Goal: Task Accomplishment & Management: Manage account settings

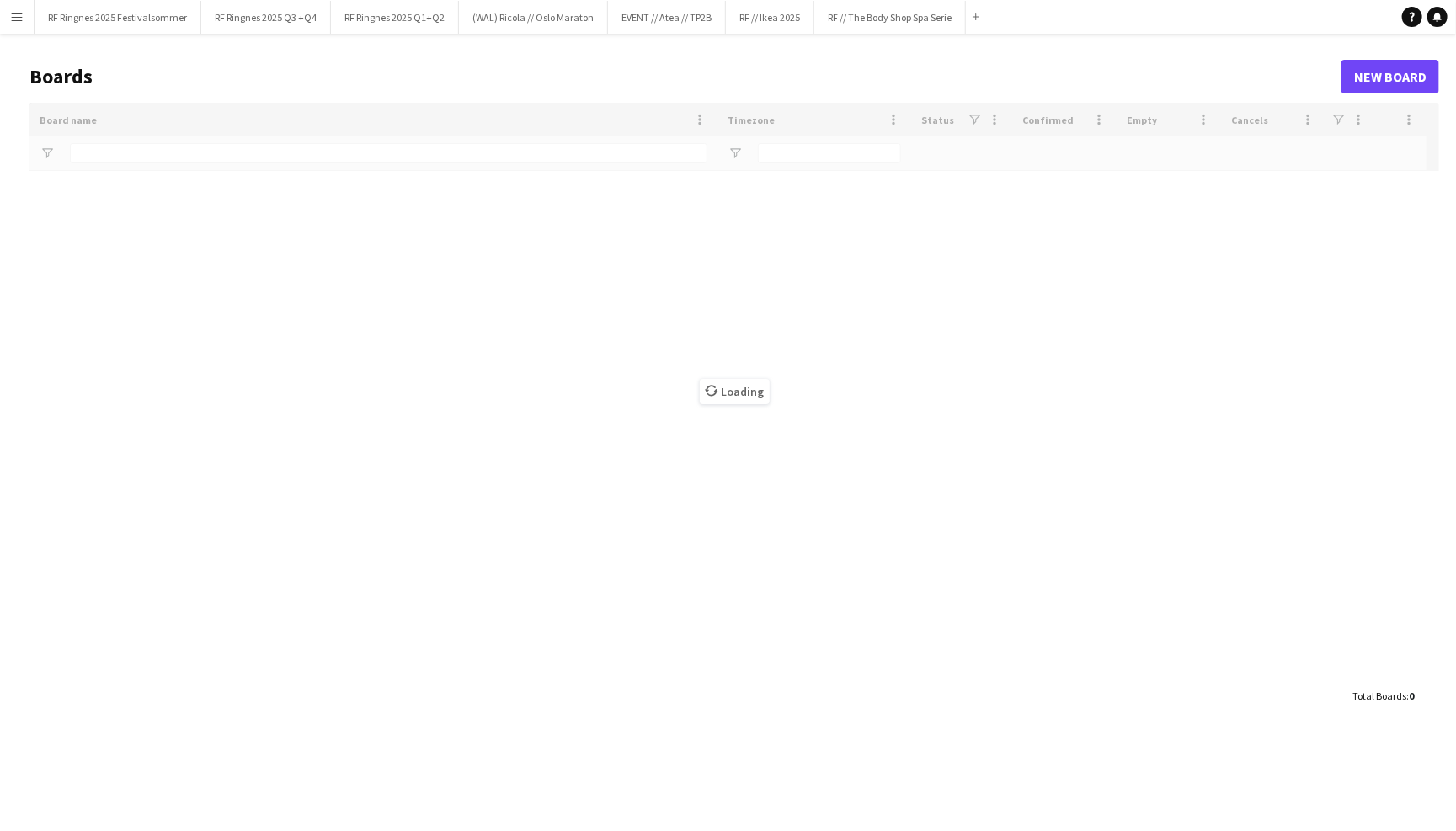
type input "****"
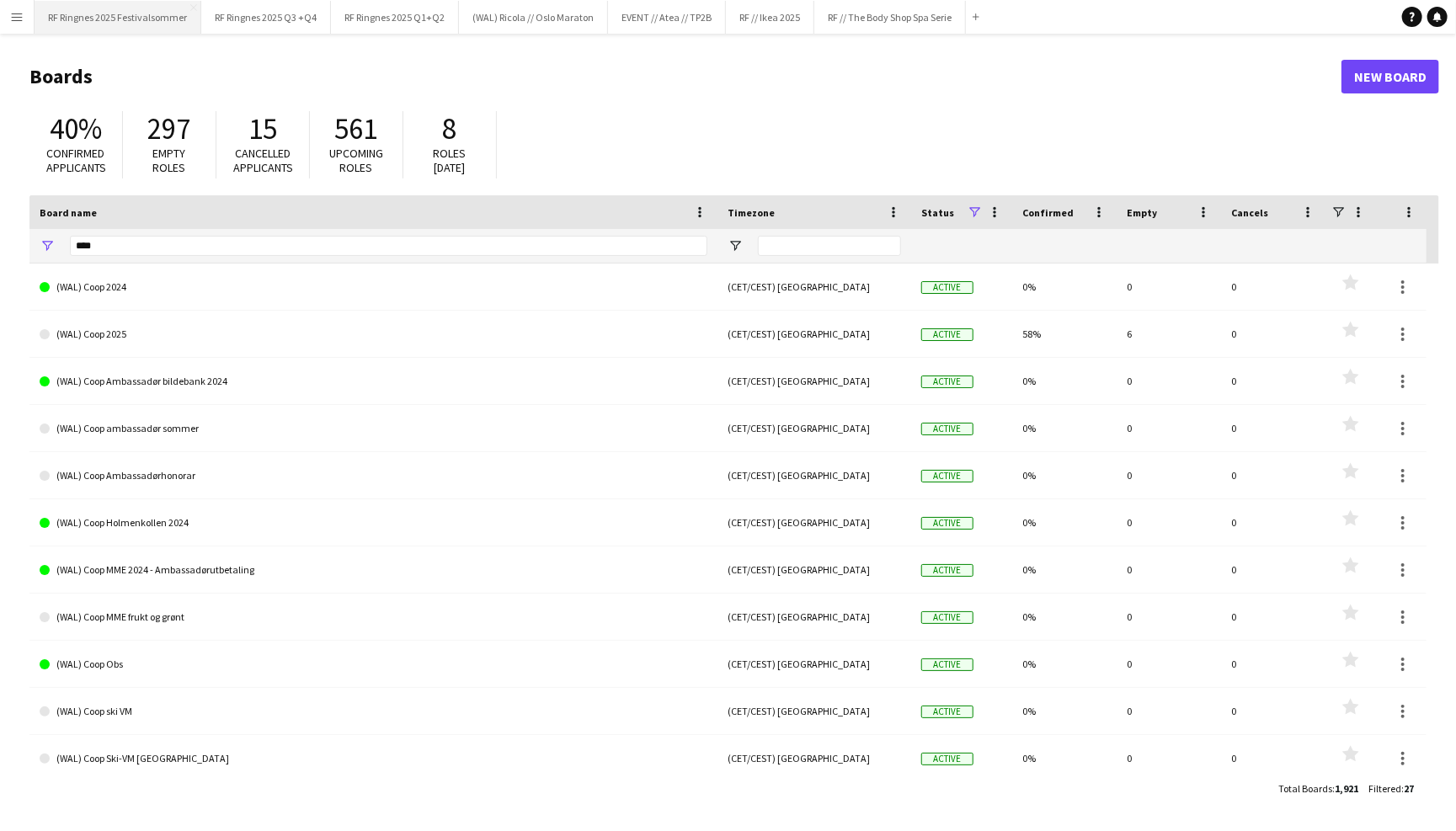
click at [170, 18] on button "RF Ringnes 2025 Festivalsommer Close" at bounding box center [117, 18] width 166 height 33
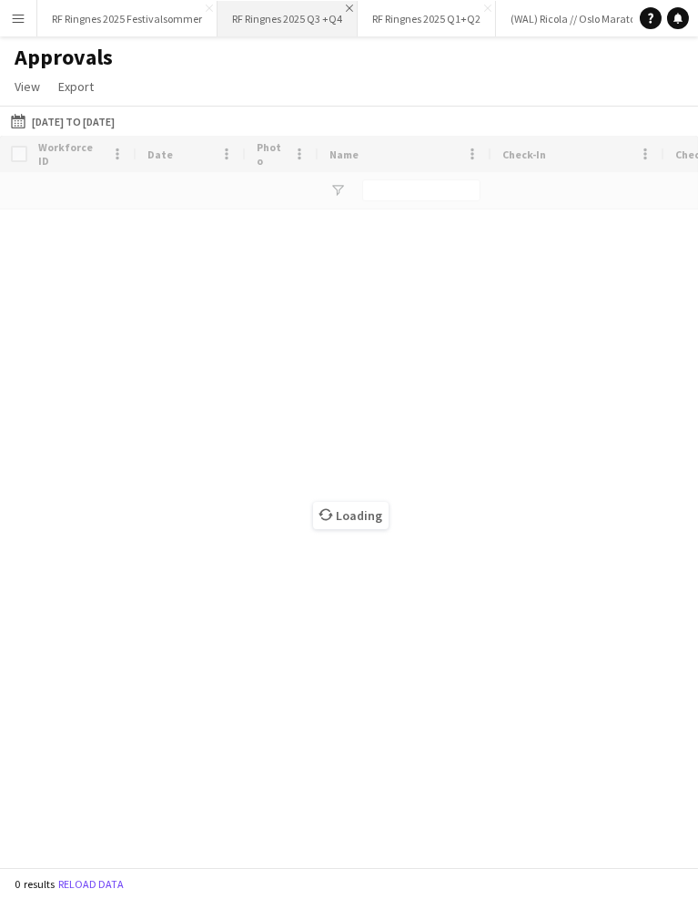
click at [348, 5] on app-icon "Close" at bounding box center [349, 8] width 7 height 7
click at [348, 5] on app-icon "Close" at bounding box center [347, 8] width 7 height 7
click at [348, 5] on button "(WAL) Ricola // Oslo Maraton Close" at bounding box center [298, 19] width 161 height 36
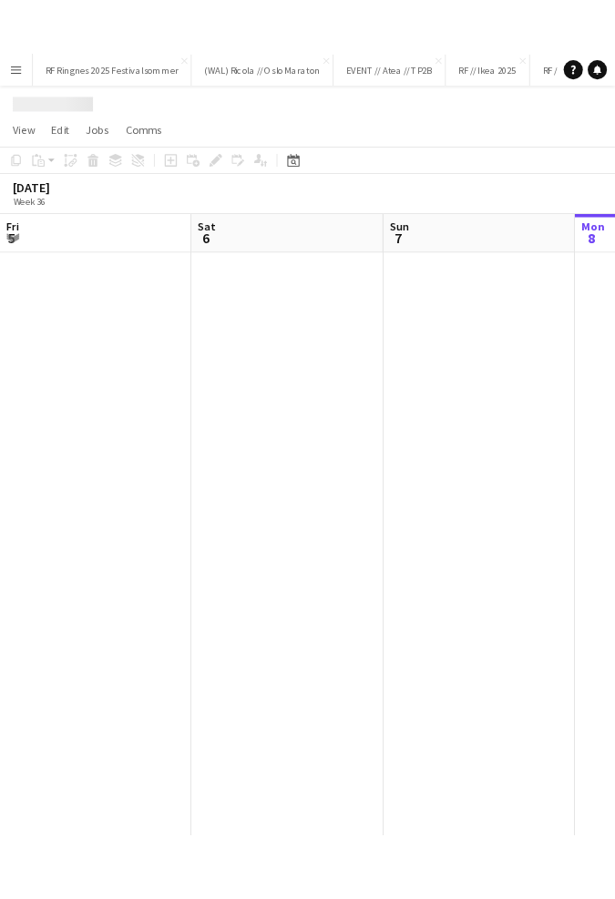
scroll to position [0, 434]
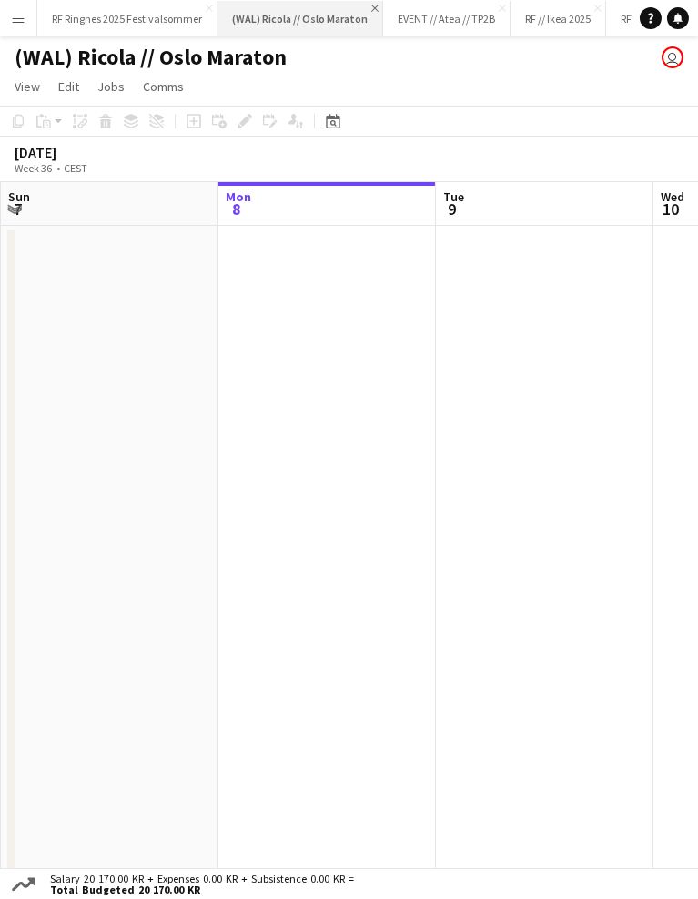
click at [372, 8] on app-icon "Close" at bounding box center [375, 8] width 7 height 7
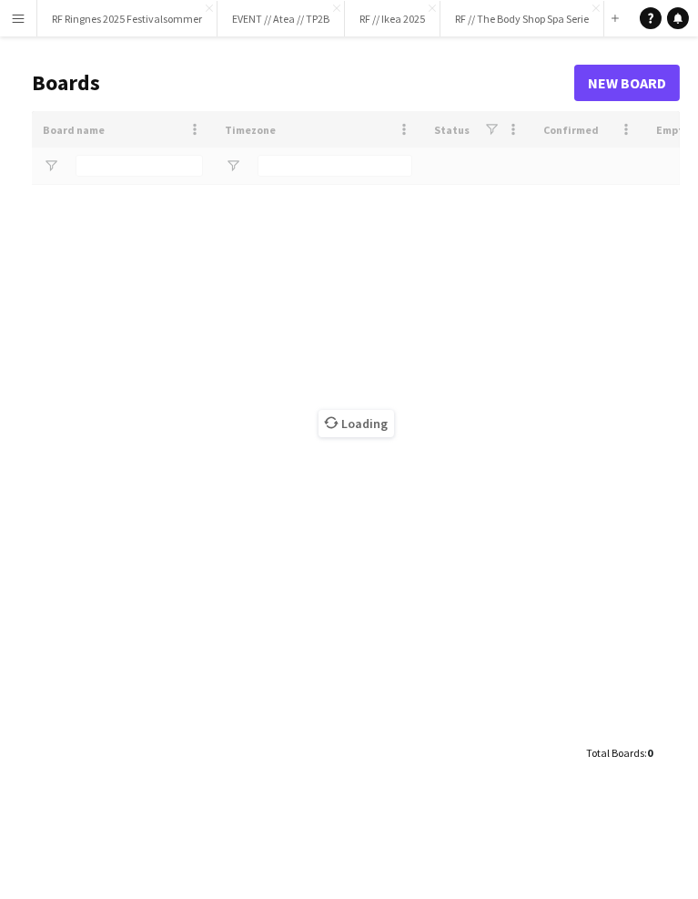
click at [0, 19] on button "Menu" at bounding box center [18, 18] width 36 height 36
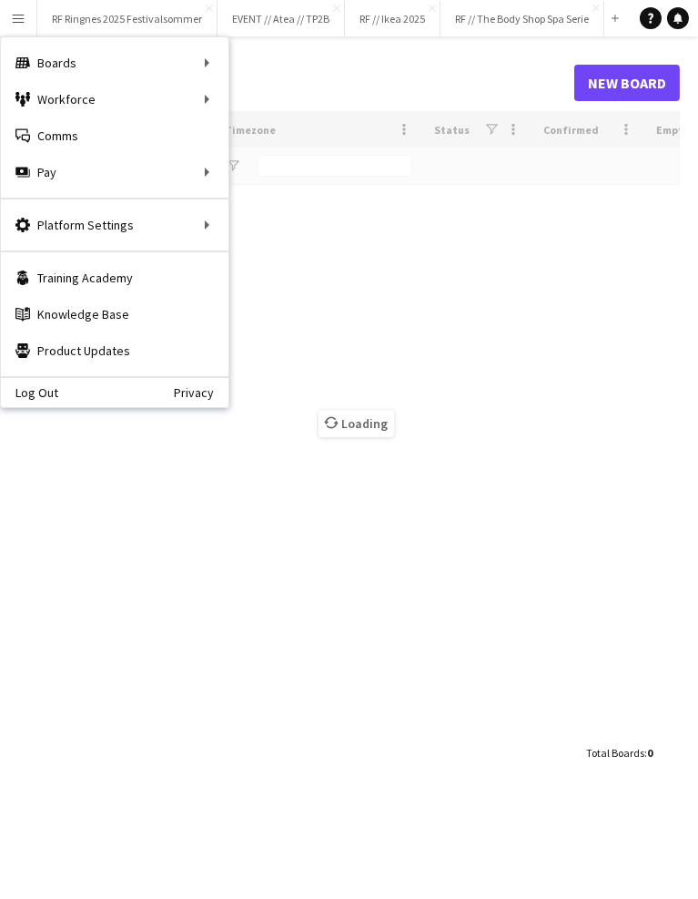
type input "****"
click at [15, 19] on app-icon "Menu" at bounding box center [18, 18] width 15 height 15
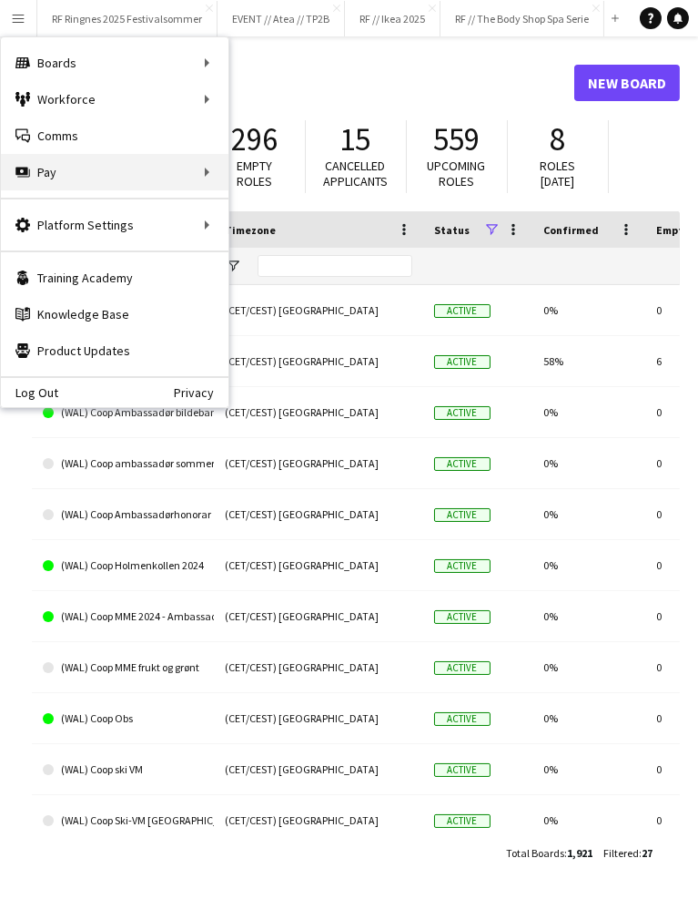
click at [83, 174] on div "Pay Pay" at bounding box center [115, 172] width 228 height 36
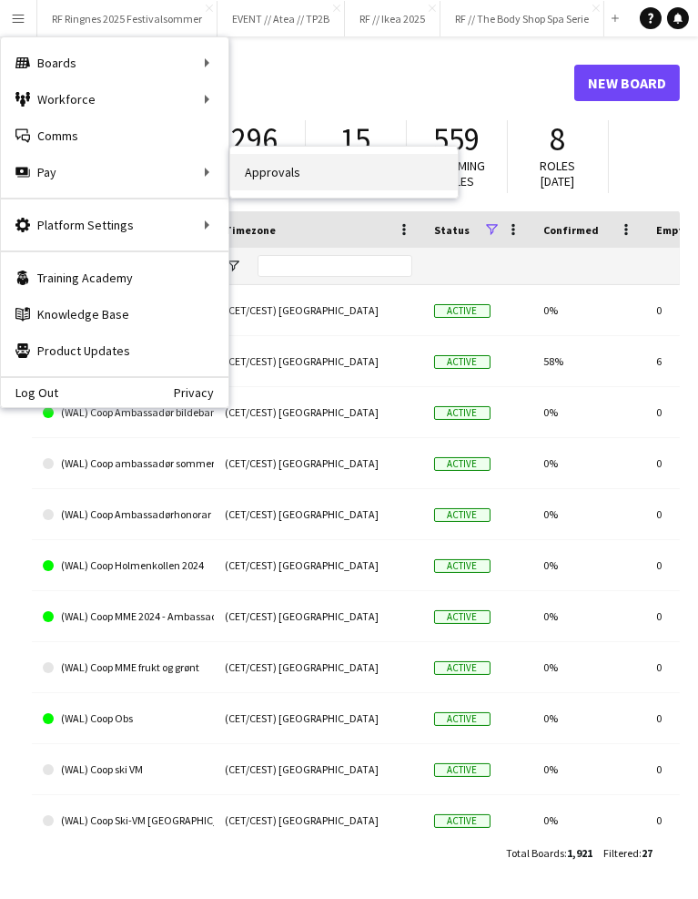
click at [284, 180] on link "Approvals" at bounding box center [344, 172] width 228 height 36
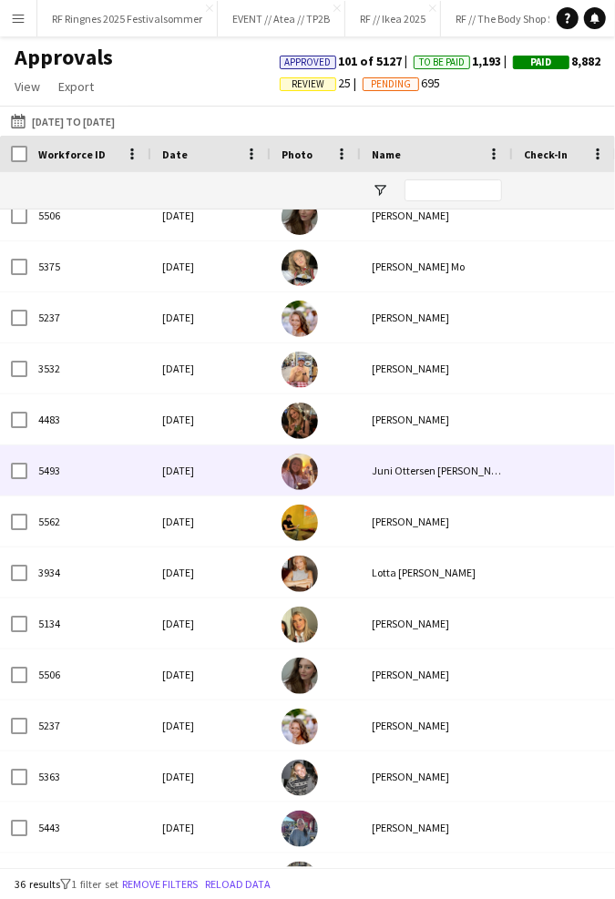
click at [477, 466] on div "Juni Ottersen Handeland" at bounding box center [437, 470] width 152 height 50
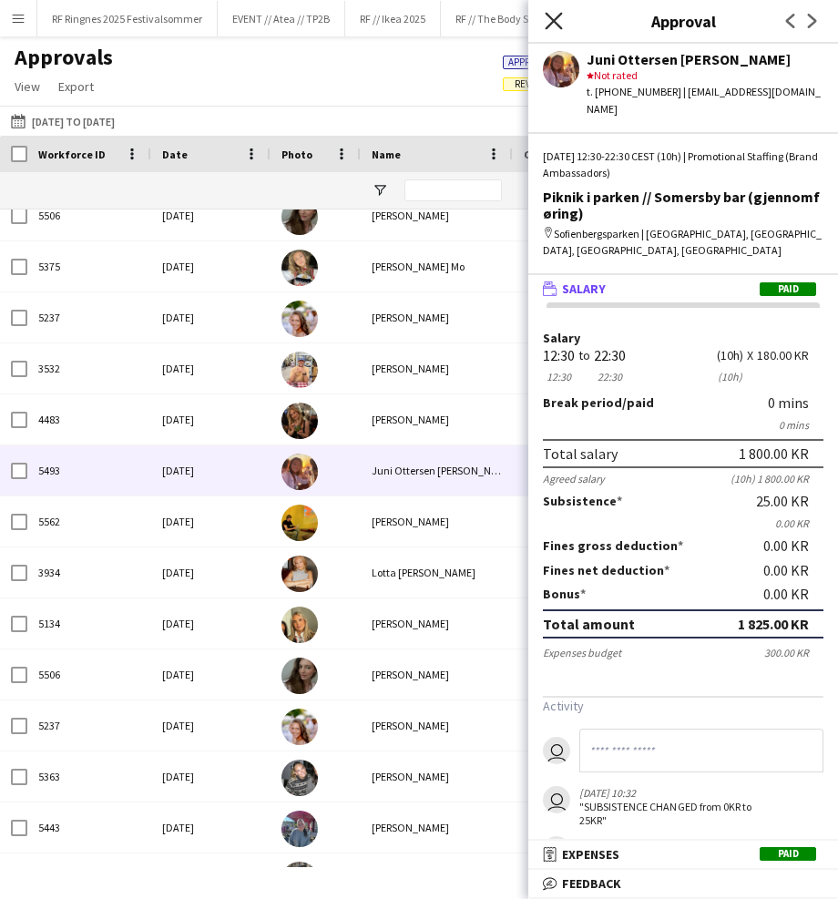
click at [551, 20] on icon at bounding box center [553, 20] width 17 height 17
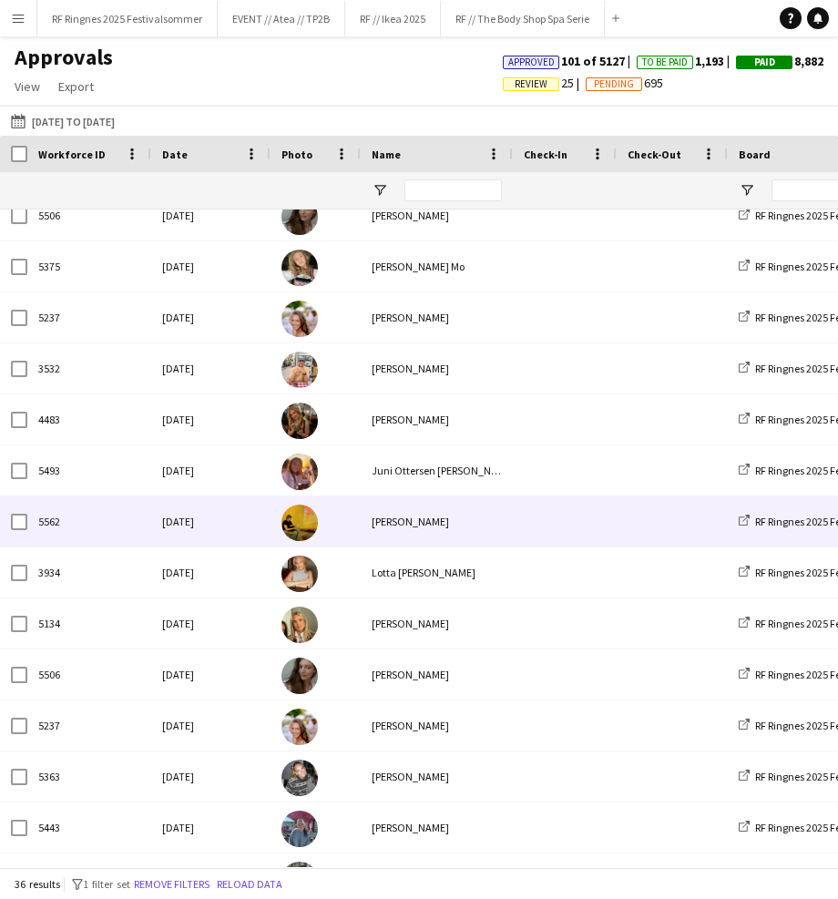
click at [232, 526] on div "Fri, 13 Jun 2025" at bounding box center [210, 521] width 119 height 50
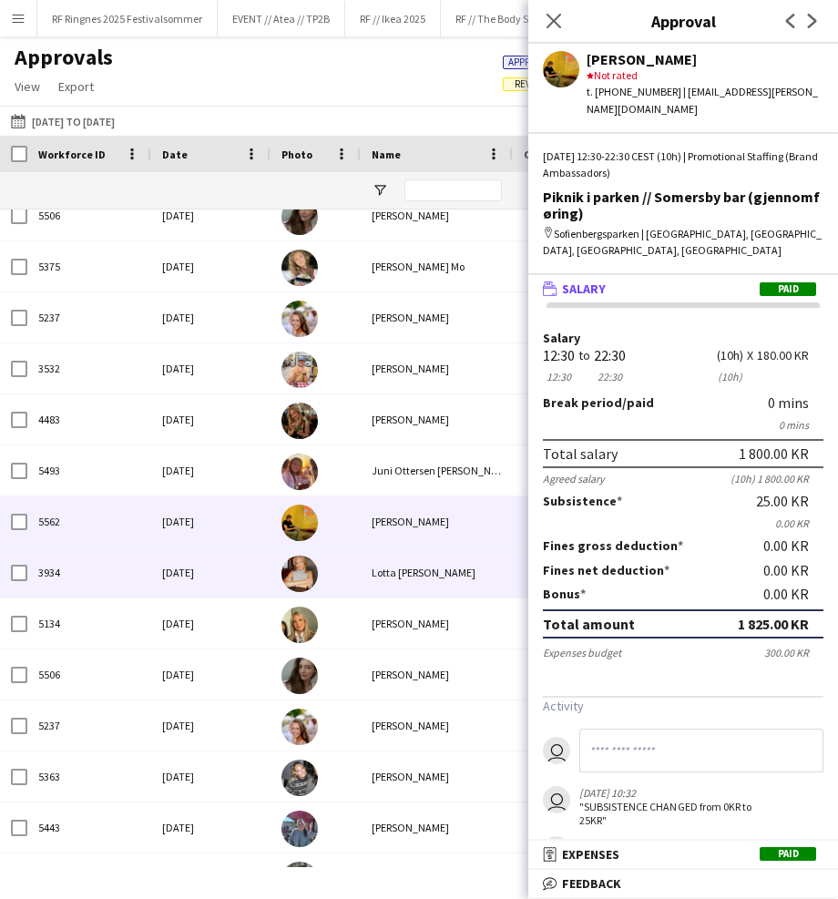
click at [124, 569] on div "3934" at bounding box center [89, 572] width 124 height 50
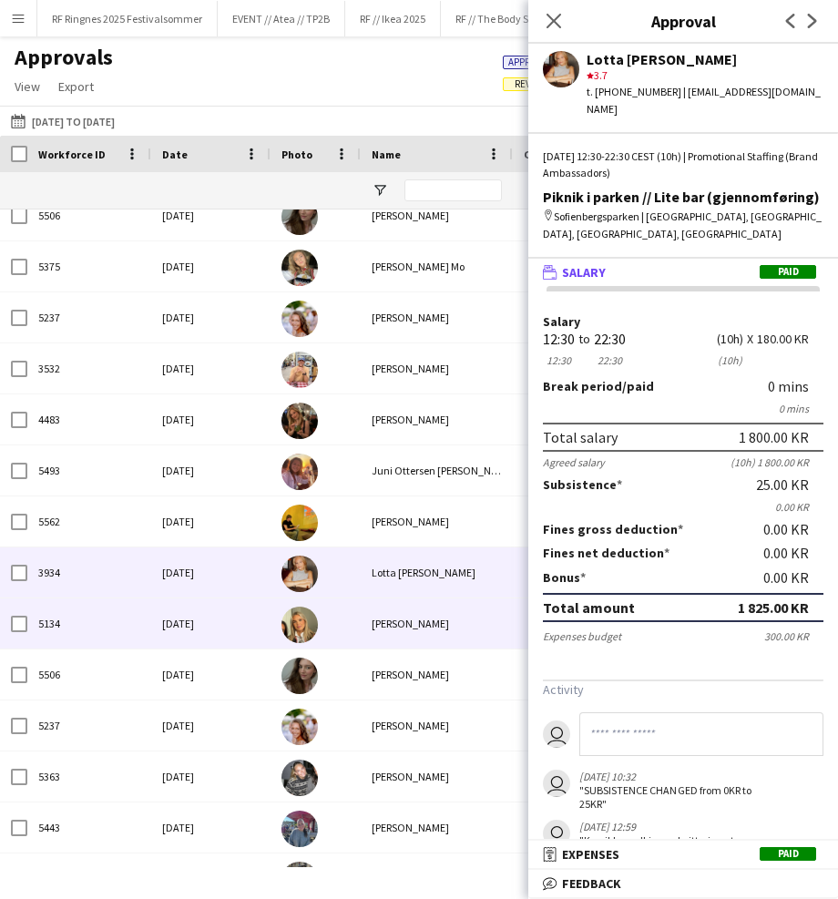
click at [177, 618] on div "Fri, 13 Jun 2025" at bounding box center [210, 623] width 119 height 50
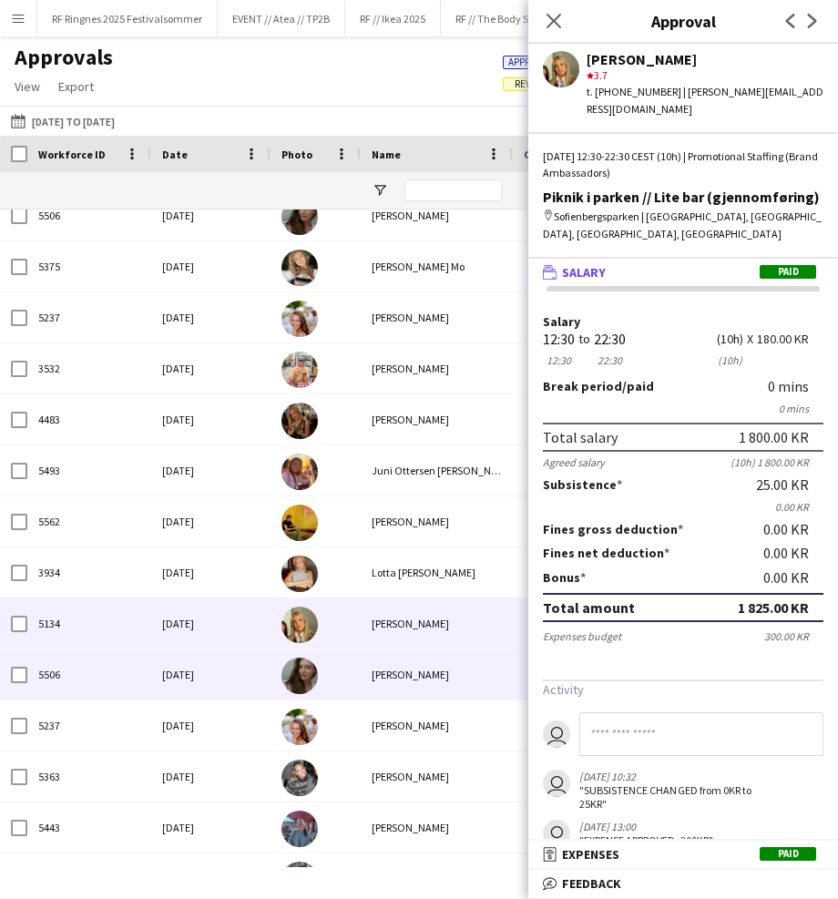
click at [260, 669] on div "Fri, 13 Jun 2025" at bounding box center [210, 674] width 119 height 50
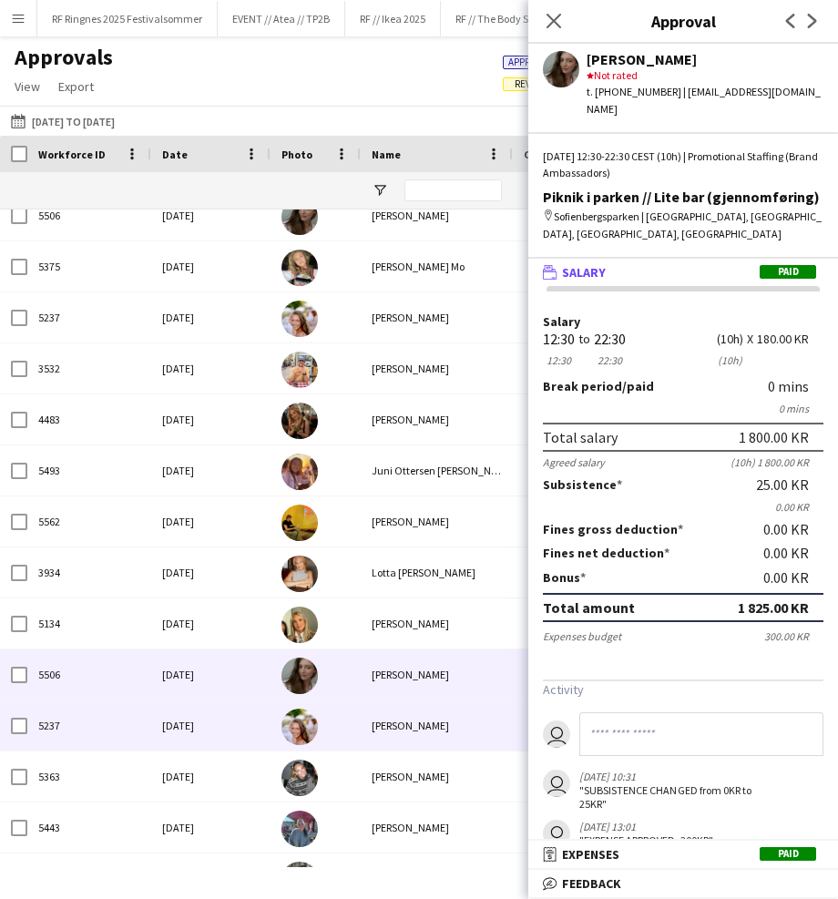
click at [350, 727] on div at bounding box center [315, 725] width 90 height 50
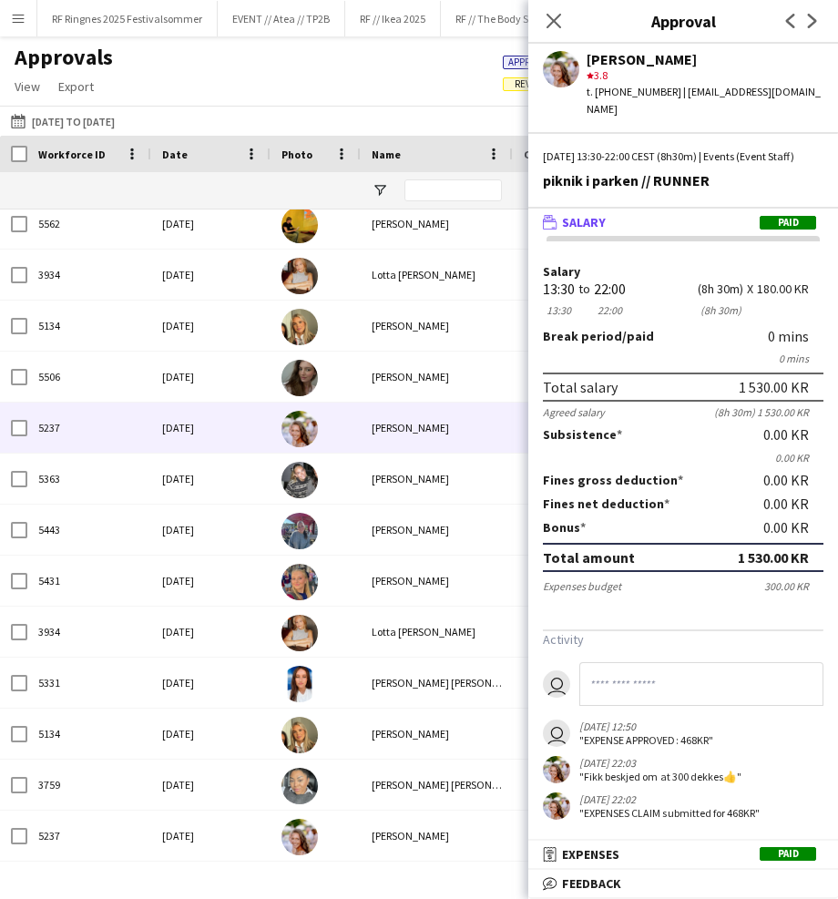
scroll to position [844, 0]
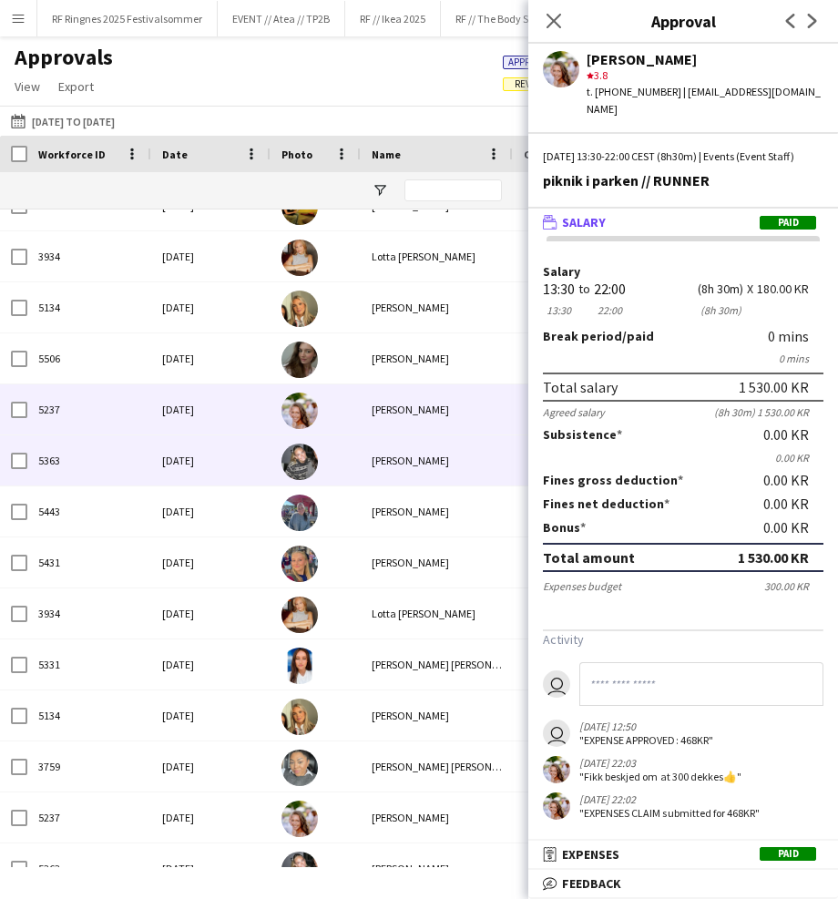
click at [257, 457] on div "Sat, 14 Jun 2025" at bounding box center [210, 460] width 119 height 50
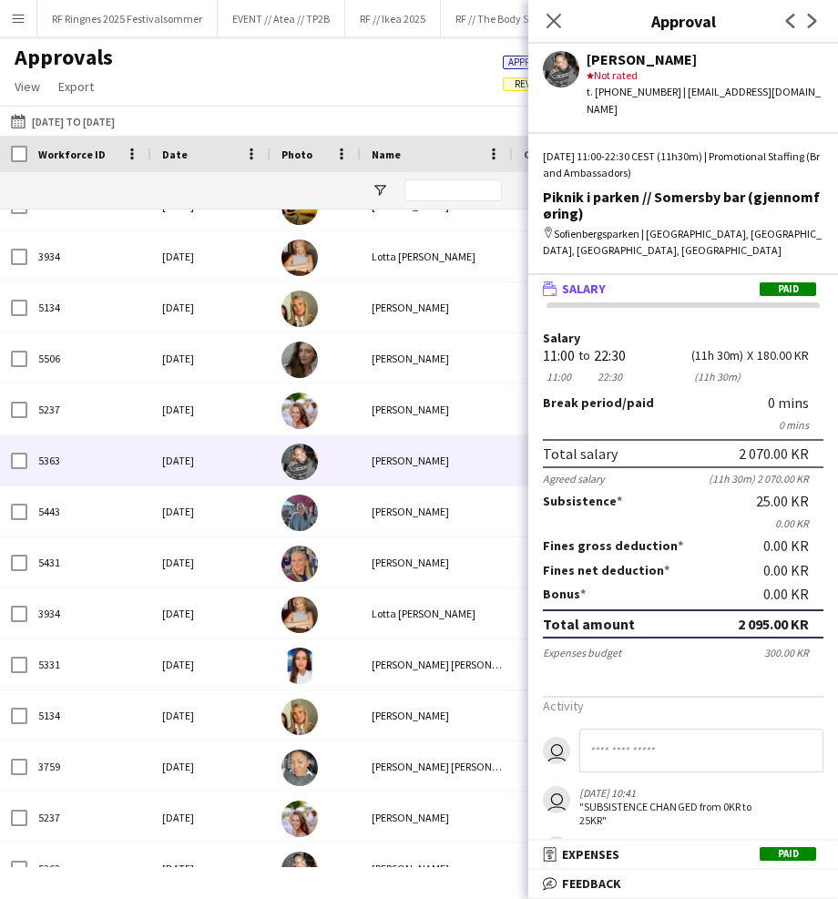
click at [238, 505] on div "Sat, 14 Jun 2025" at bounding box center [210, 511] width 119 height 50
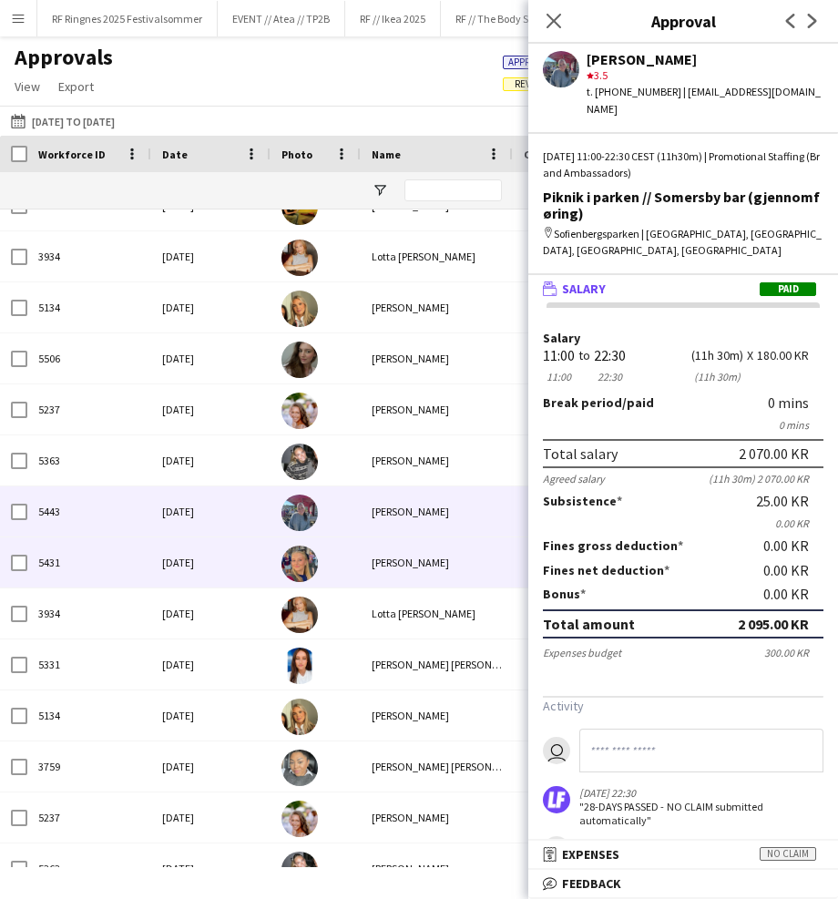
click at [207, 566] on div "Sat, 14 Jun 2025" at bounding box center [210, 562] width 119 height 50
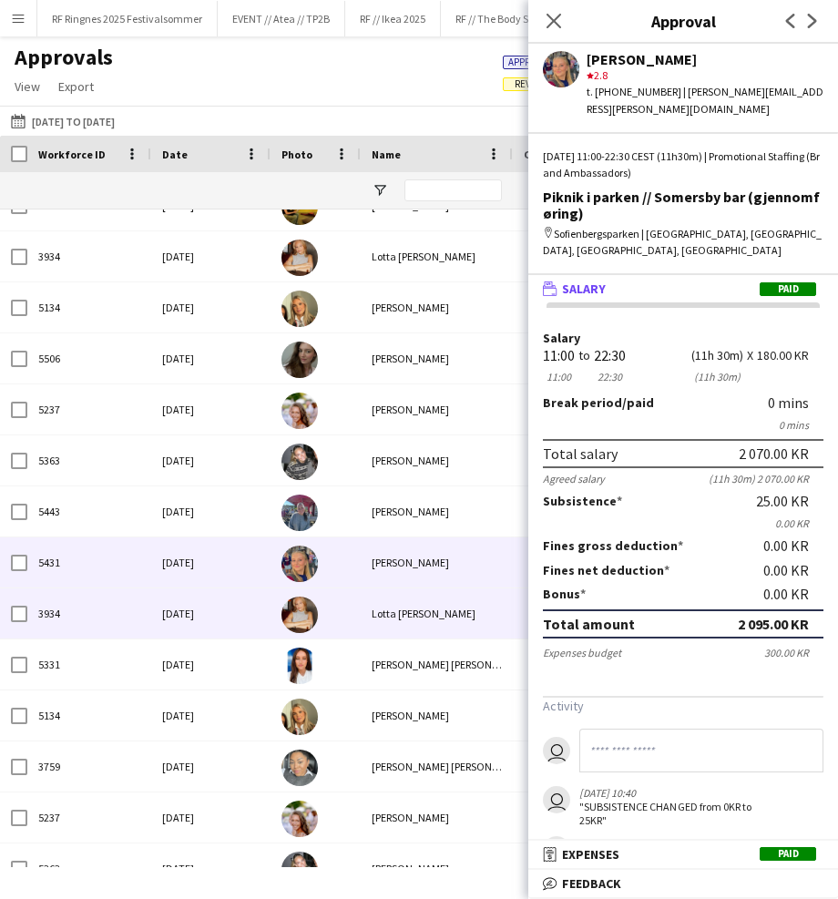
click at [254, 612] on div "Sat, 14 Jun 2025" at bounding box center [210, 613] width 119 height 50
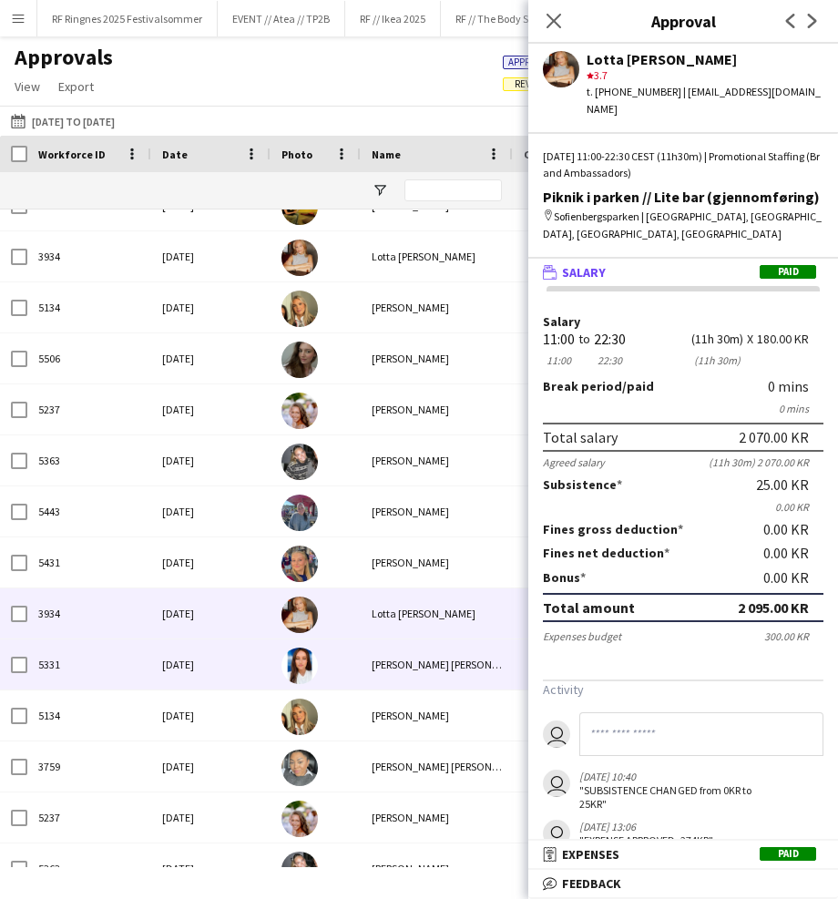
click at [344, 659] on div at bounding box center [315, 664] width 90 height 50
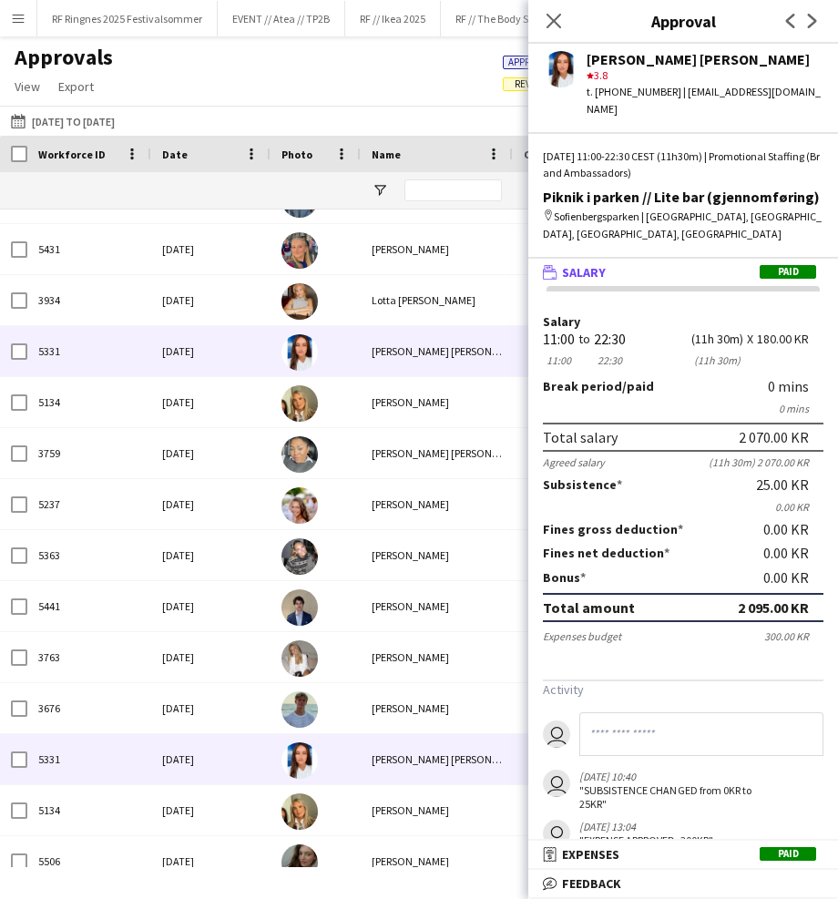
scroll to position [1157, 0]
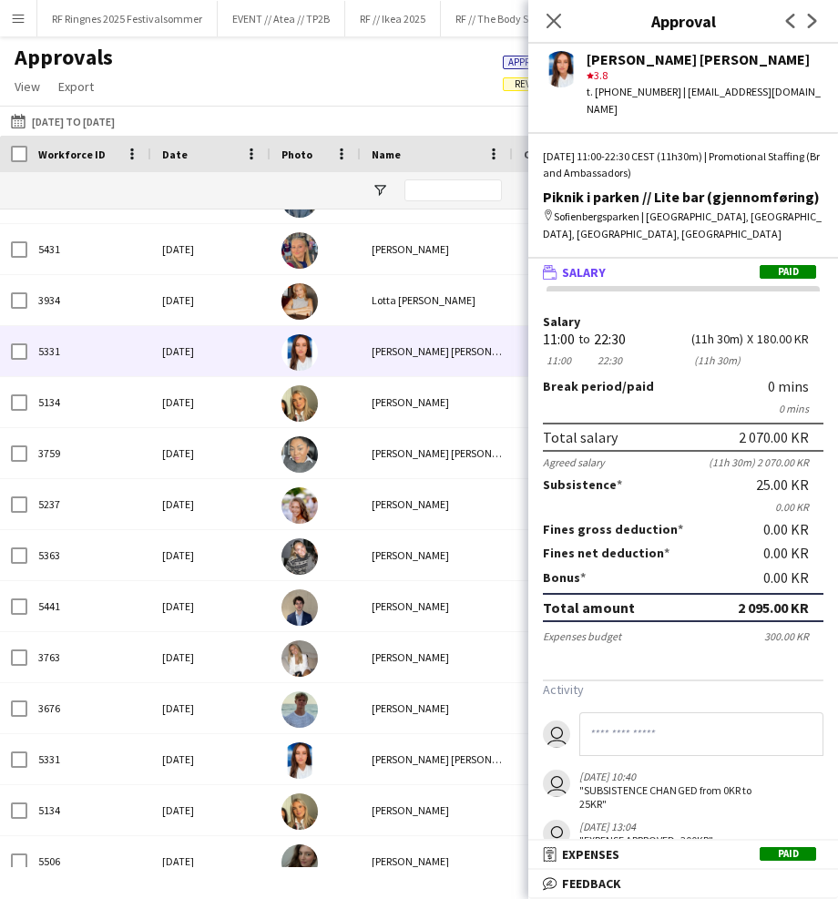
click at [374, 397] on div "Tuva Berglihn Lund" at bounding box center [437, 402] width 152 height 50
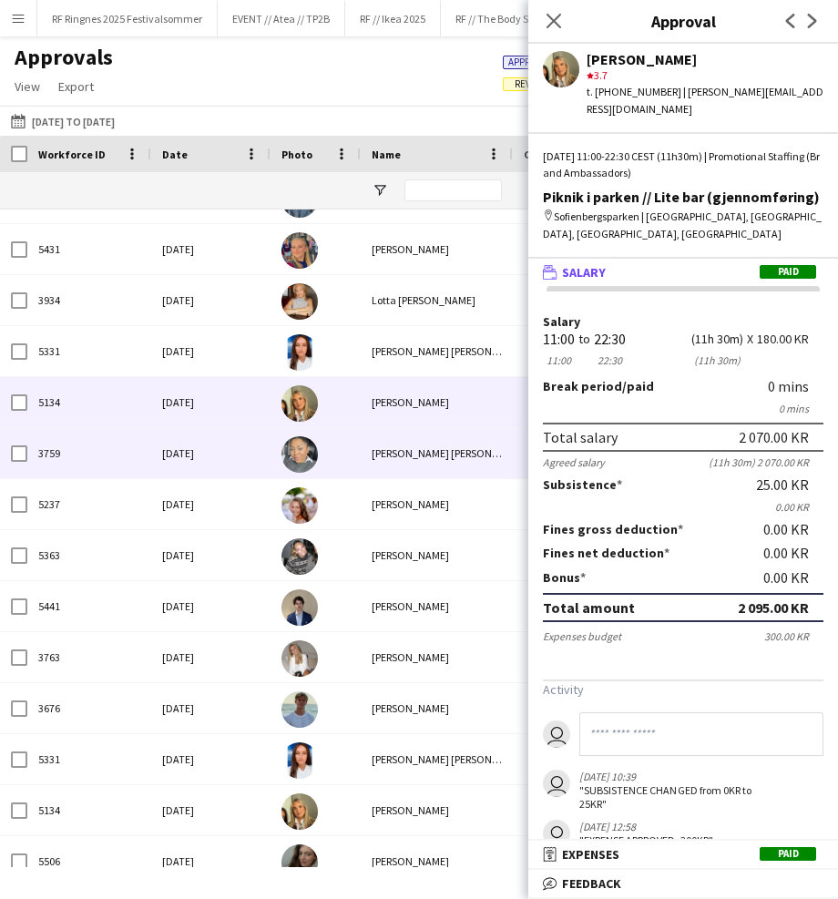
click at [365, 454] on div "Daniela Alejandra Eriksen Stenvadet" at bounding box center [437, 453] width 152 height 50
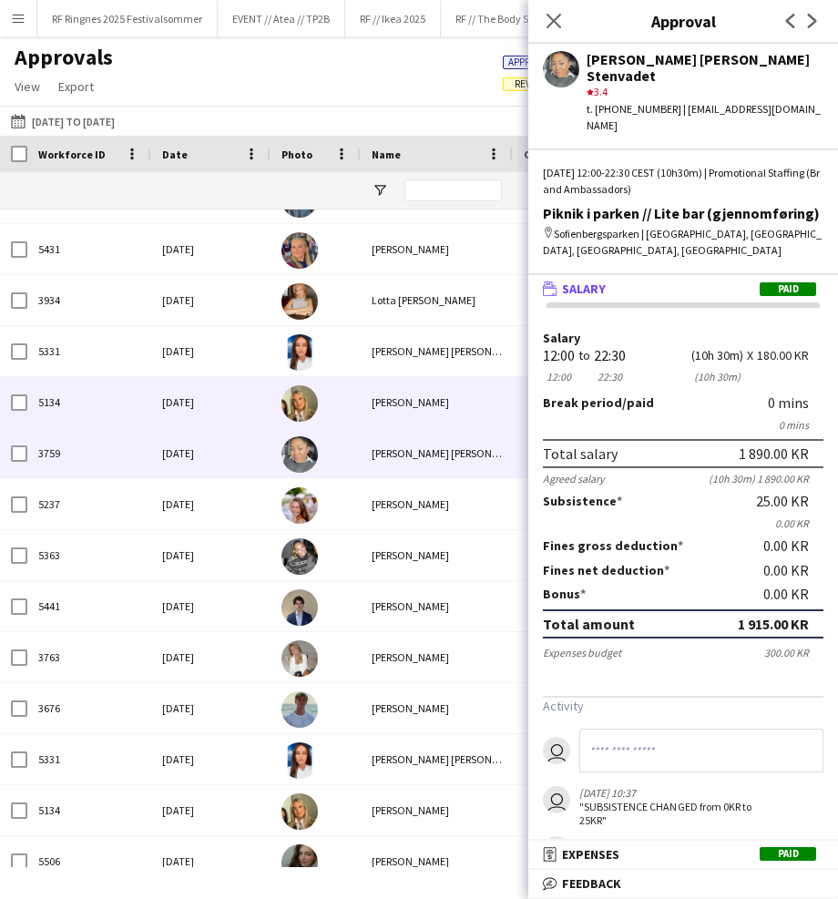
click at [353, 400] on div at bounding box center [315, 402] width 90 height 50
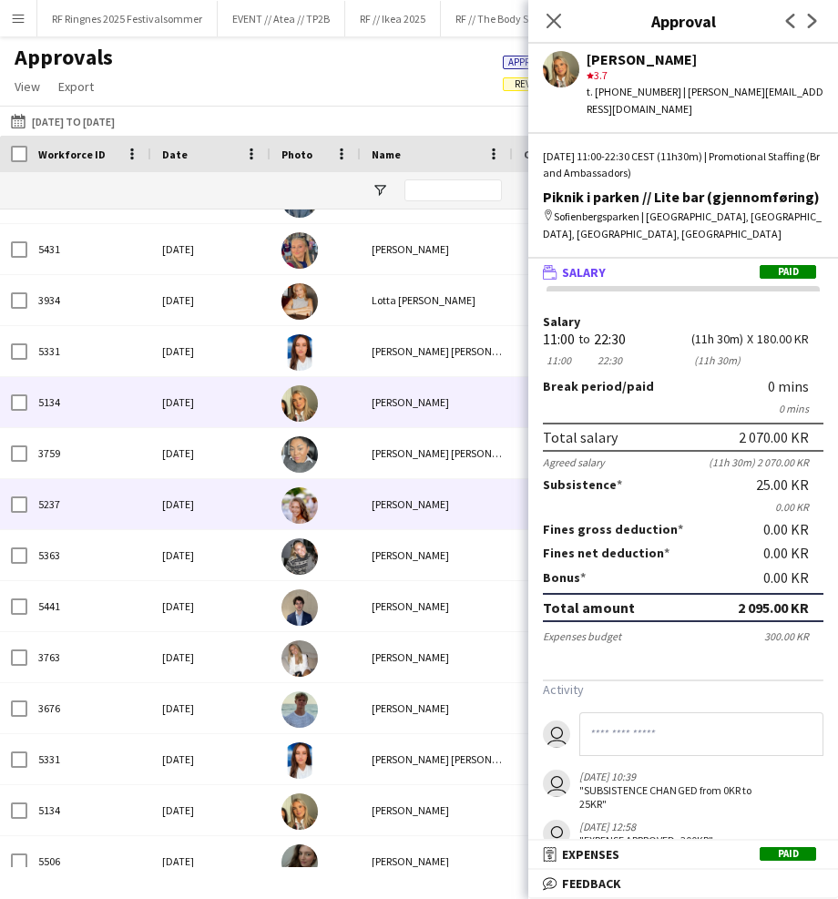
click at [349, 505] on div at bounding box center [315, 504] width 90 height 50
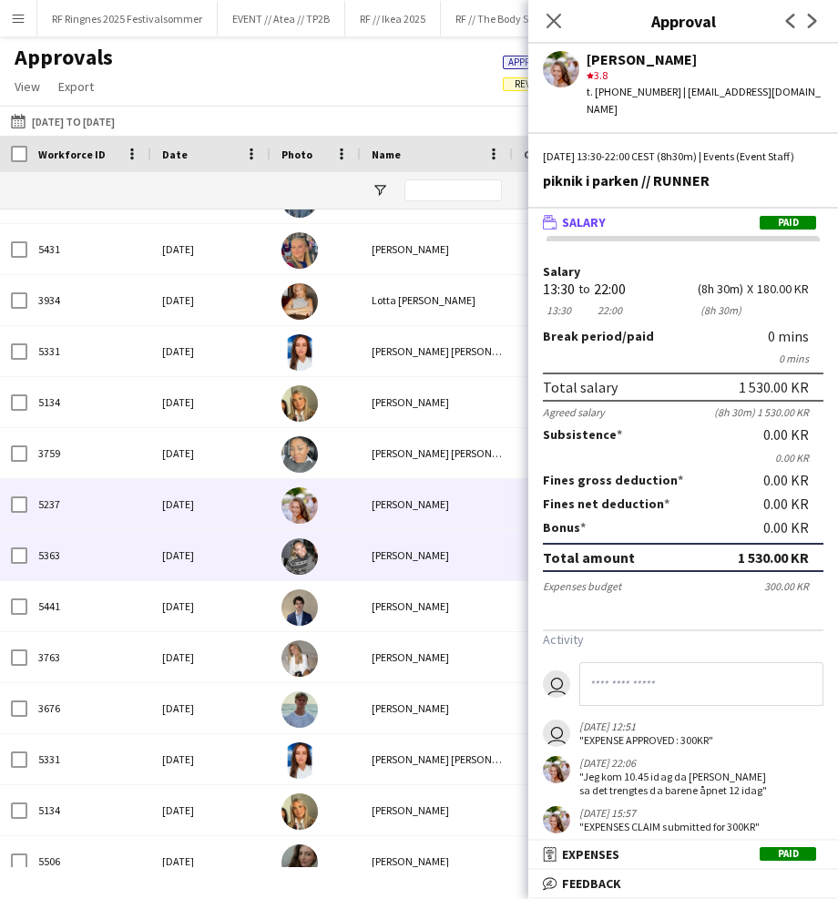
click at [362, 550] on div "[PERSON_NAME]" at bounding box center [437, 555] width 152 height 50
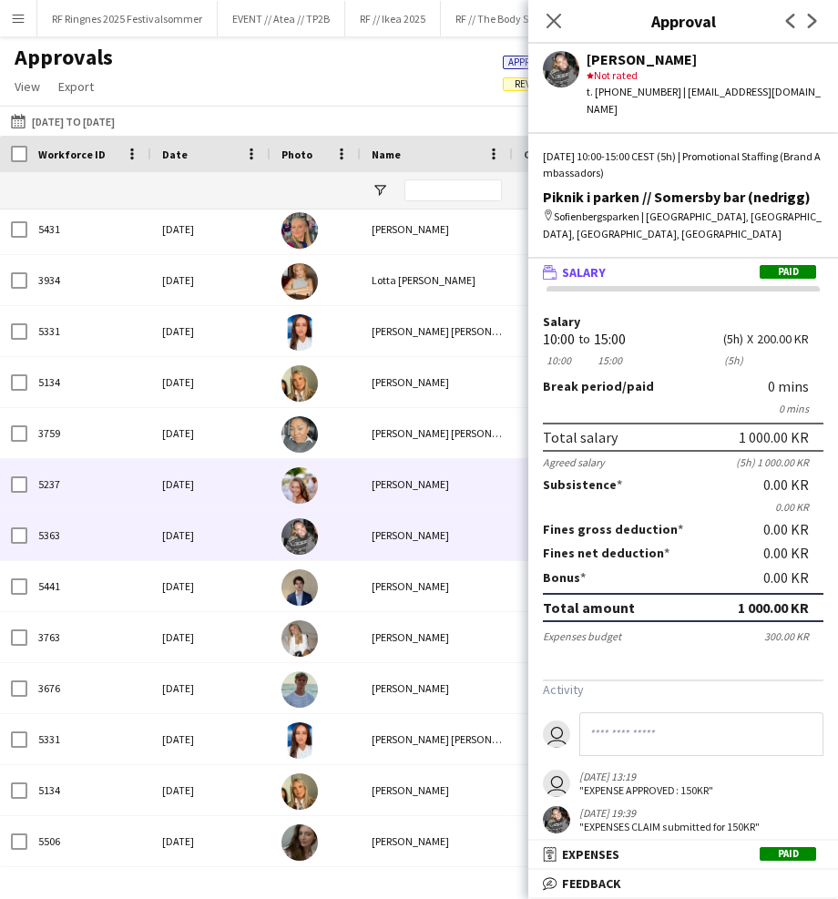
scroll to position [1177, 0]
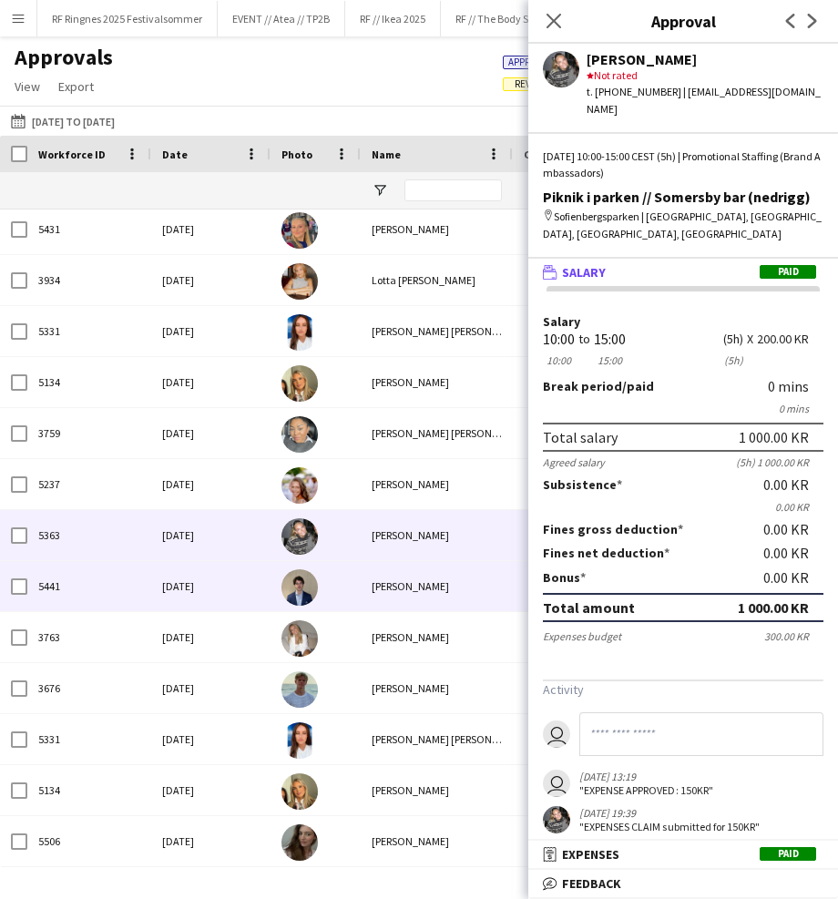
click at [238, 587] on div "Sun, 15 Jun 2025" at bounding box center [210, 586] width 119 height 50
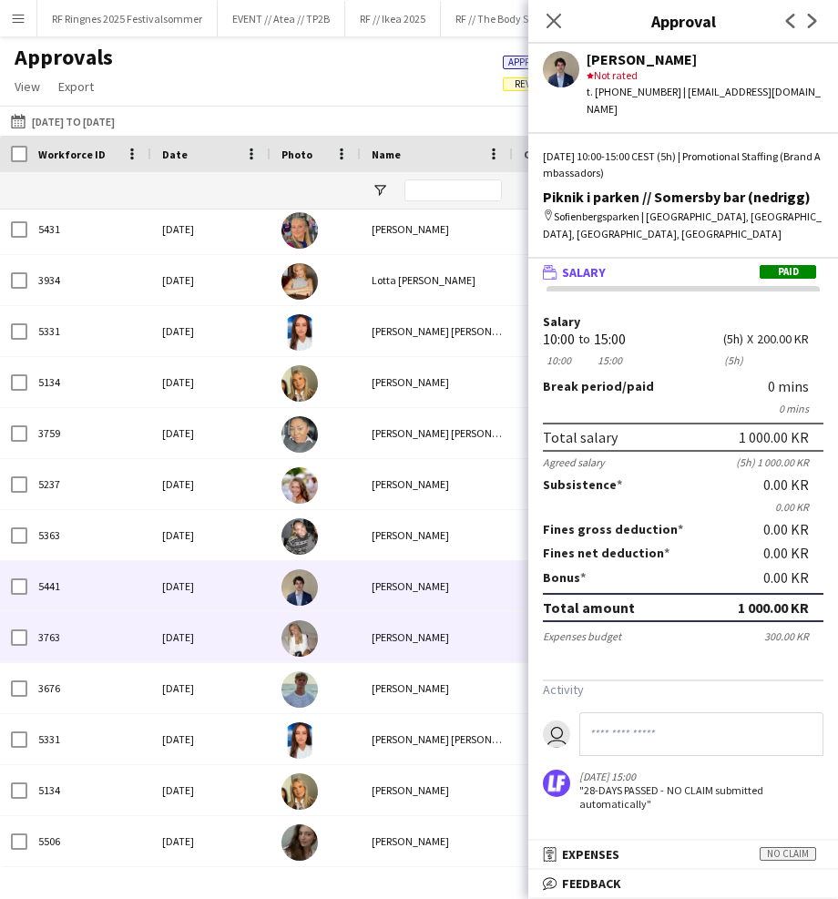
scroll to position [0, 0]
click at [234, 647] on div "Sun, 15 Jun 2025" at bounding box center [210, 637] width 119 height 50
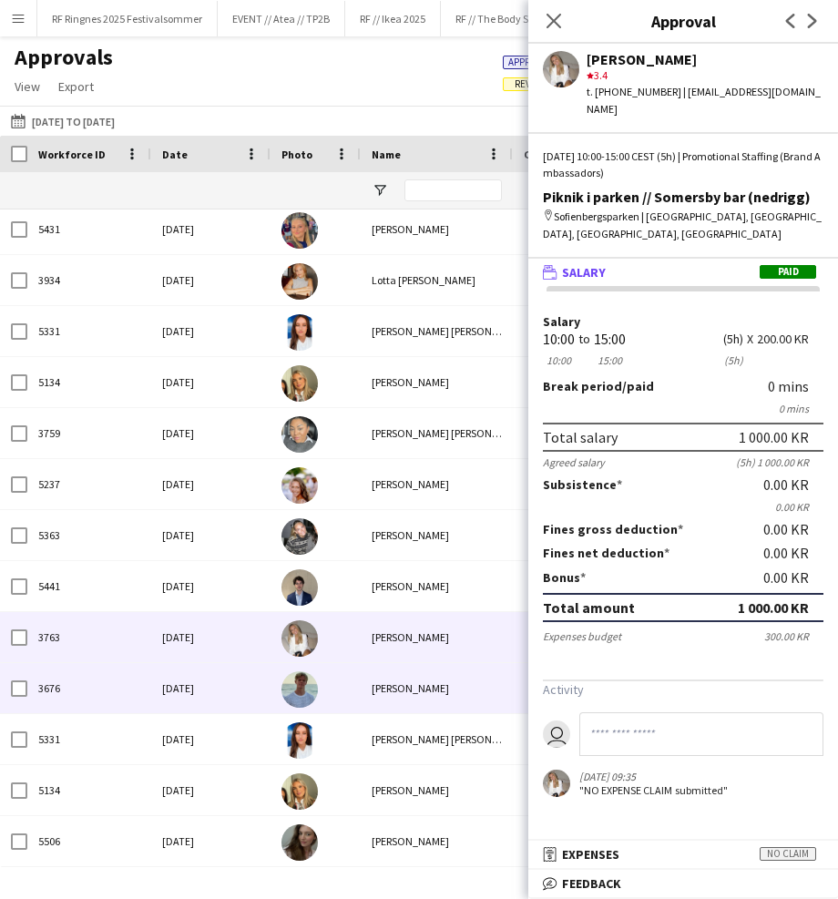
click at [354, 691] on div at bounding box center [315, 688] width 90 height 50
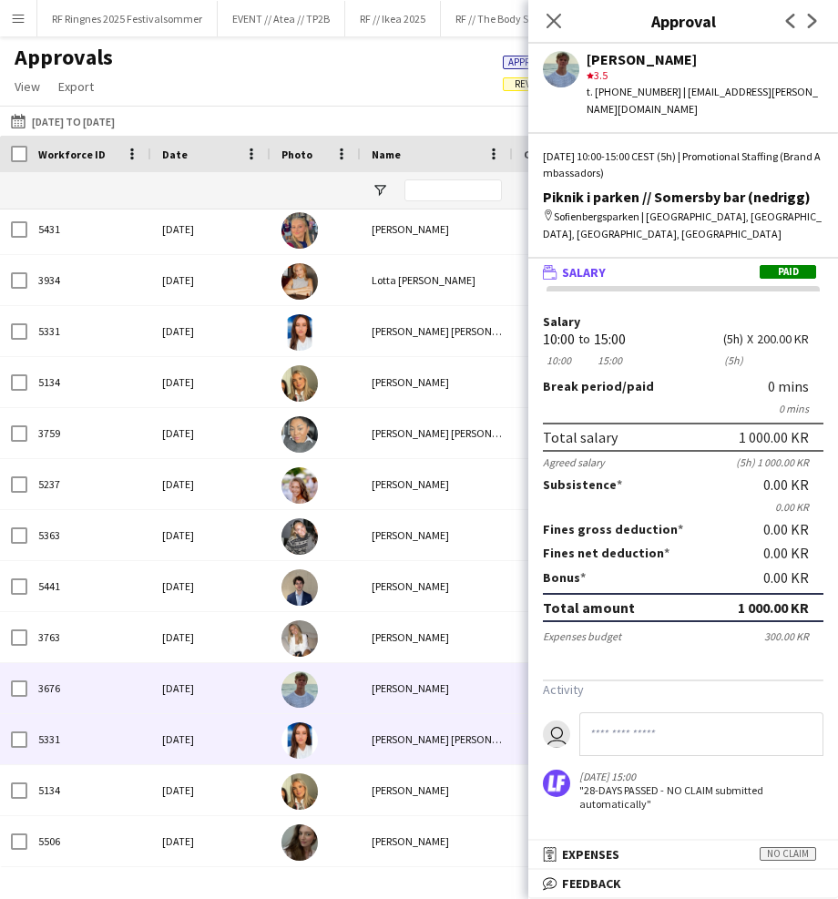
click at [331, 737] on div at bounding box center [315, 739] width 90 height 50
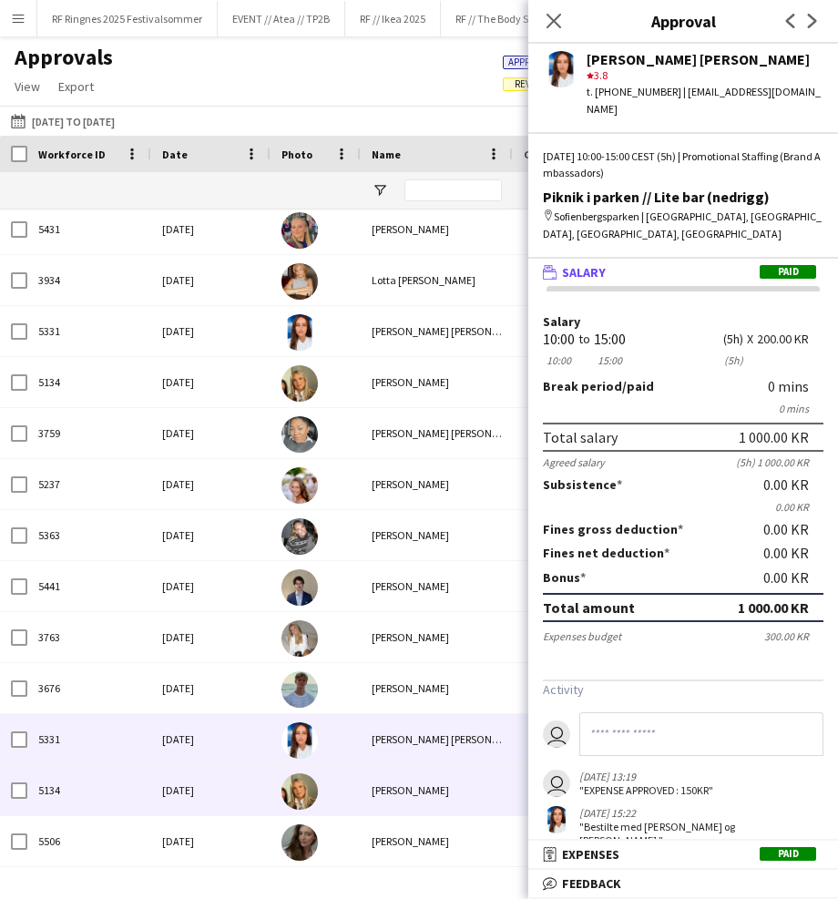
click at [128, 780] on div "5134" at bounding box center [89, 790] width 124 height 50
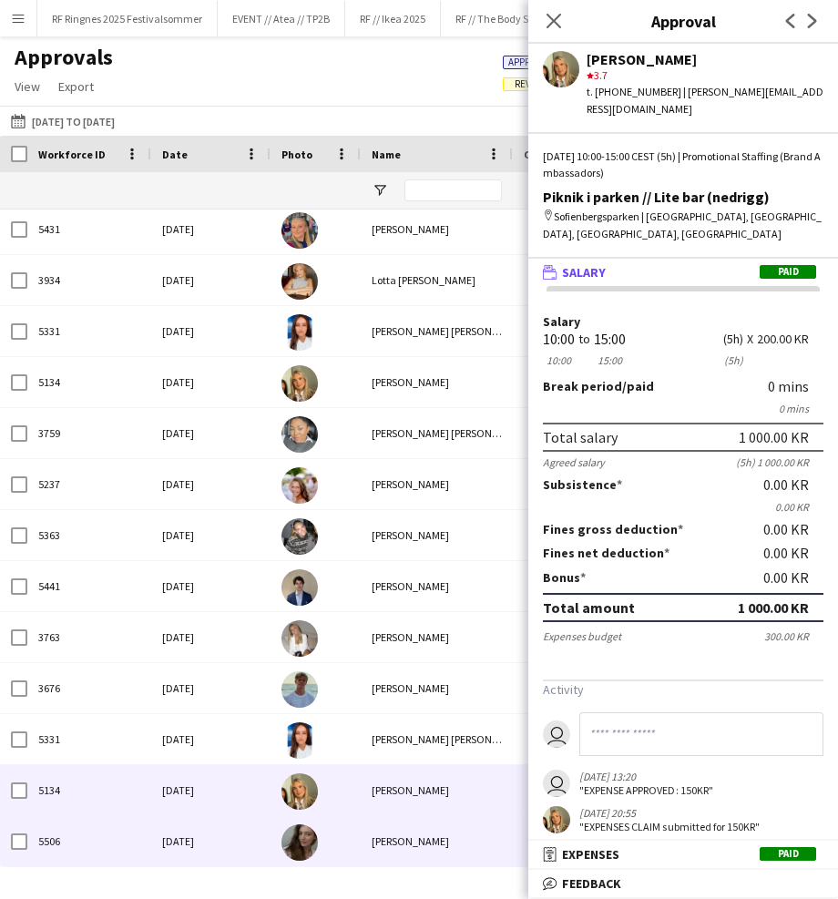
click at [382, 844] on div "Sandra Haavik" at bounding box center [437, 841] width 152 height 50
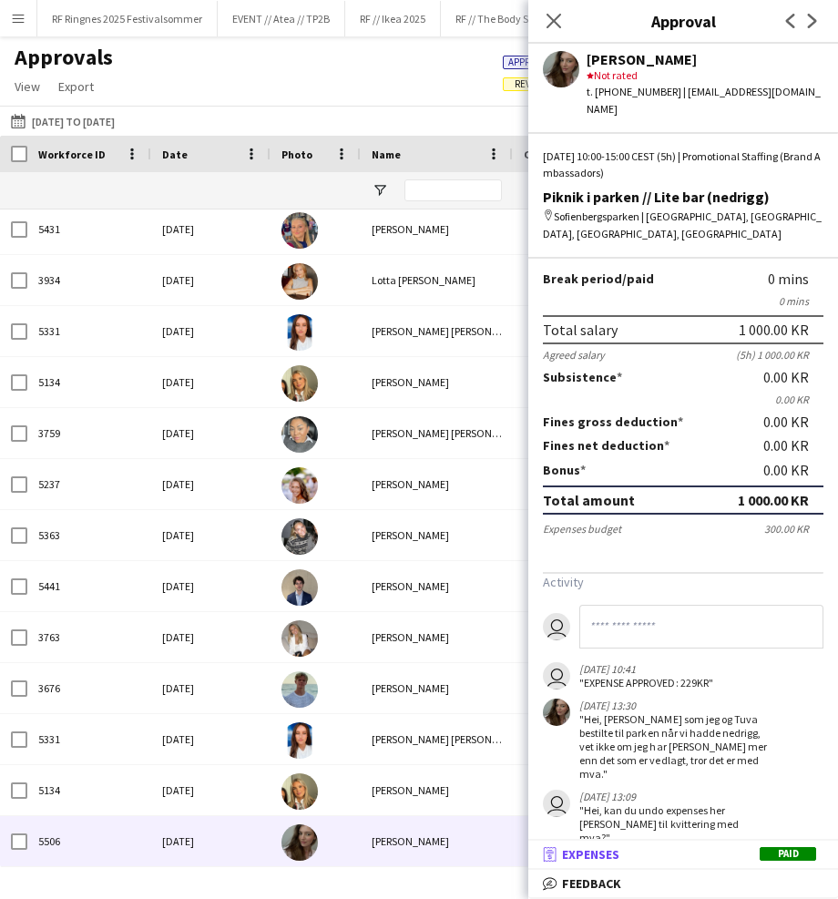
click at [698, 855] on mat-panel-title "receipt Expenses Paid" at bounding box center [679, 854] width 302 height 16
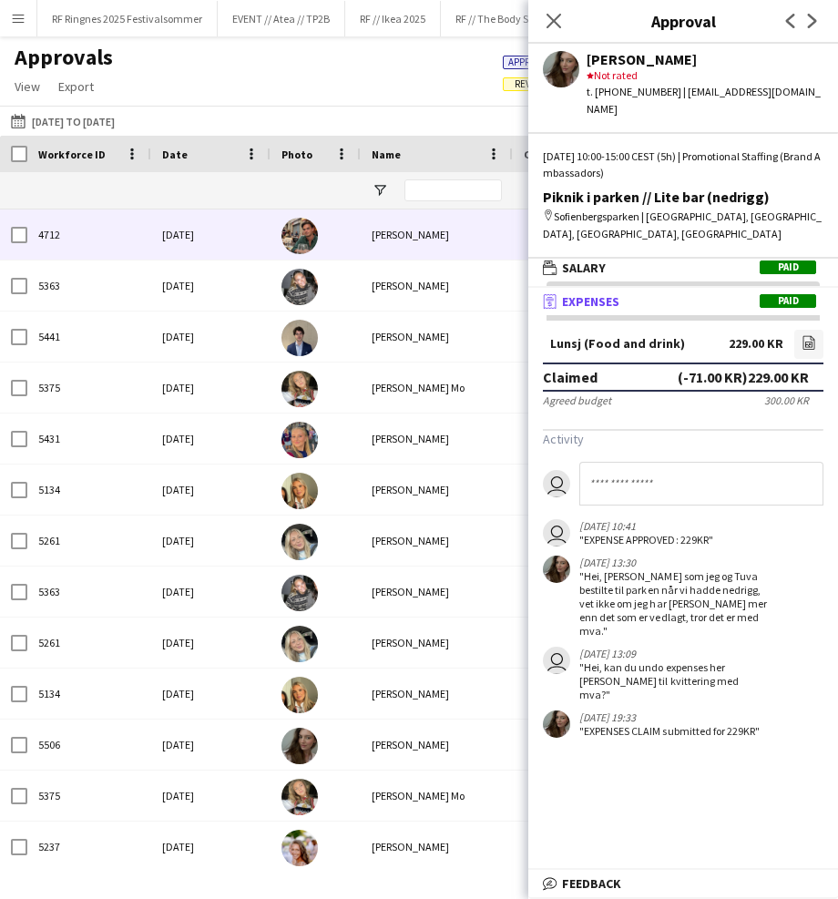
click at [229, 236] on div "Mon, 9 Jun 2025" at bounding box center [210, 234] width 119 height 50
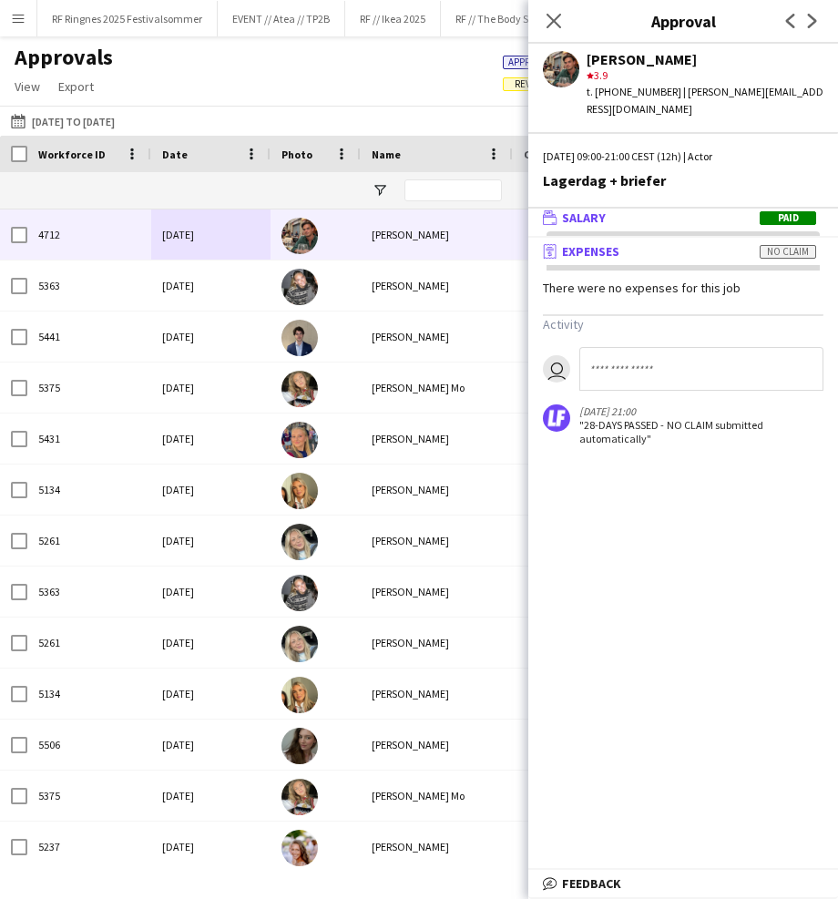
click at [648, 209] on mat-panel-title "wallet Salary Paid" at bounding box center [679, 217] width 302 height 16
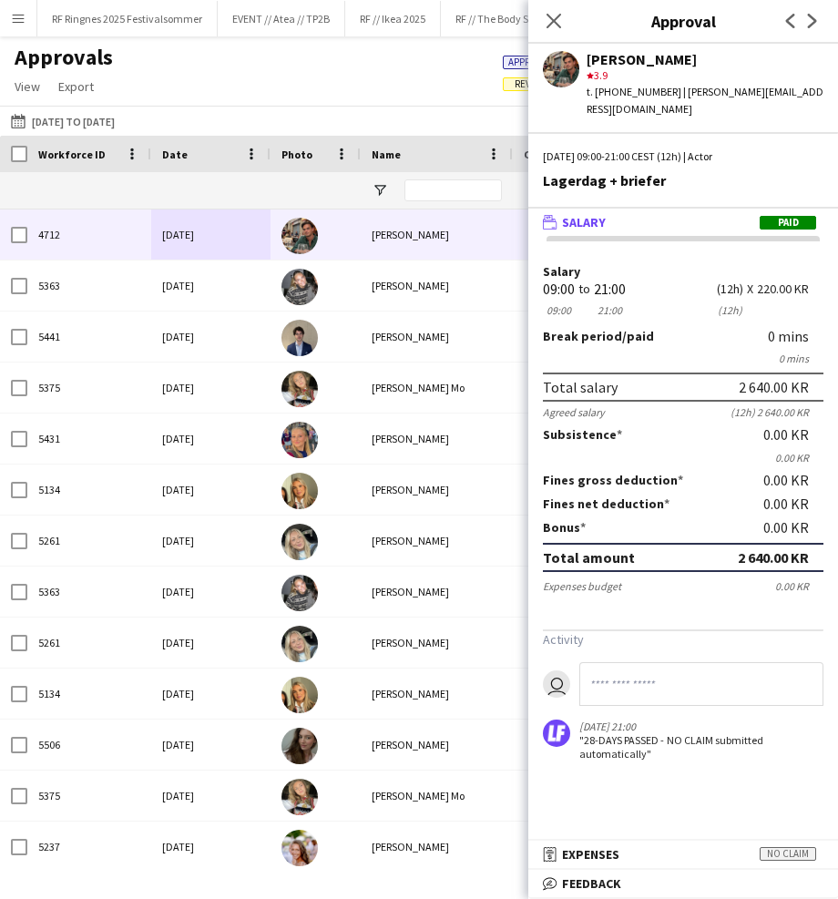
click at [402, 283] on div "[PERSON_NAME]" at bounding box center [437, 285] width 152 height 50
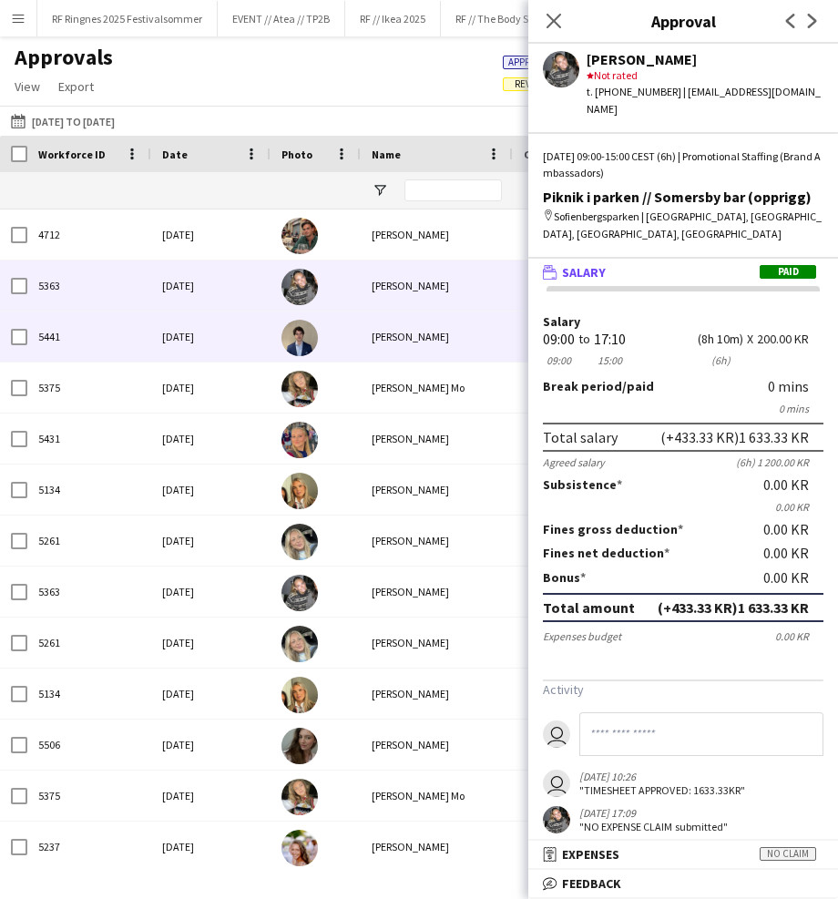
click at [397, 326] on div "[PERSON_NAME]" at bounding box center [437, 336] width 152 height 50
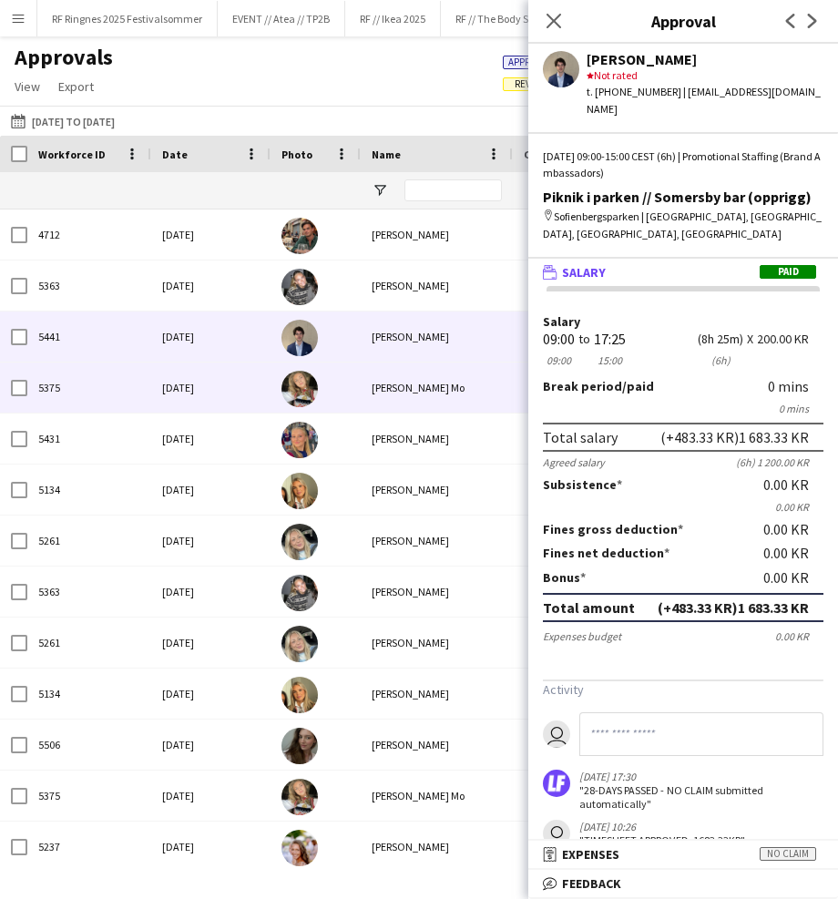
click at [400, 404] on div "Marte Jensen Mo" at bounding box center [437, 387] width 152 height 50
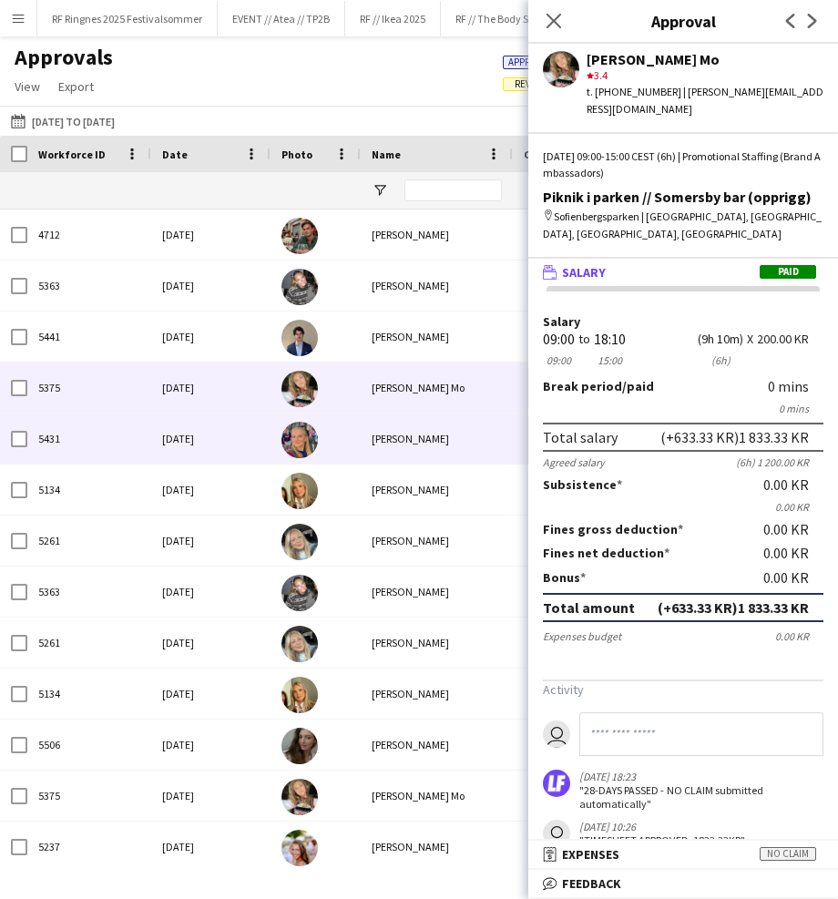
click at [398, 433] on div "Charlotte Aslaksen" at bounding box center [437, 438] width 152 height 50
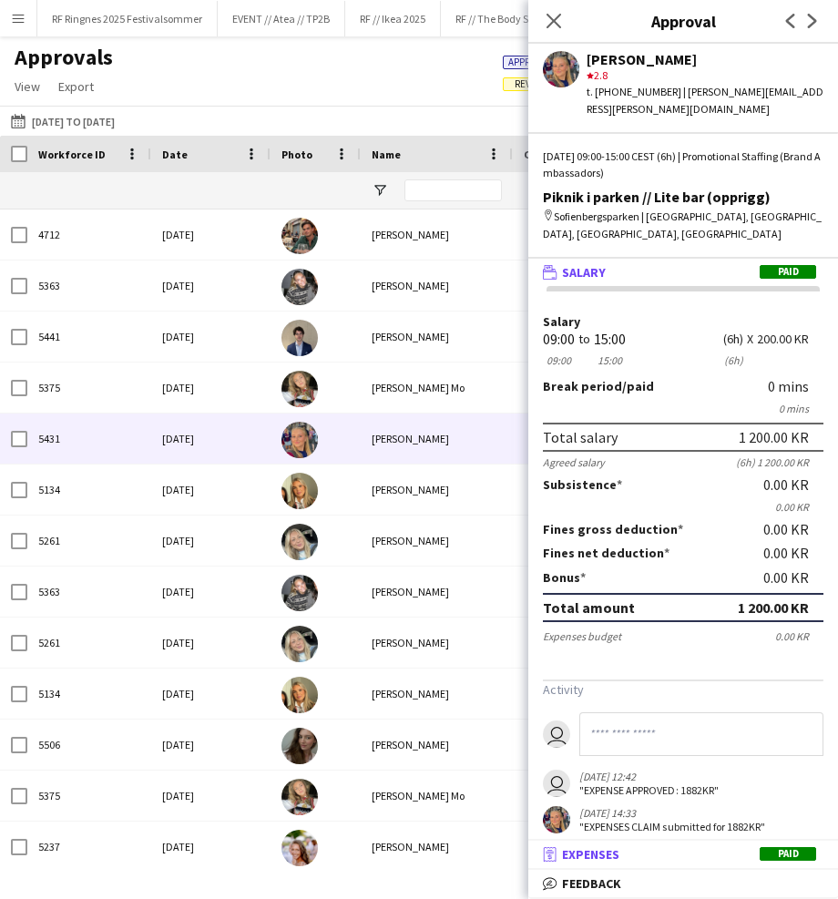
click at [586, 851] on span "Expenses" at bounding box center [590, 854] width 57 height 16
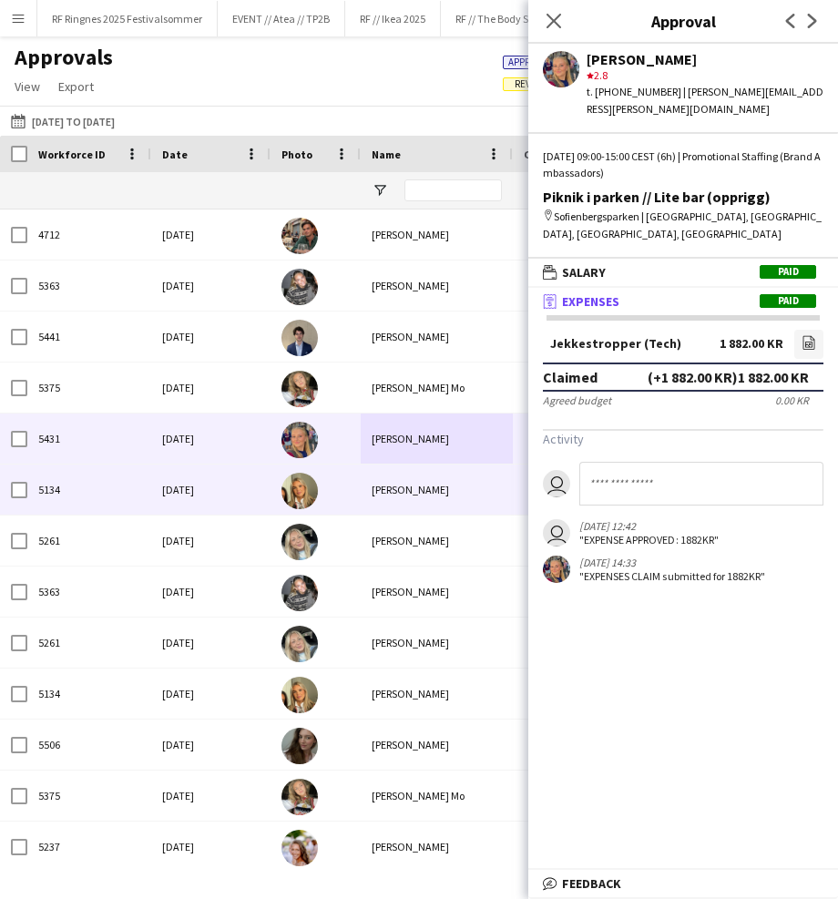
click at [330, 486] on div at bounding box center [315, 489] width 90 height 50
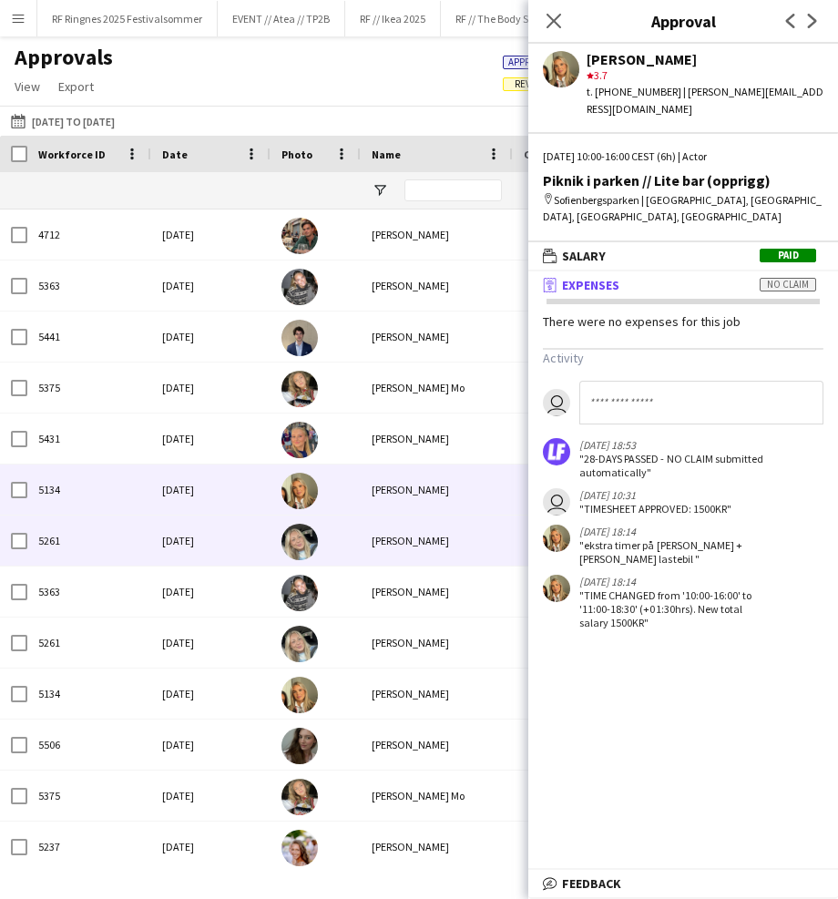
click at [347, 544] on div at bounding box center [315, 540] width 90 height 50
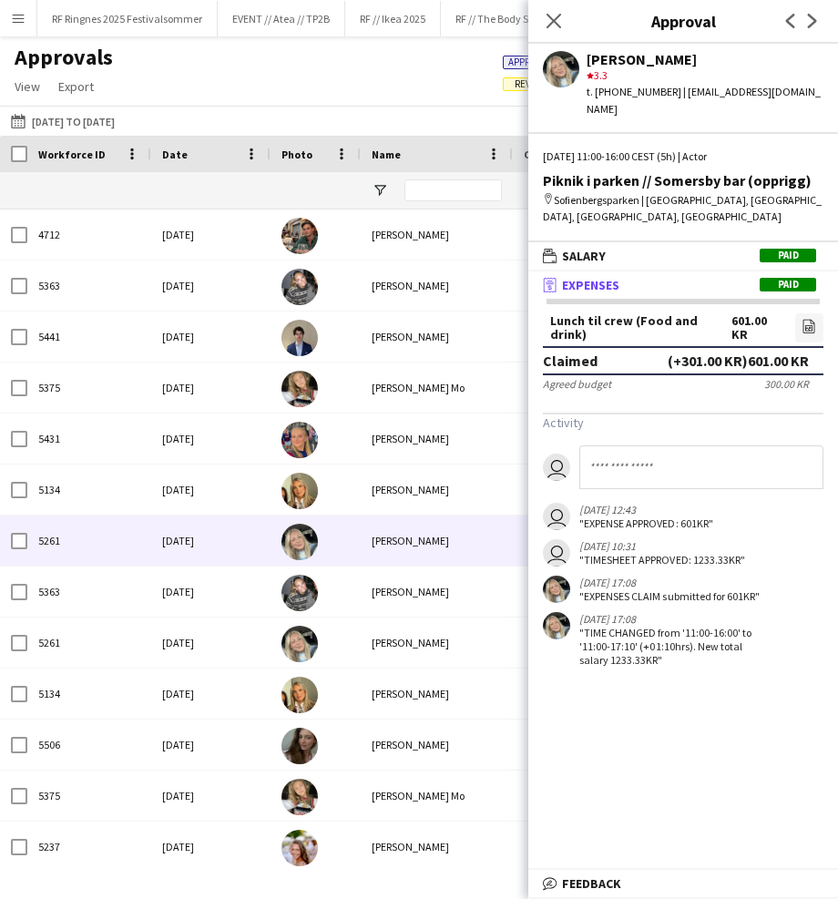
click at [354, 590] on div at bounding box center [315, 591] width 90 height 50
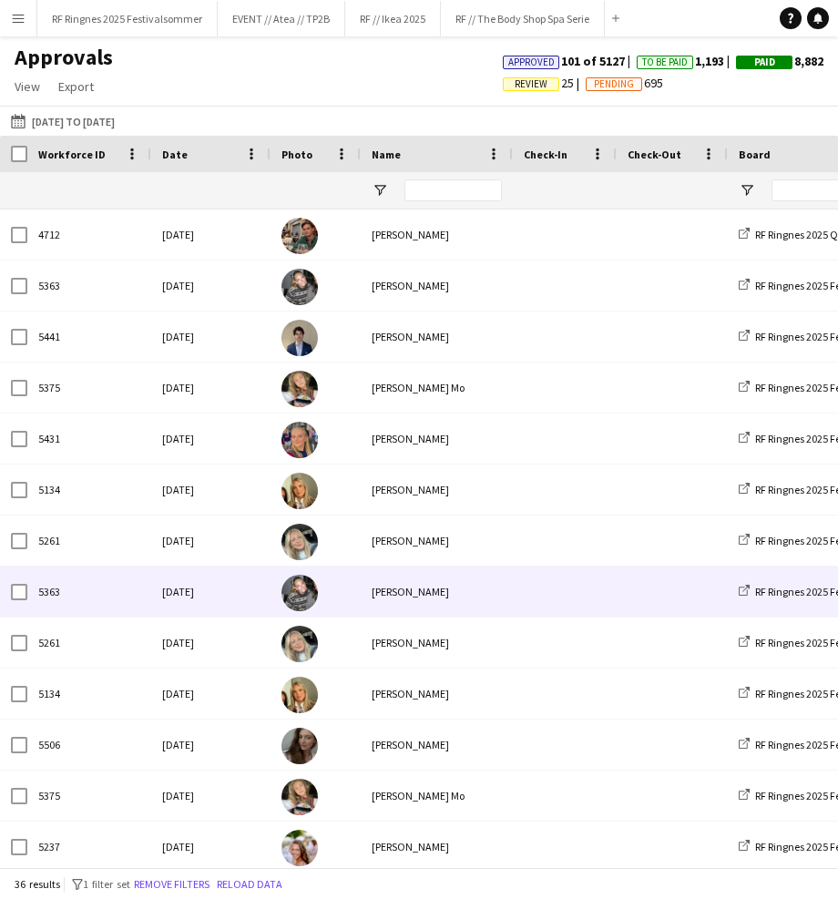
click at [354, 590] on div at bounding box center [315, 591] width 90 height 50
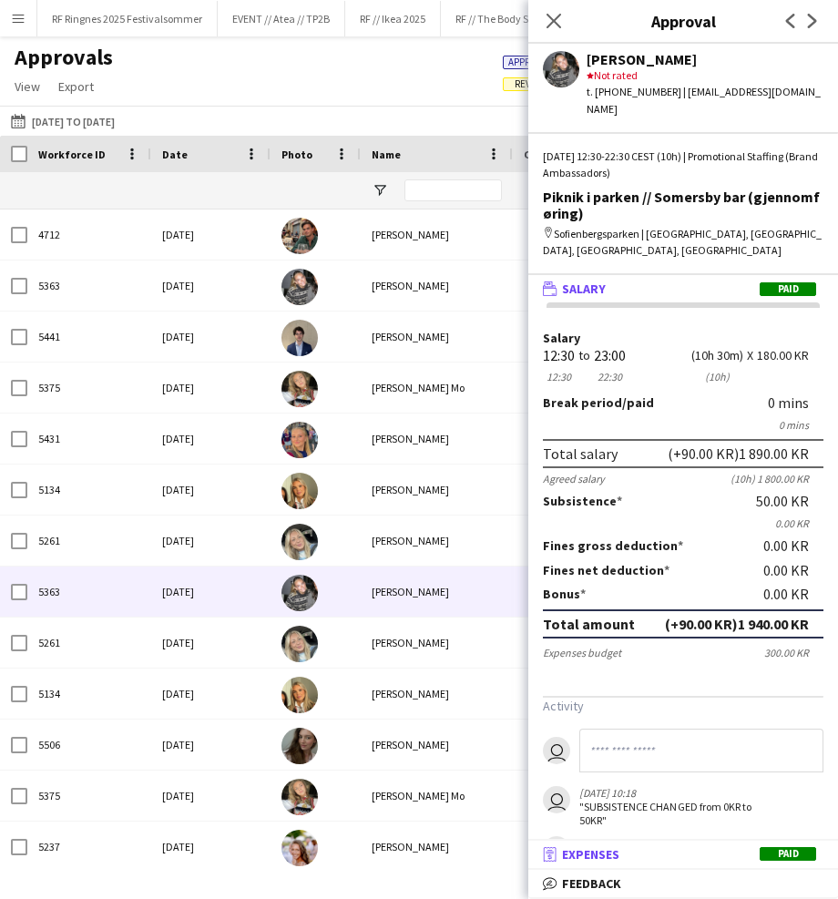
click at [698, 857] on mat-panel-title "receipt Expenses Paid" at bounding box center [679, 854] width 302 height 16
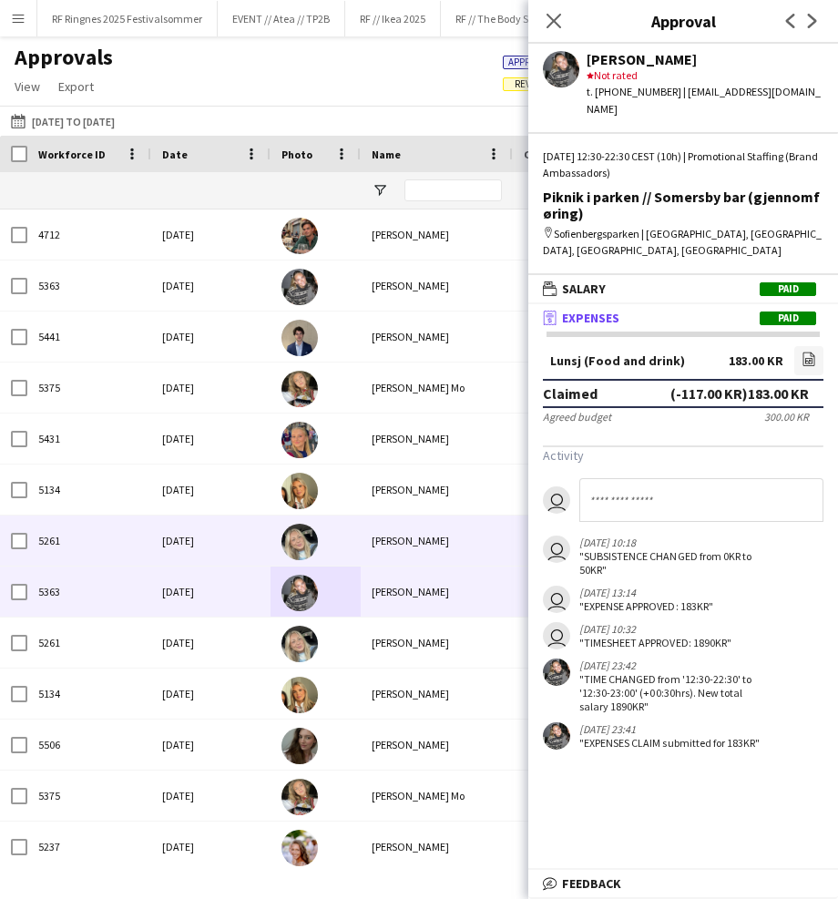
click at [355, 539] on div at bounding box center [315, 540] width 90 height 50
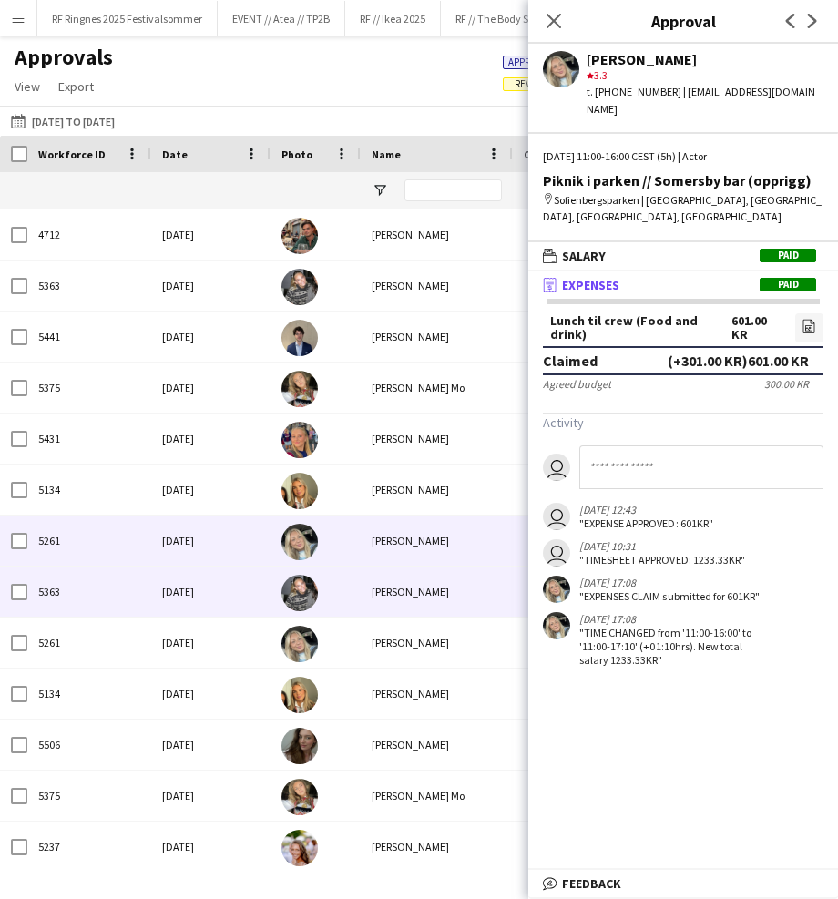
click at [354, 580] on div at bounding box center [315, 591] width 90 height 50
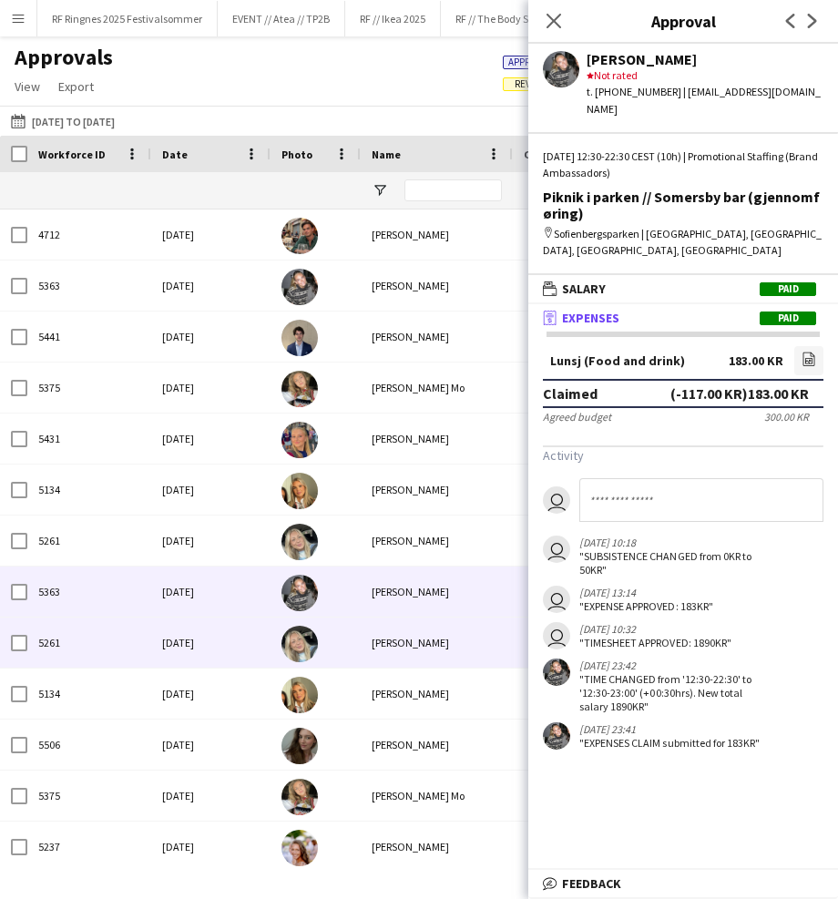
click at [344, 644] on div at bounding box center [315, 642] width 90 height 50
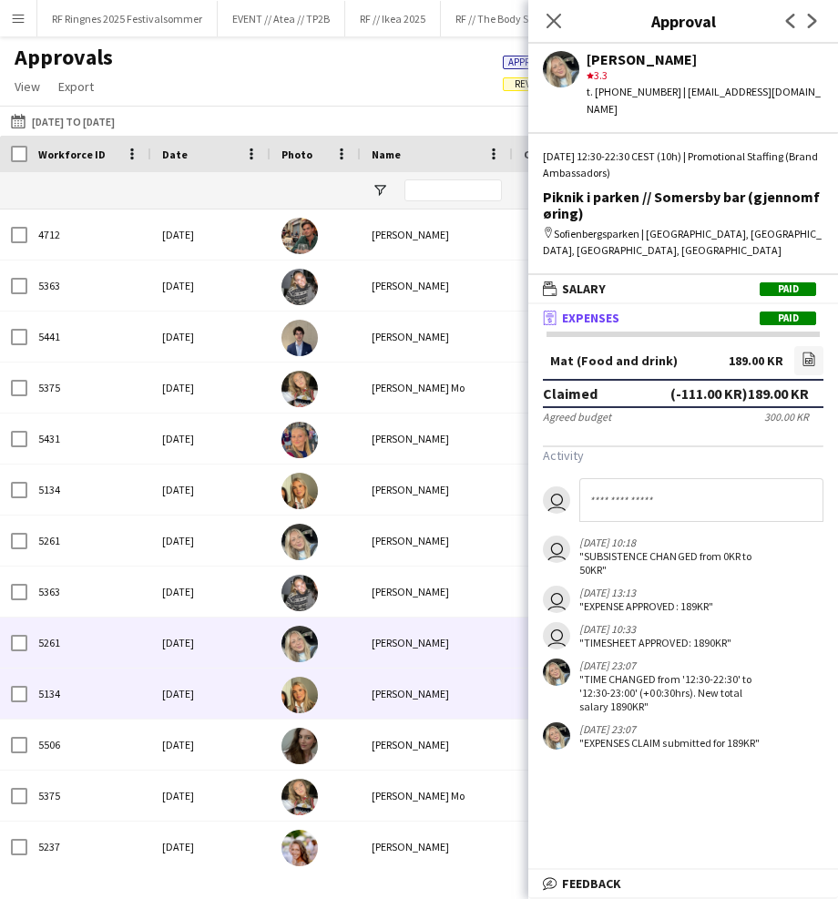
click at [347, 690] on div at bounding box center [315, 693] width 90 height 50
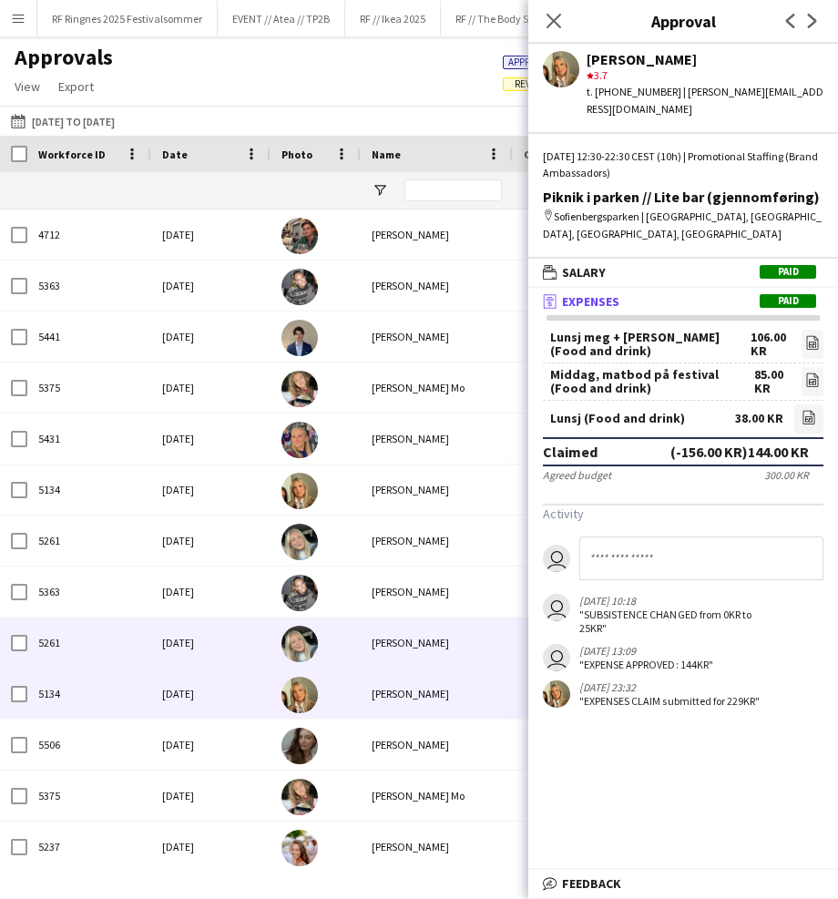
click at [336, 629] on div at bounding box center [315, 642] width 90 height 50
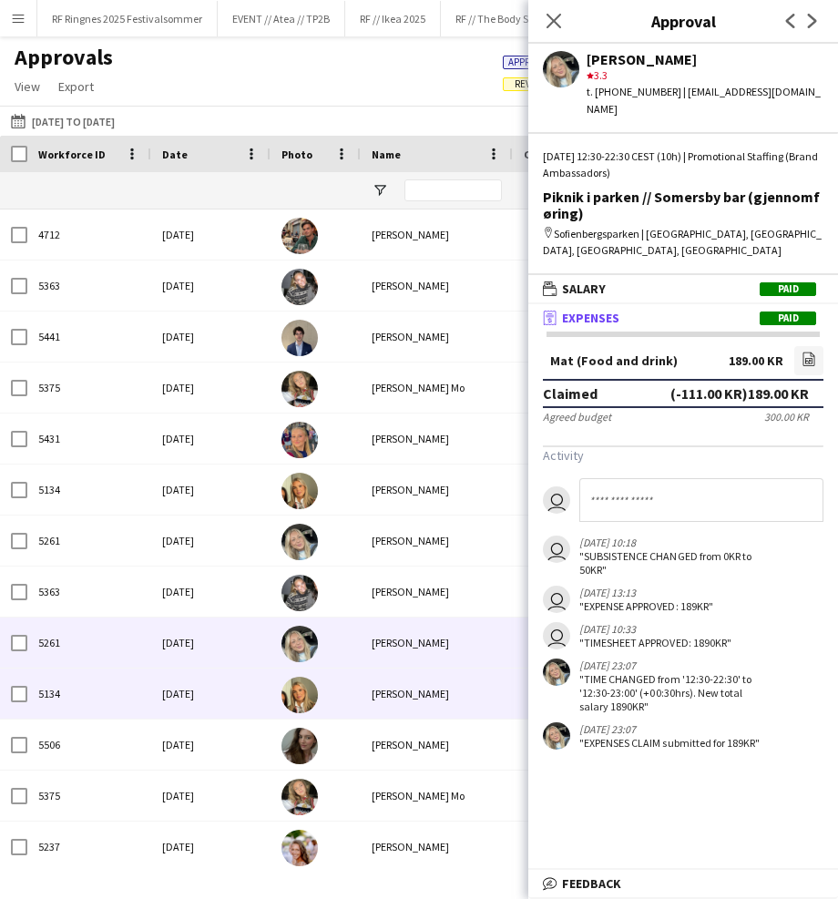
click at [343, 675] on div at bounding box center [315, 693] width 90 height 50
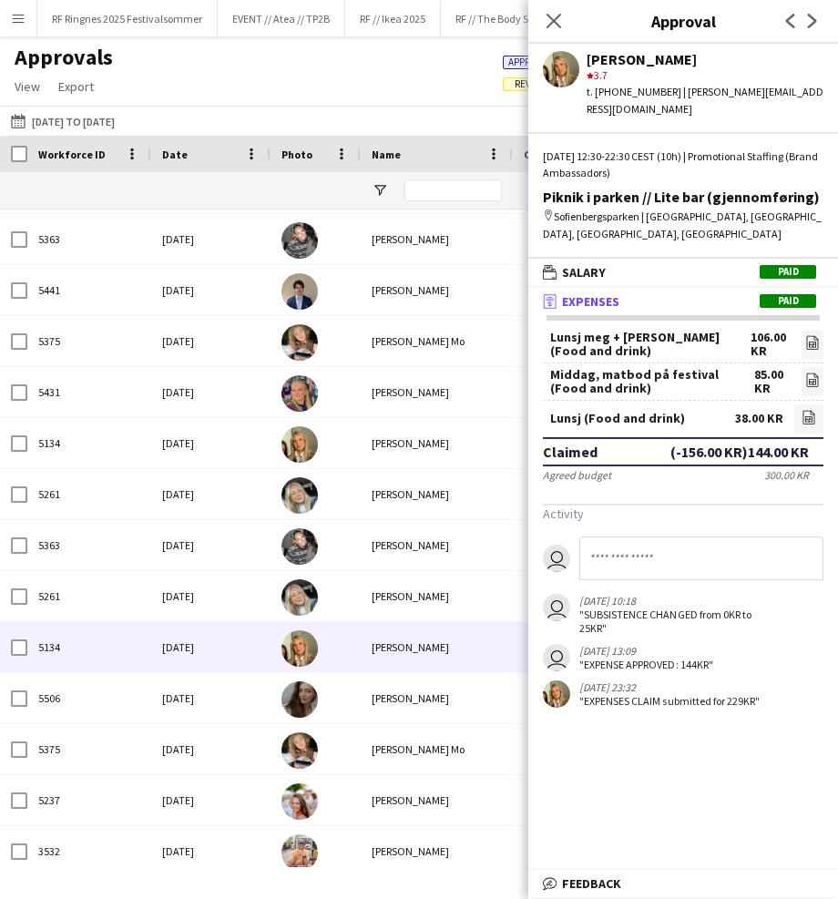
scroll to position [47, 0]
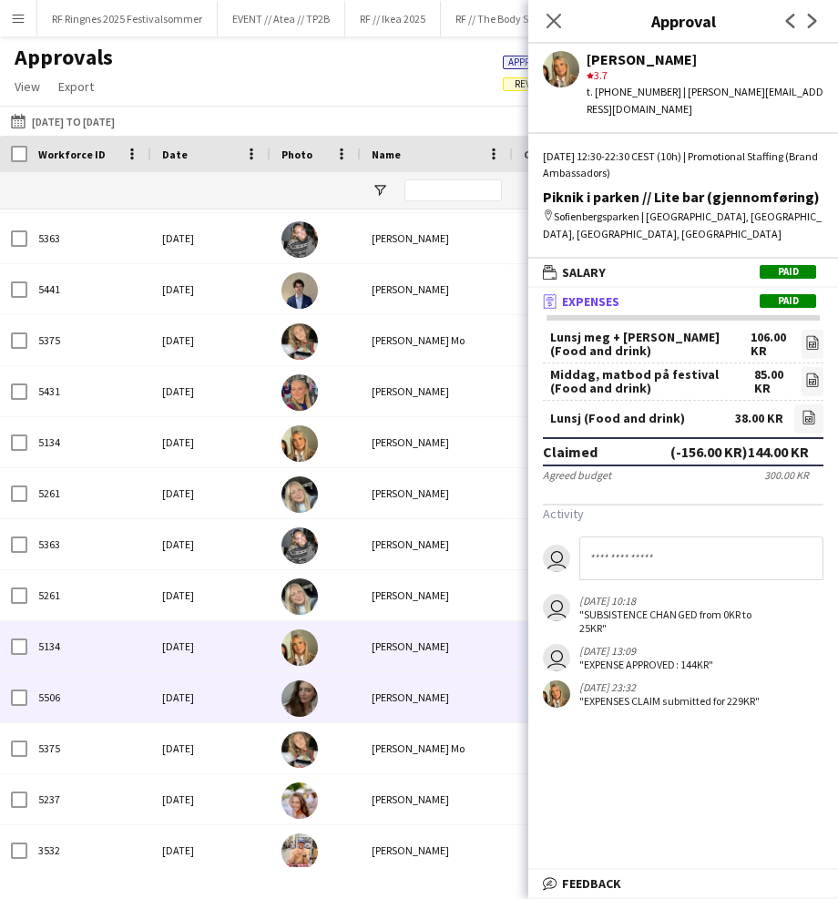
click at [342, 689] on div at bounding box center [315, 697] width 90 height 50
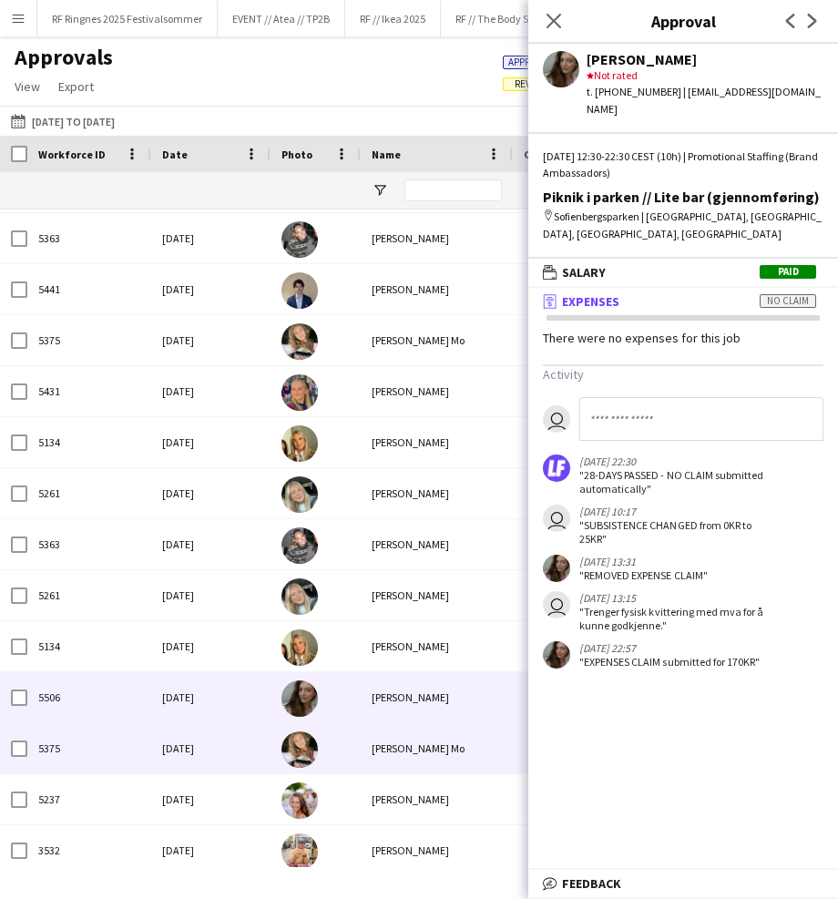
click at [361, 750] on div "Marte Jensen Mo" at bounding box center [437, 748] width 152 height 50
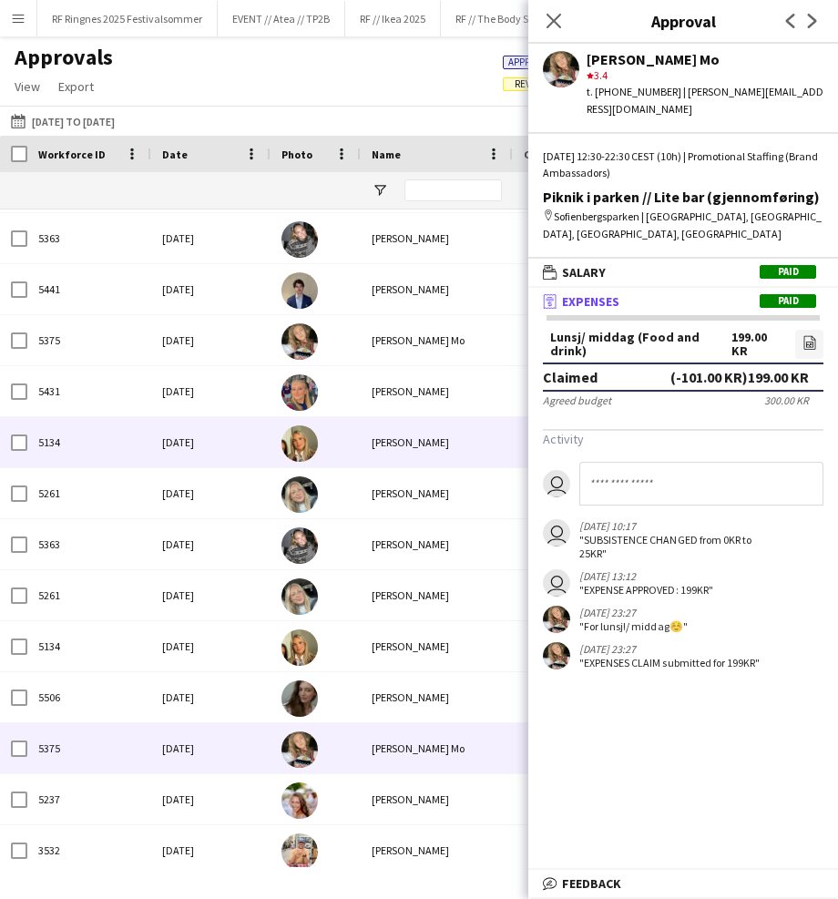
click at [418, 430] on div "Tuva Berglihn Lund" at bounding box center [437, 442] width 152 height 50
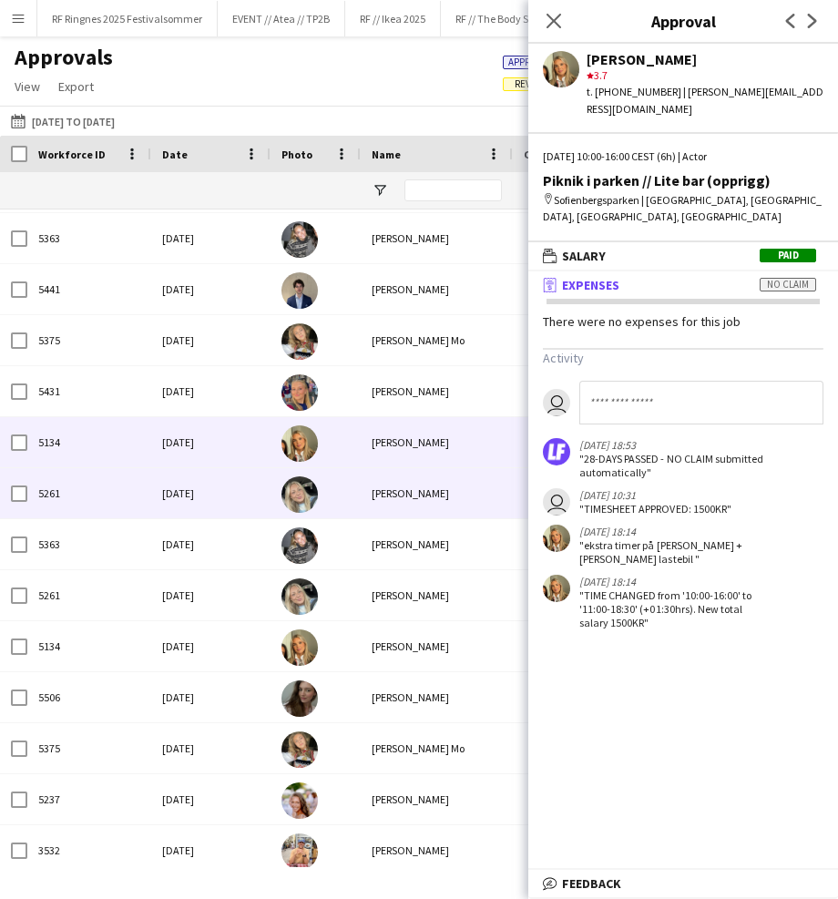
click at [400, 512] on div "Oda Hansson" at bounding box center [437, 493] width 152 height 50
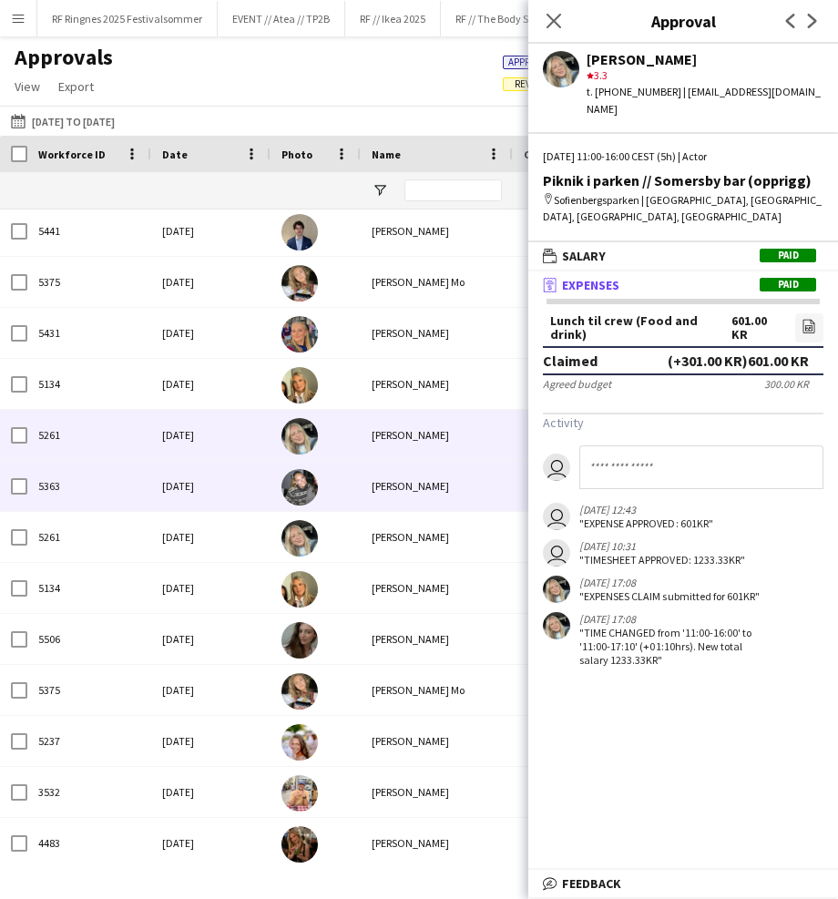
scroll to position [126, 0]
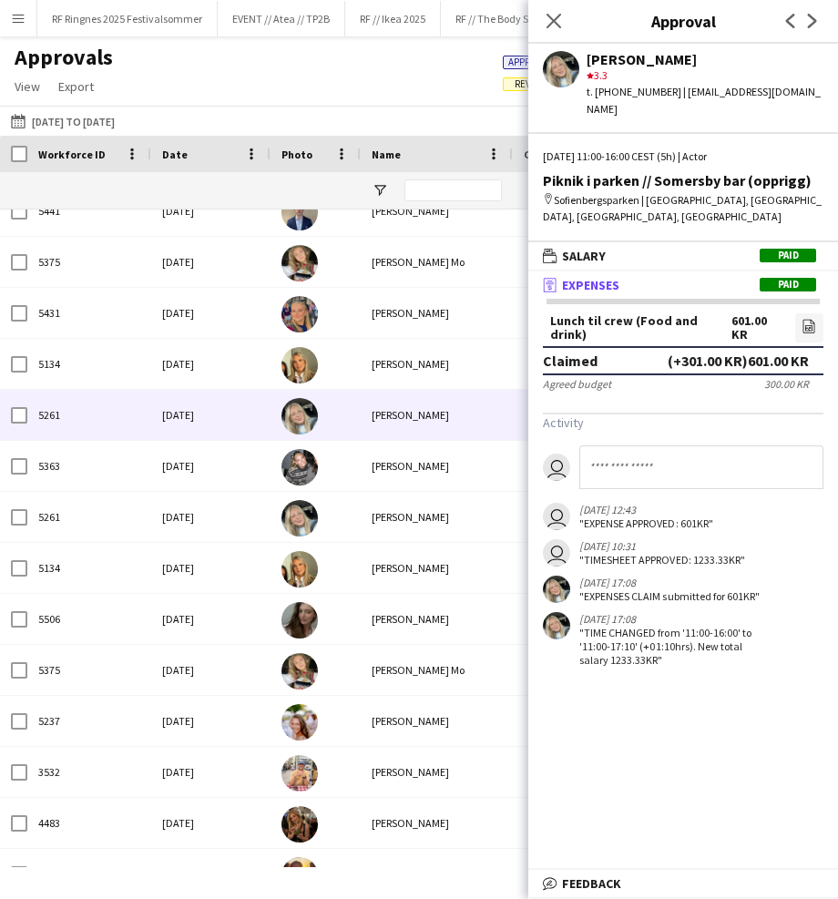
click at [384, 457] on div "[PERSON_NAME]" at bounding box center [437, 466] width 152 height 50
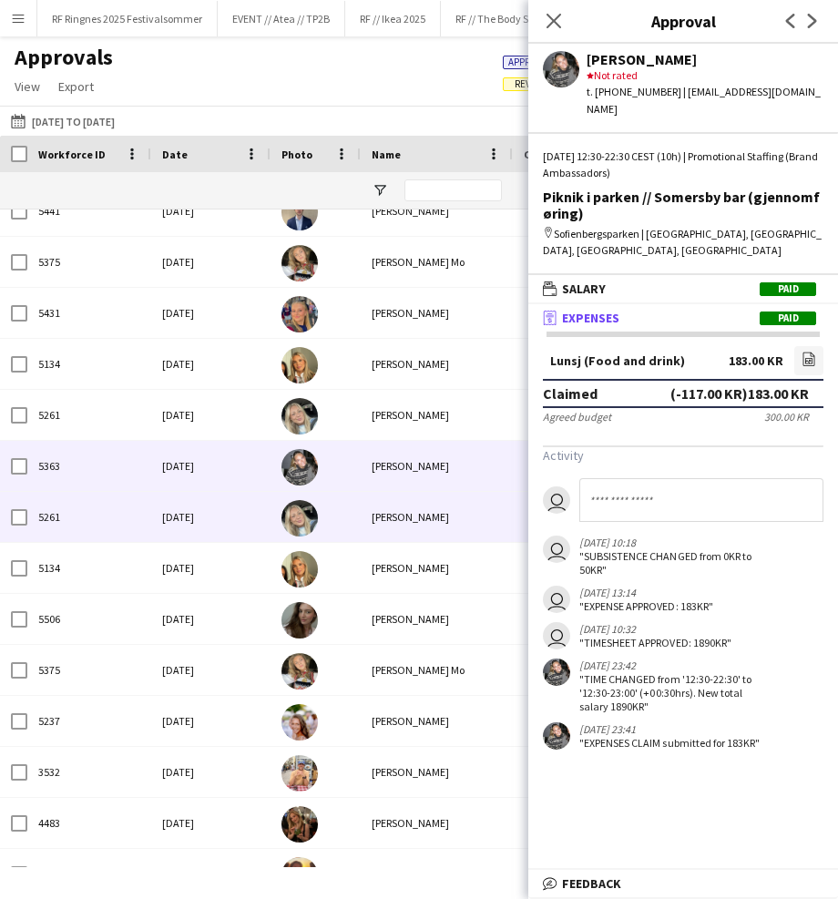
click at [385, 502] on div "Oda Hansson" at bounding box center [437, 517] width 152 height 50
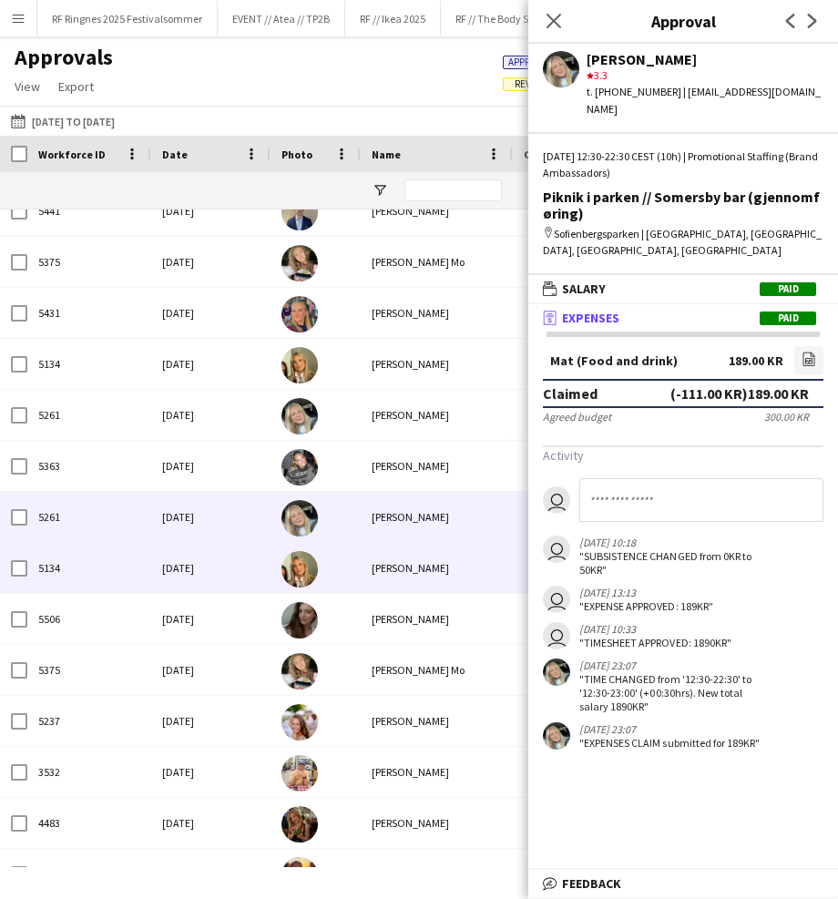
click at [383, 549] on div "Tuva Berglihn Lund" at bounding box center [437, 568] width 152 height 50
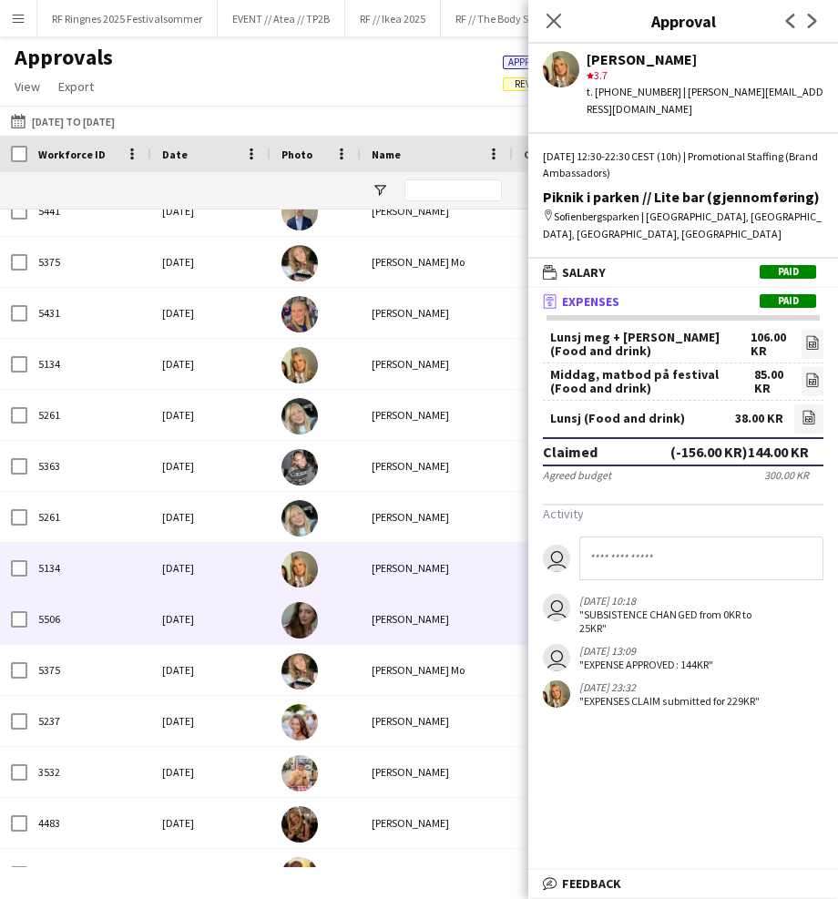
click at [383, 612] on div "Sandra Haavik" at bounding box center [437, 619] width 152 height 50
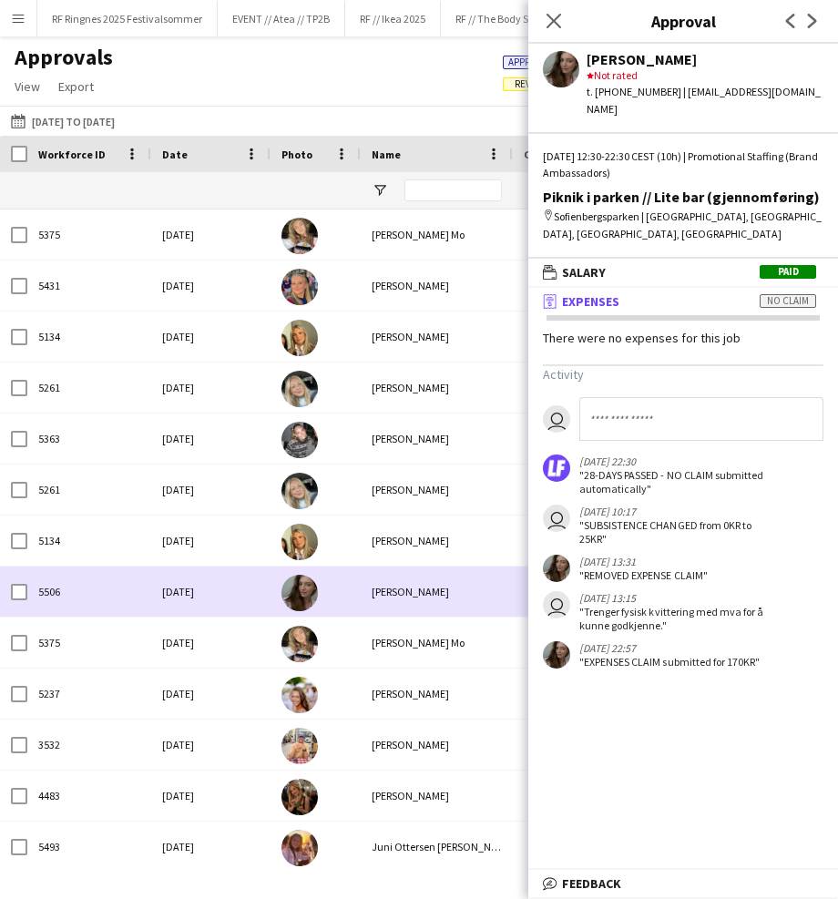
scroll to position [155, 0]
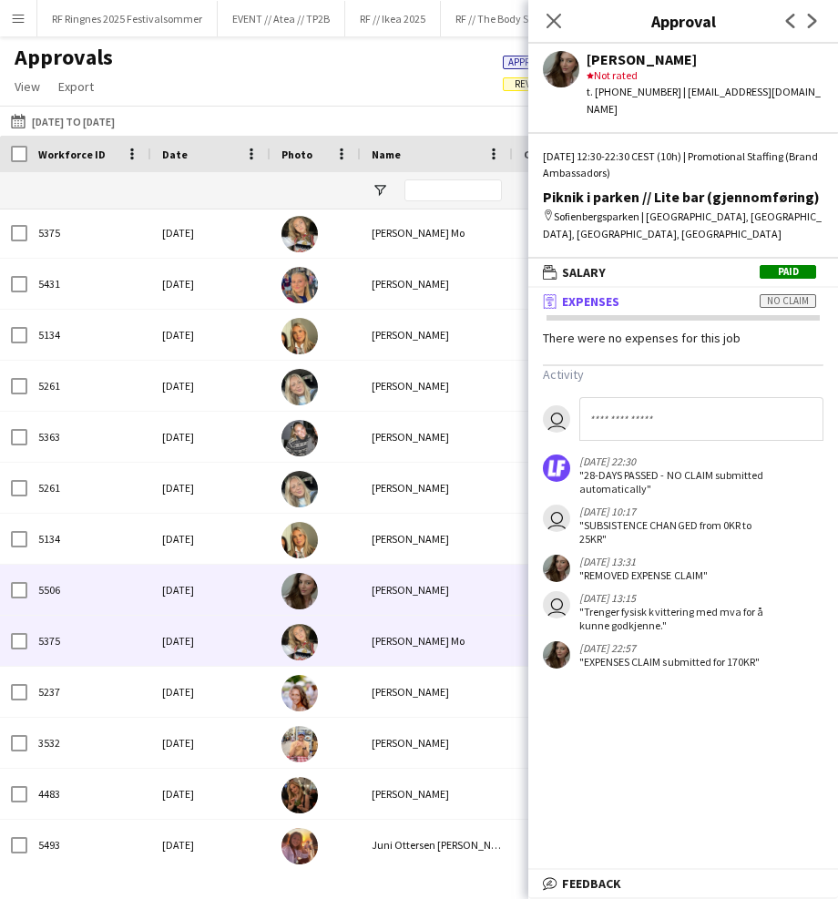
click at [380, 642] on div "Marte Jensen Mo" at bounding box center [437, 641] width 152 height 50
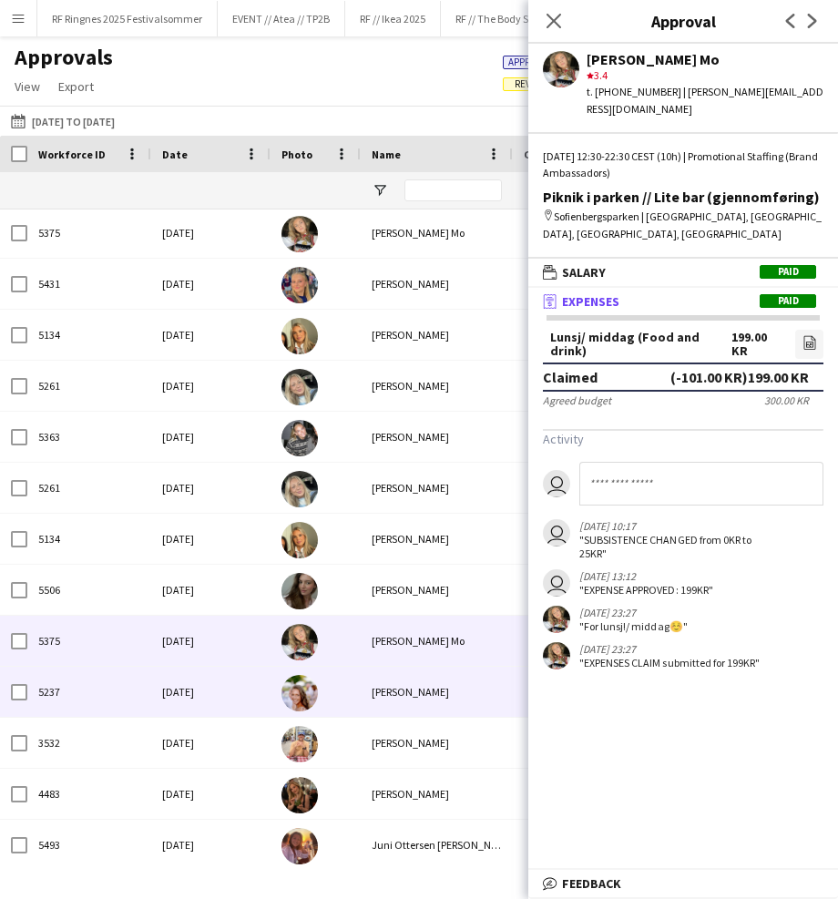
click at [387, 678] on div "Anja Vågan" at bounding box center [437, 692] width 152 height 50
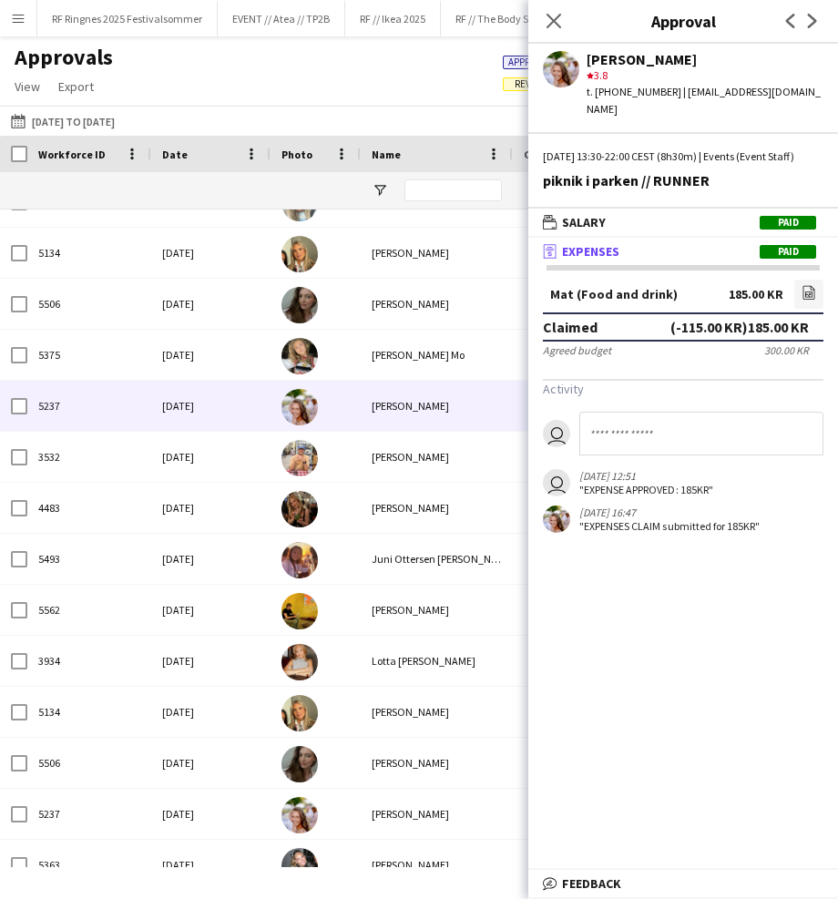
scroll to position [478, 0]
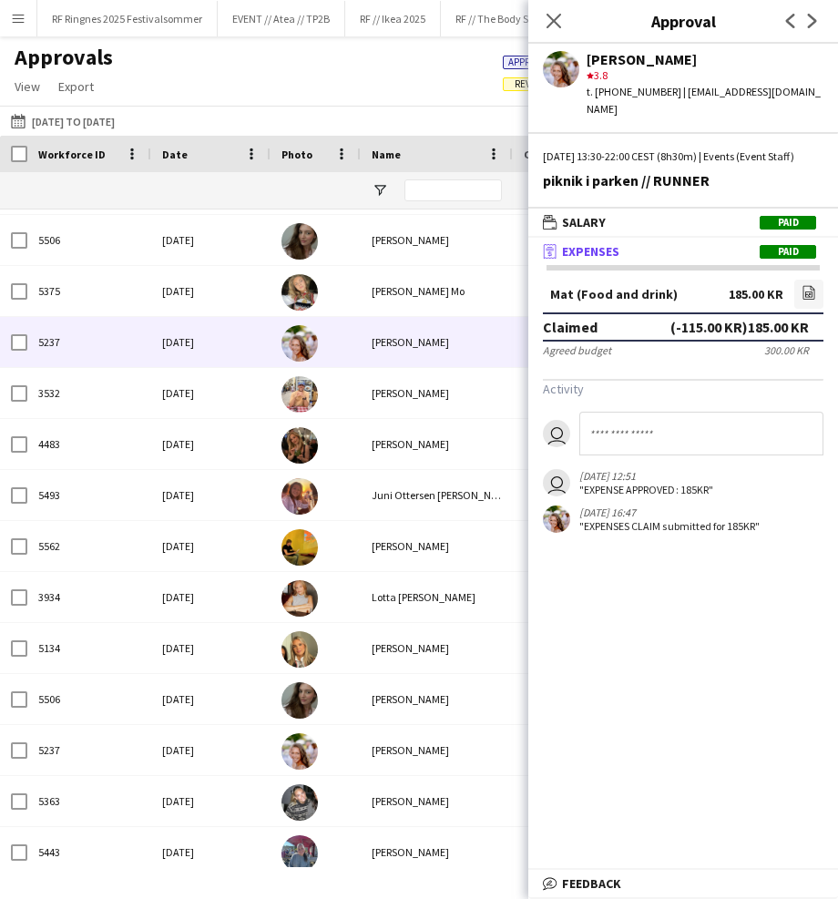
click at [354, 389] on div at bounding box center [315, 393] width 90 height 50
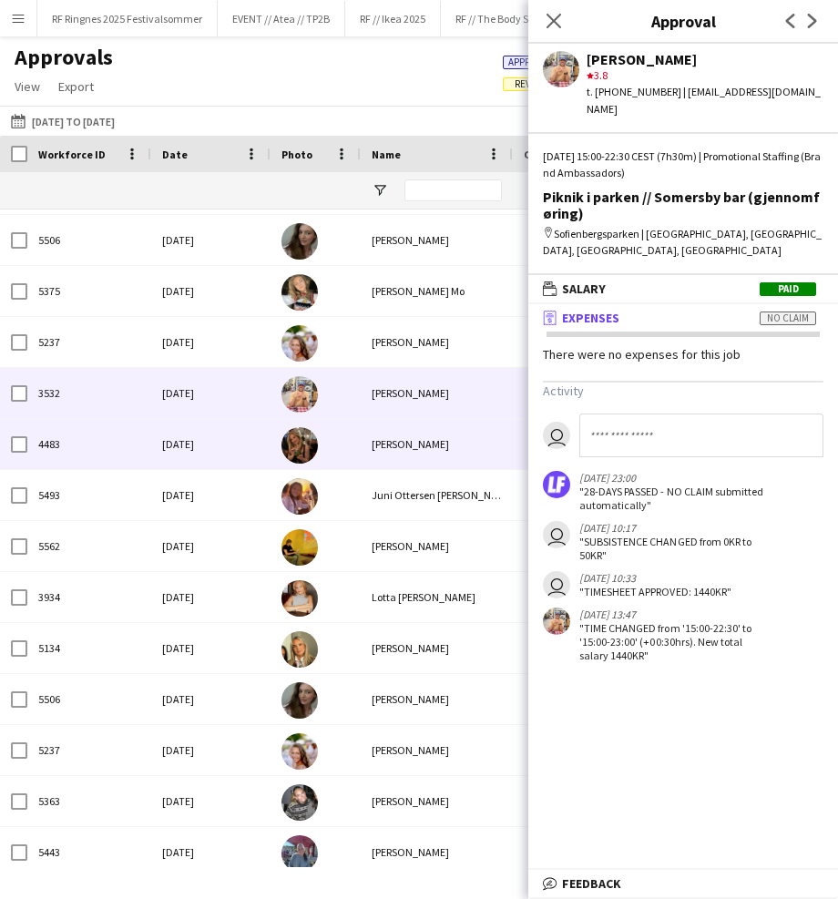
click at [349, 453] on div at bounding box center [315, 444] width 90 height 50
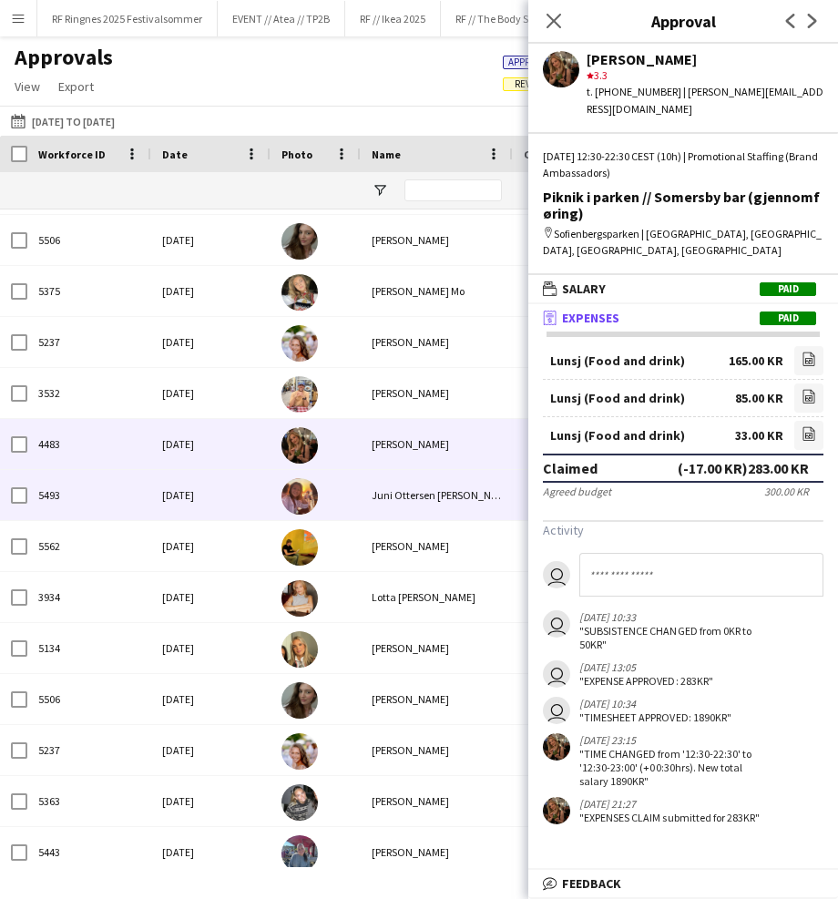
click at [357, 494] on div at bounding box center [315, 495] width 90 height 50
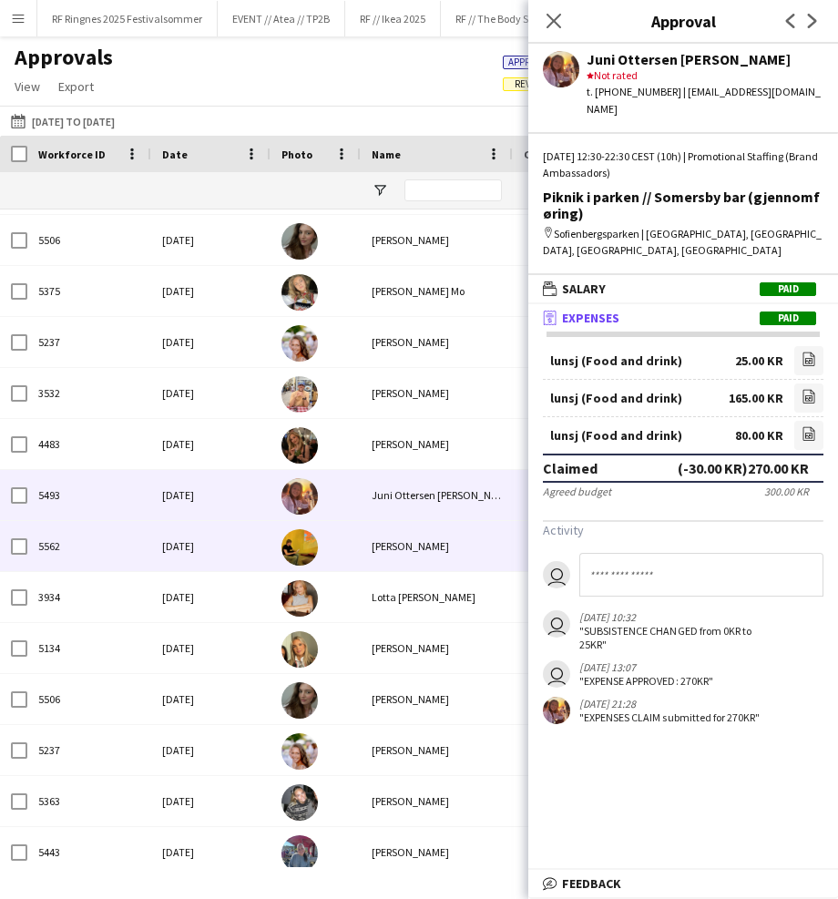
click at [363, 548] on div "[PERSON_NAME]" at bounding box center [437, 546] width 152 height 50
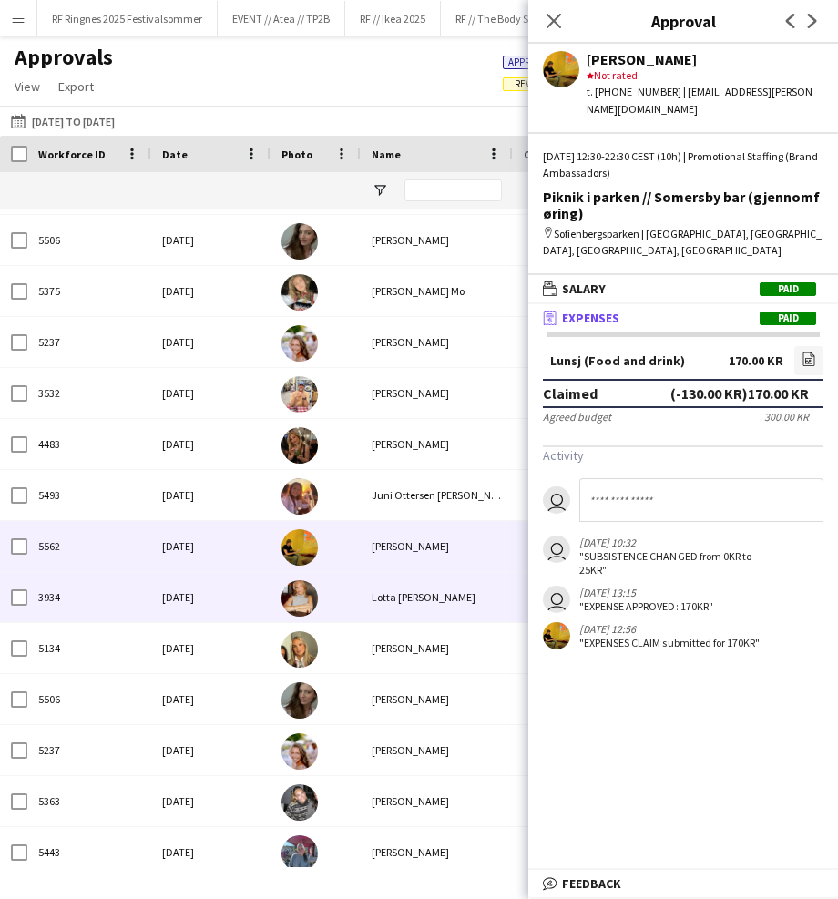
click at [337, 594] on div at bounding box center [315, 597] width 90 height 50
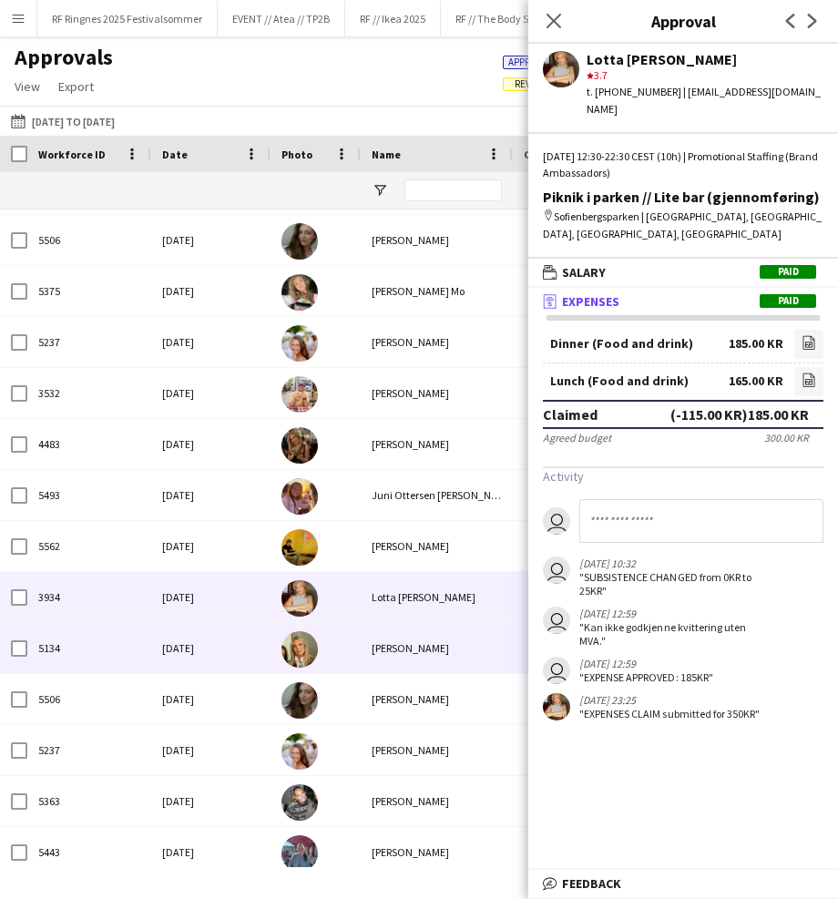
click at [353, 647] on div at bounding box center [315, 648] width 90 height 50
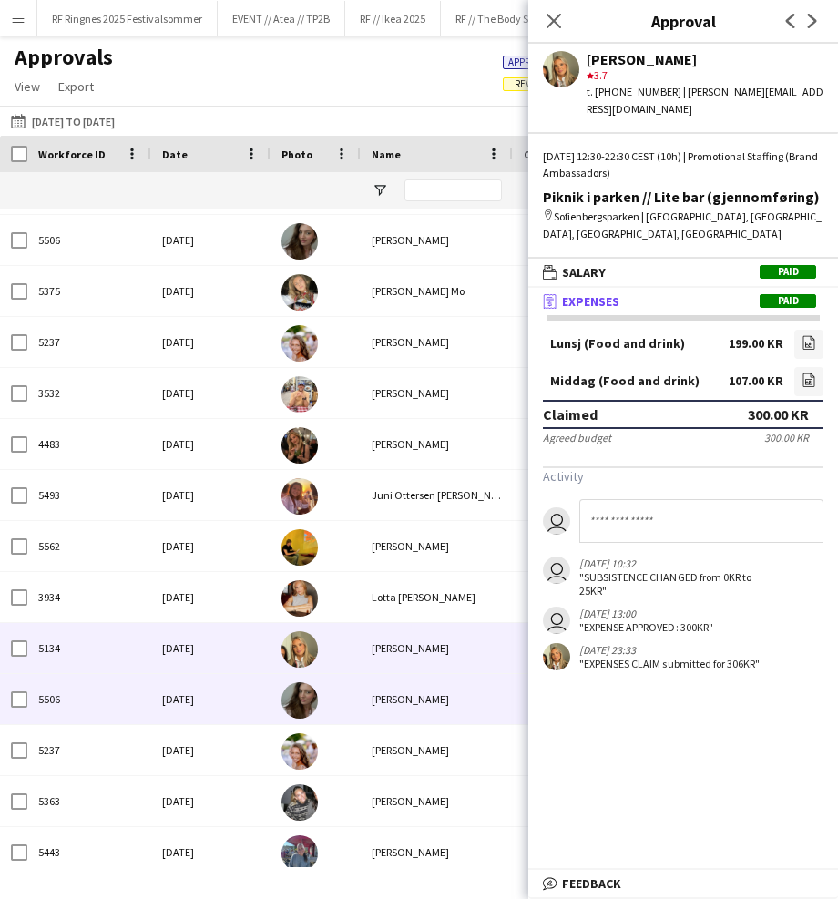
click at [416, 694] on div "Sandra Haavik" at bounding box center [437, 699] width 152 height 50
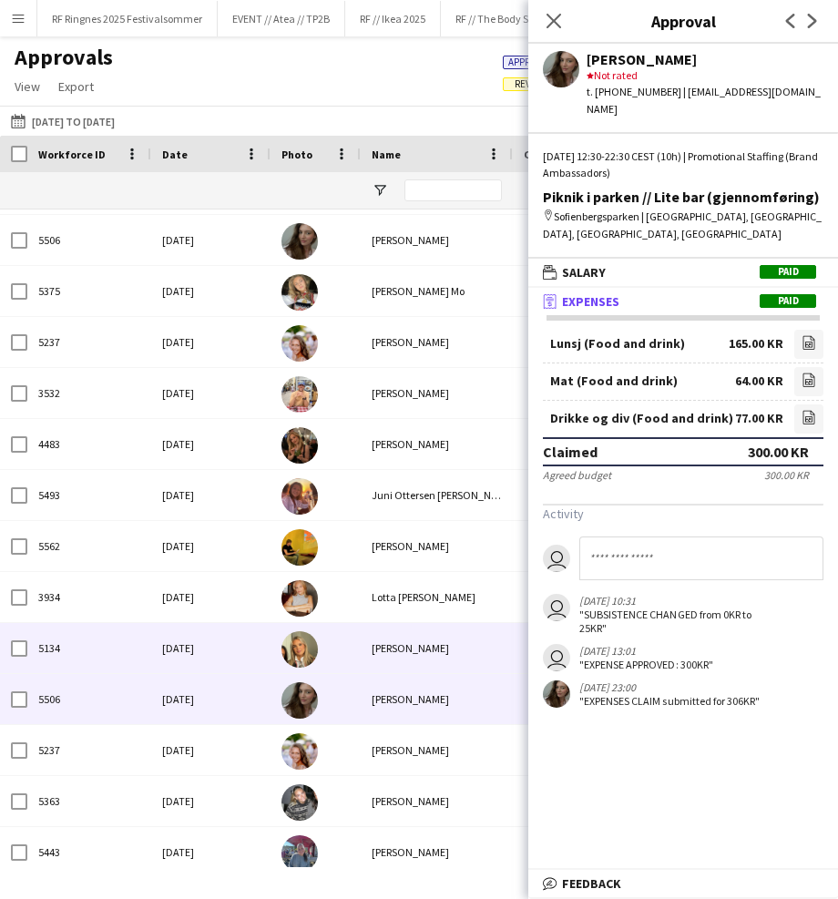
click at [337, 651] on div at bounding box center [315, 648] width 90 height 50
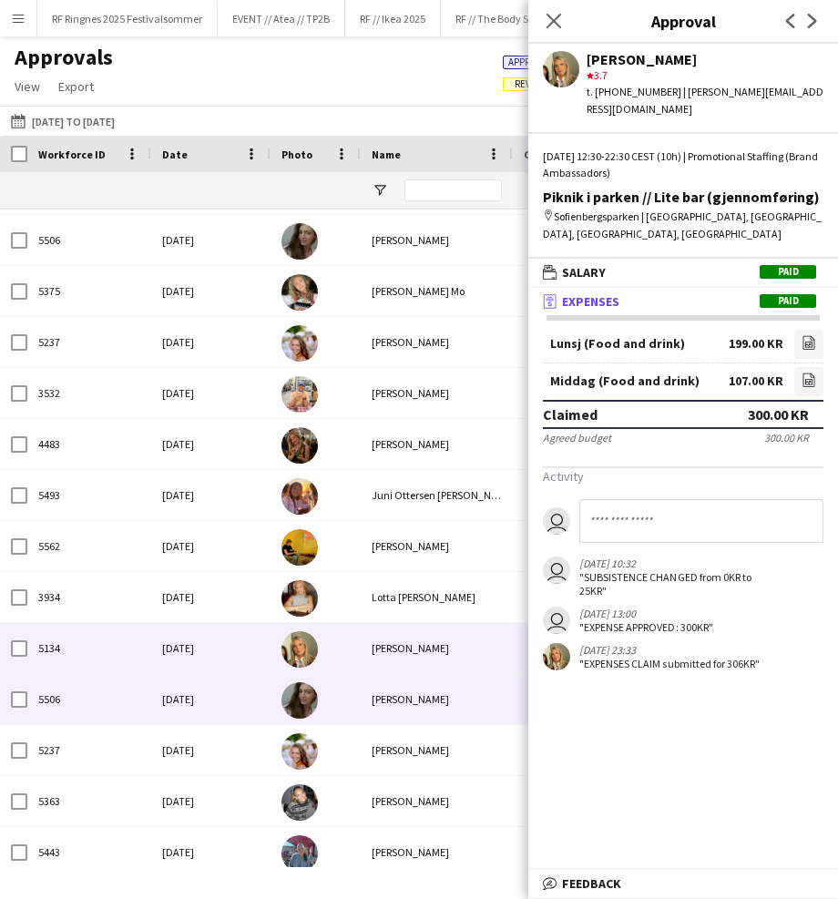
click at [344, 682] on div at bounding box center [315, 699] width 90 height 50
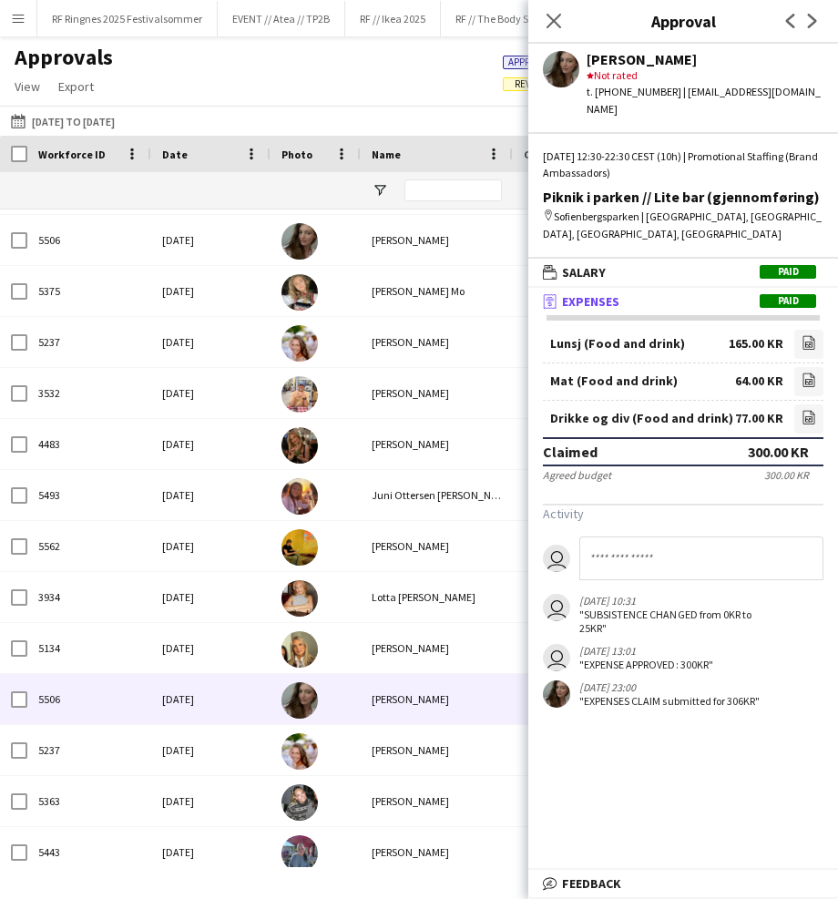
scroll to position [557, 0]
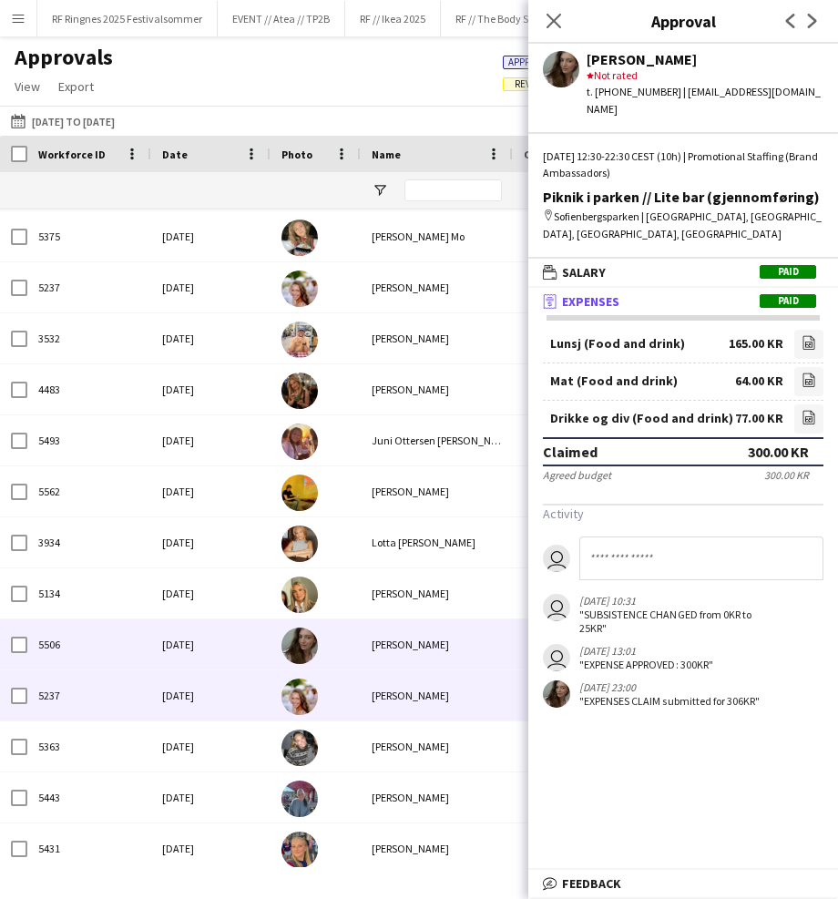
click at [363, 693] on div "Anja Vågan" at bounding box center [437, 695] width 152 height 50
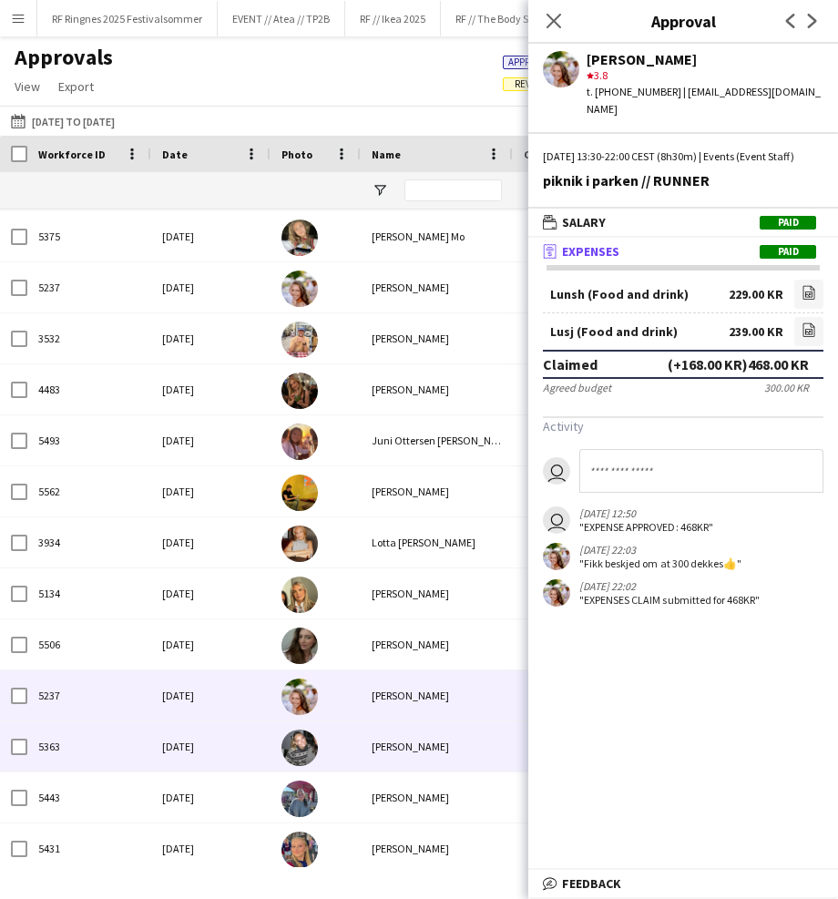
click at [357, 744] on div at bounding box center [315, 746] width 90 height 50
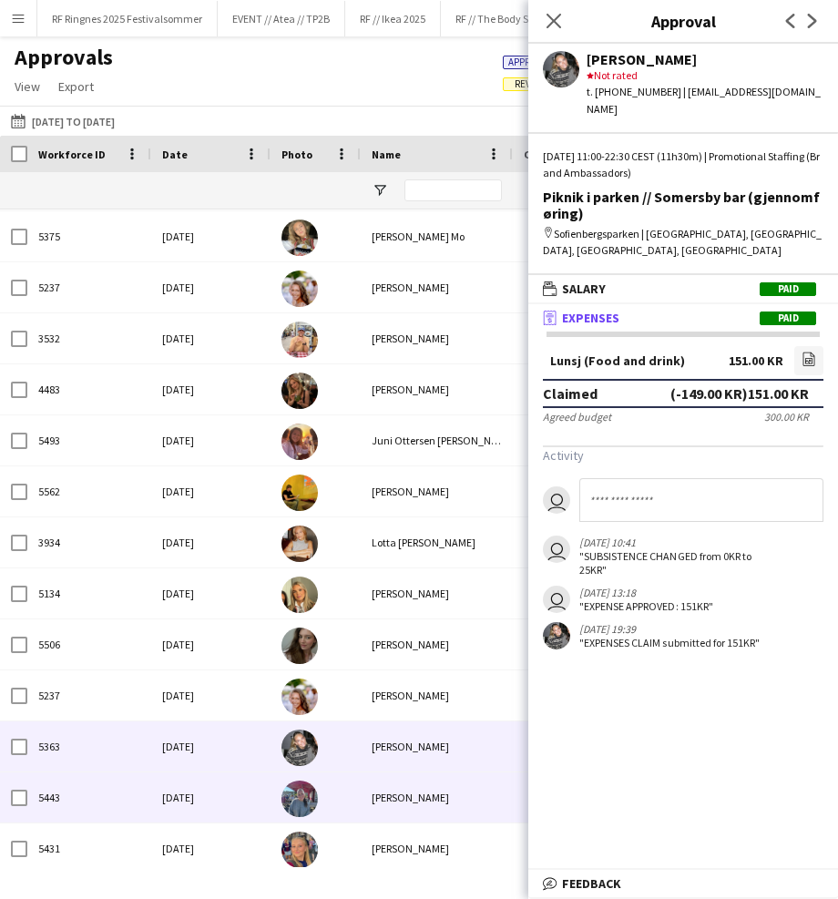
click at [356, 793] on div at bounding box center [315, 797] width 90 height 50
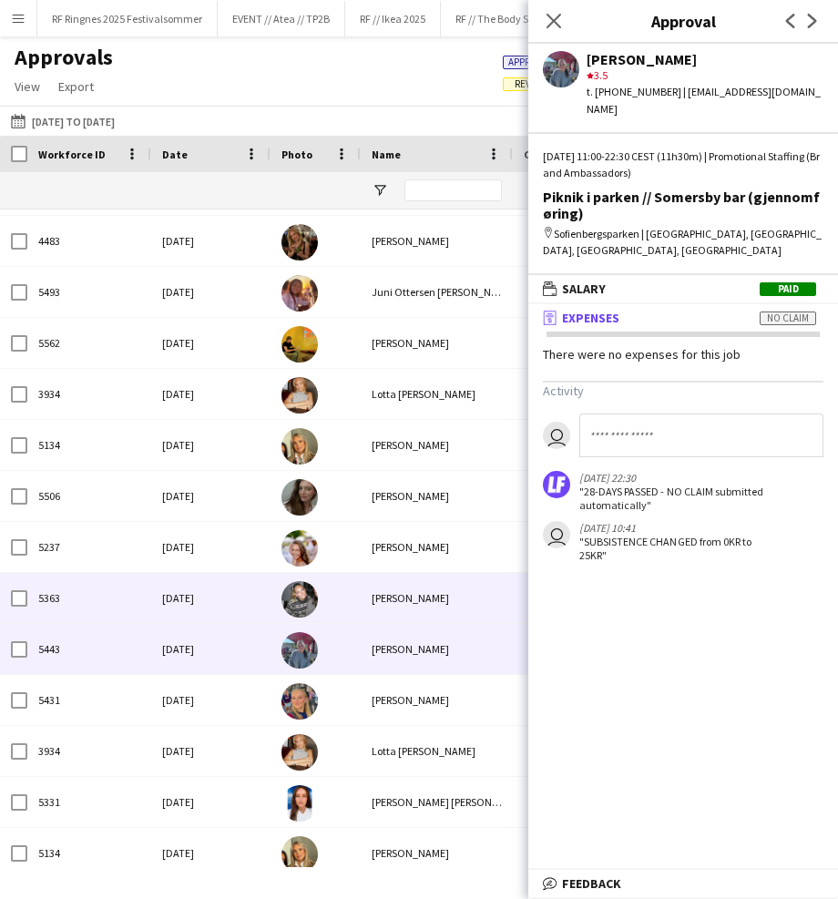
scroll to position [710, 0]
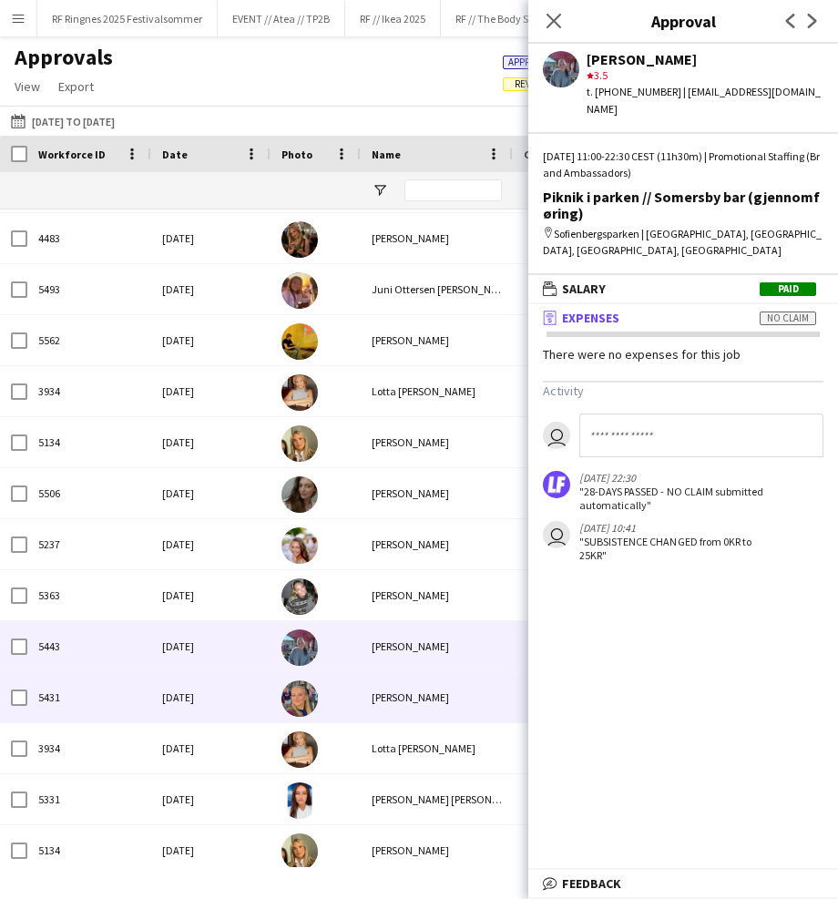
click at [351, 688] on div at bounding box center [315, 697] width 90 height 50
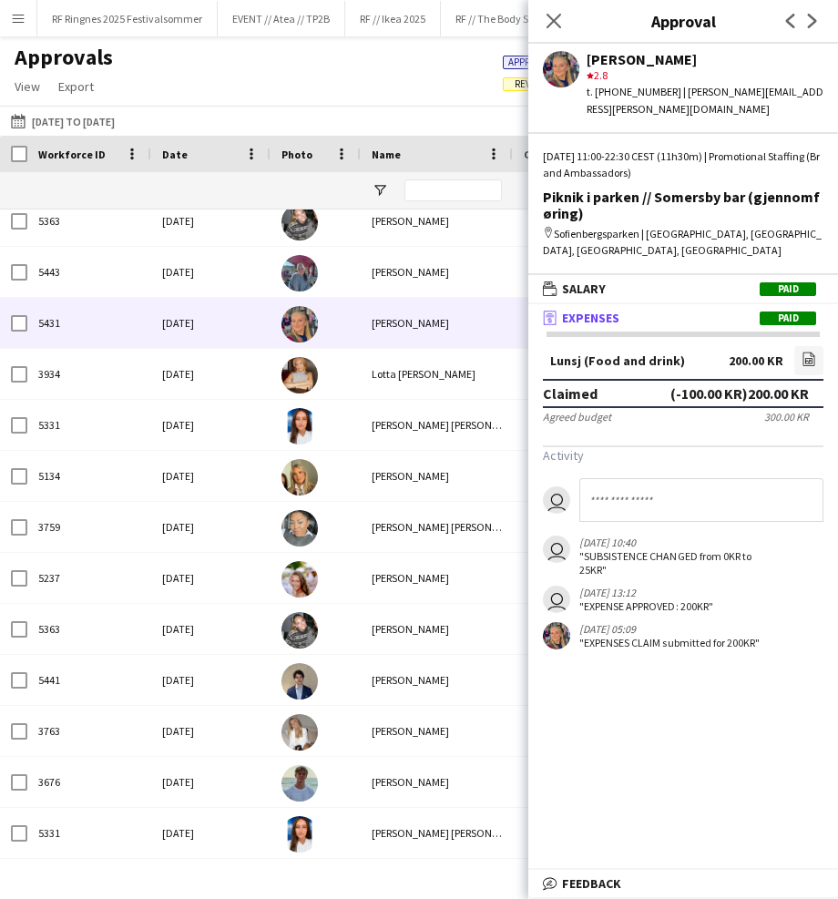
scroll to position [1091, 0]
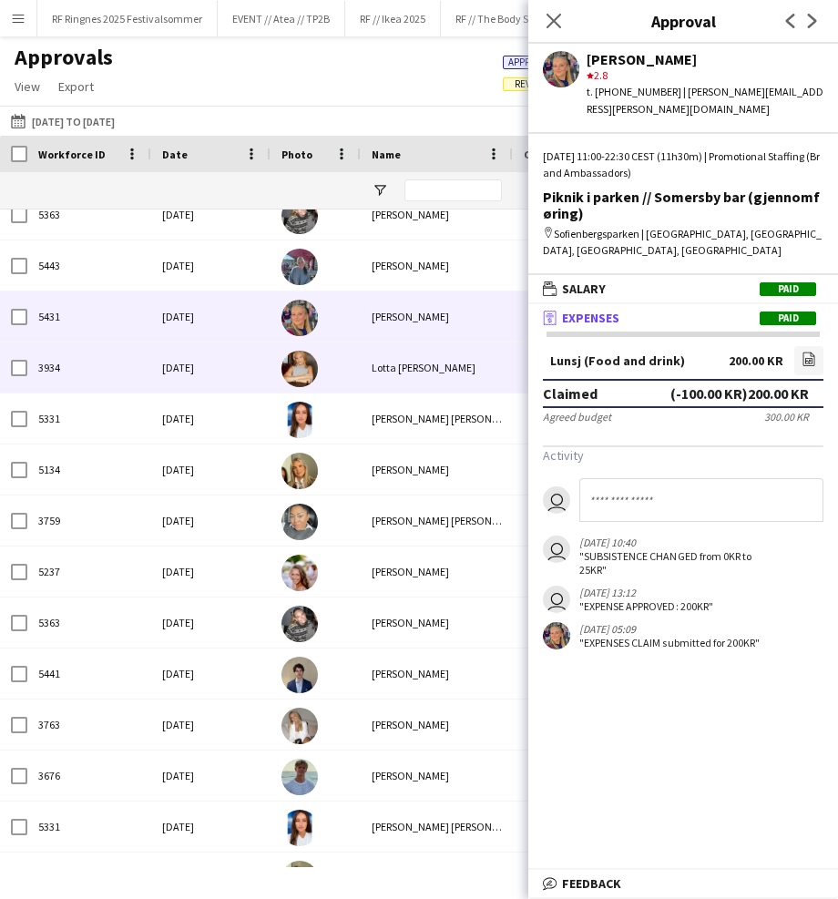
click at [366, 366] on div "[PERSON_NAME]" at bounding box center [437, 367] width 152 height 50
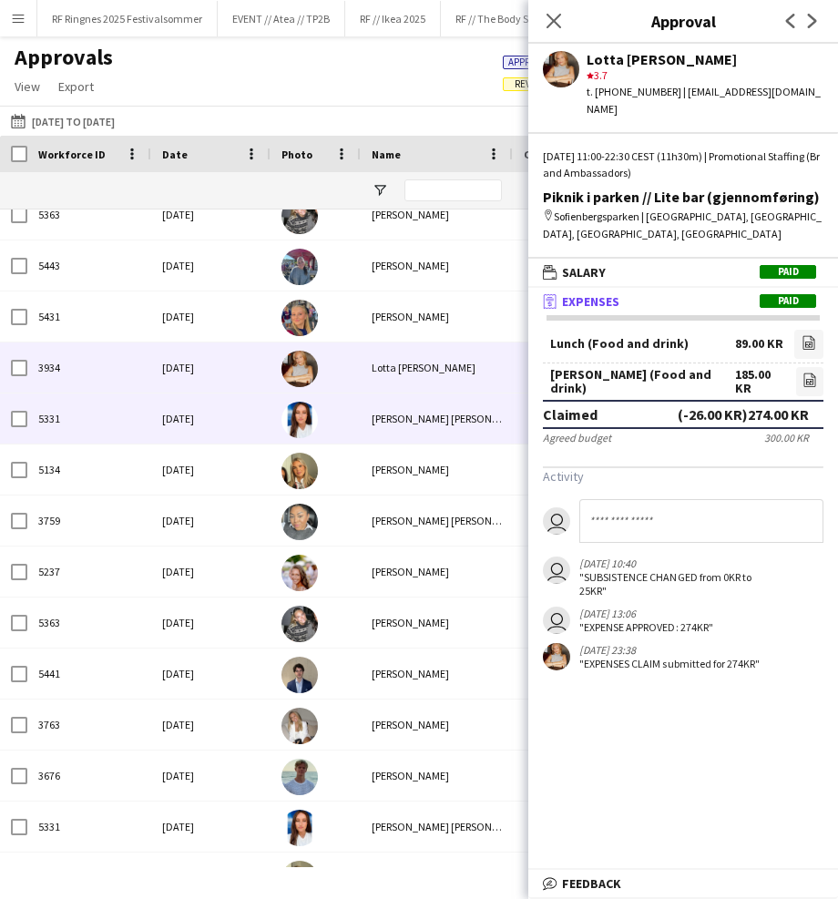
click at [350, 415] on div at bounding box center [315, 418] width 90 height 50
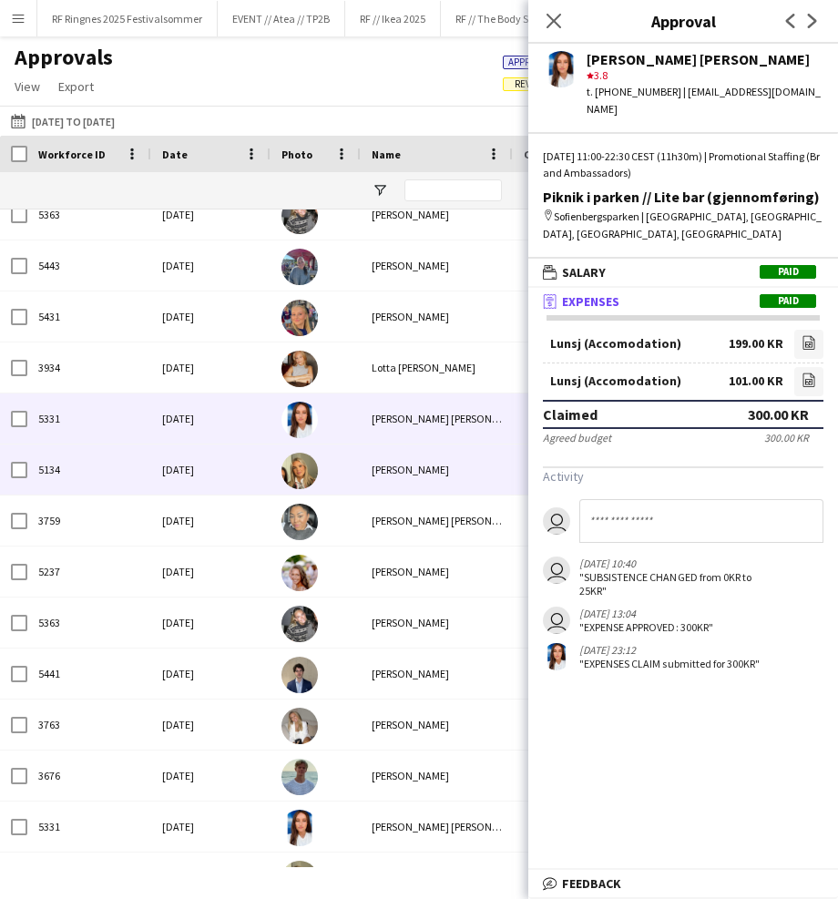
click at [359, 463] on div at bounding box center [315, 469] width 90 height 50
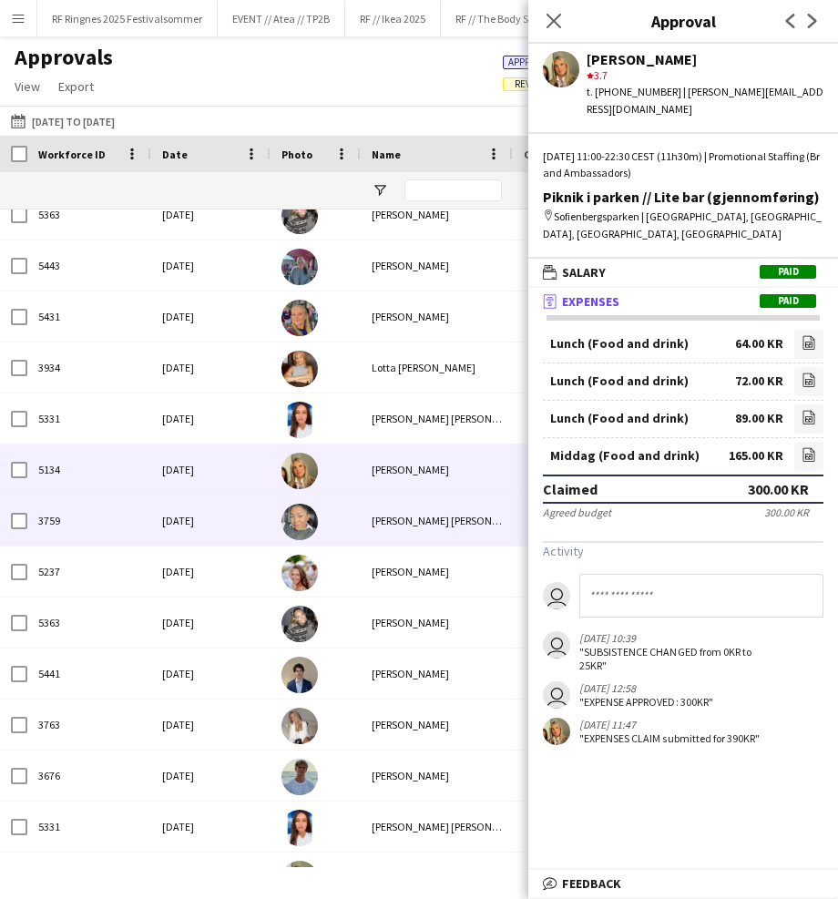
click at [343, 520] on div at bounding box center [315, 520] width 90 height 50
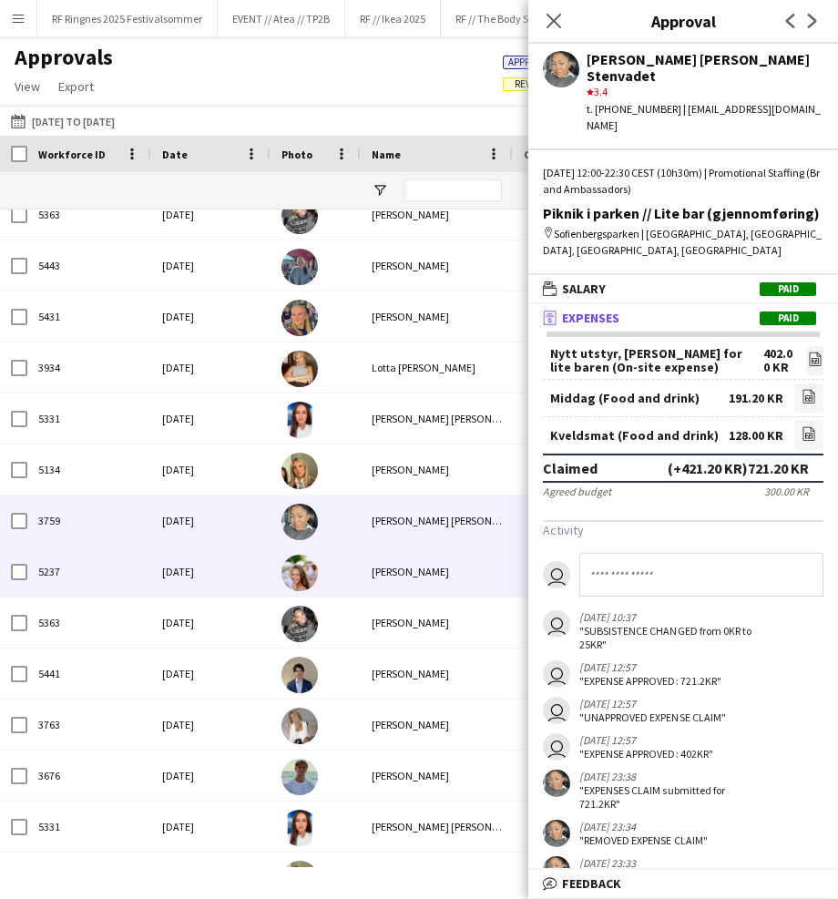
click at [367, 576] on div "Anja Vågan" at bounding box center [437, 571] width 152 height 50
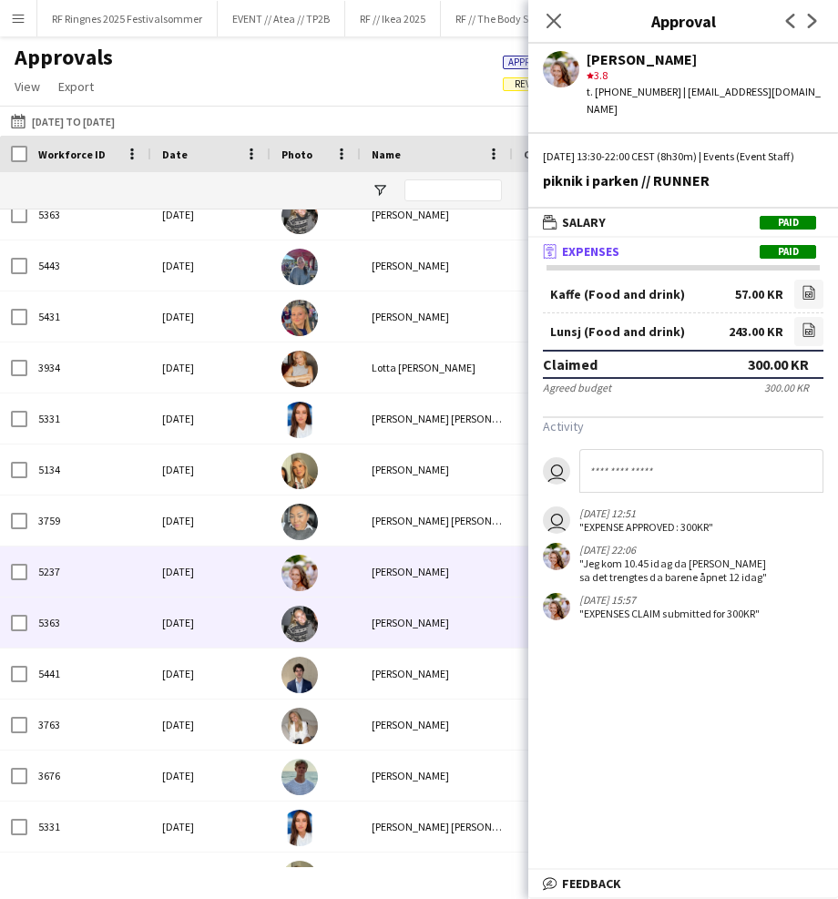
click at [363, 626] on div "[PERSON_NAME]" at bounding box center [437, 622] width 152 height 50
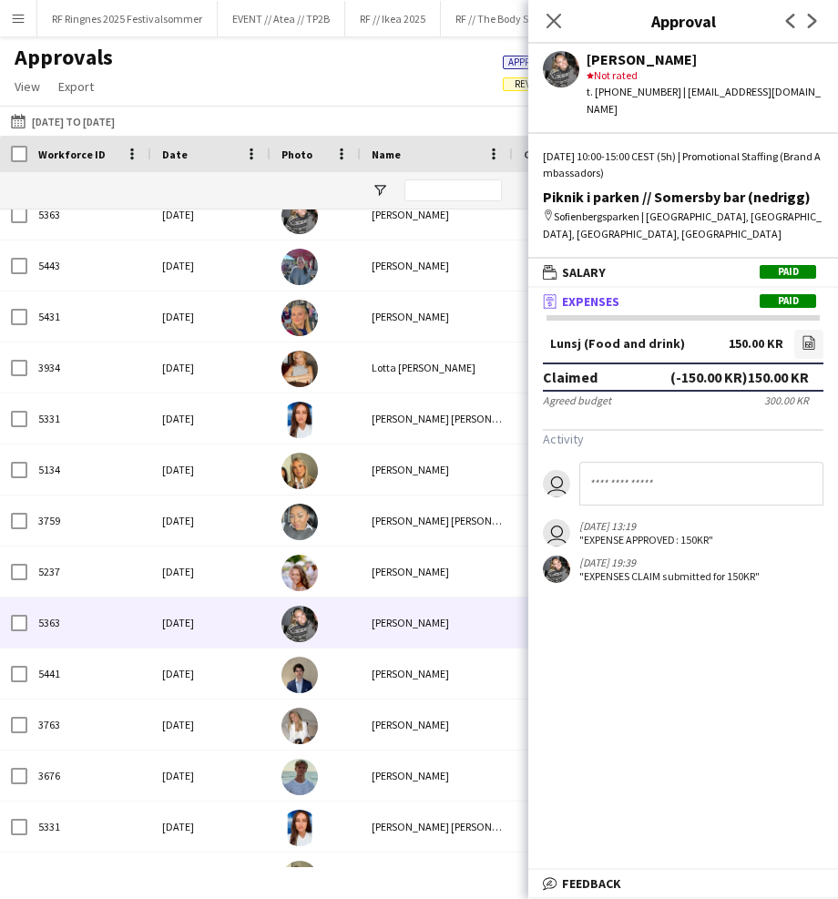
click at [339, 683] on div at bounding box center [315, 673] width 90 height 50
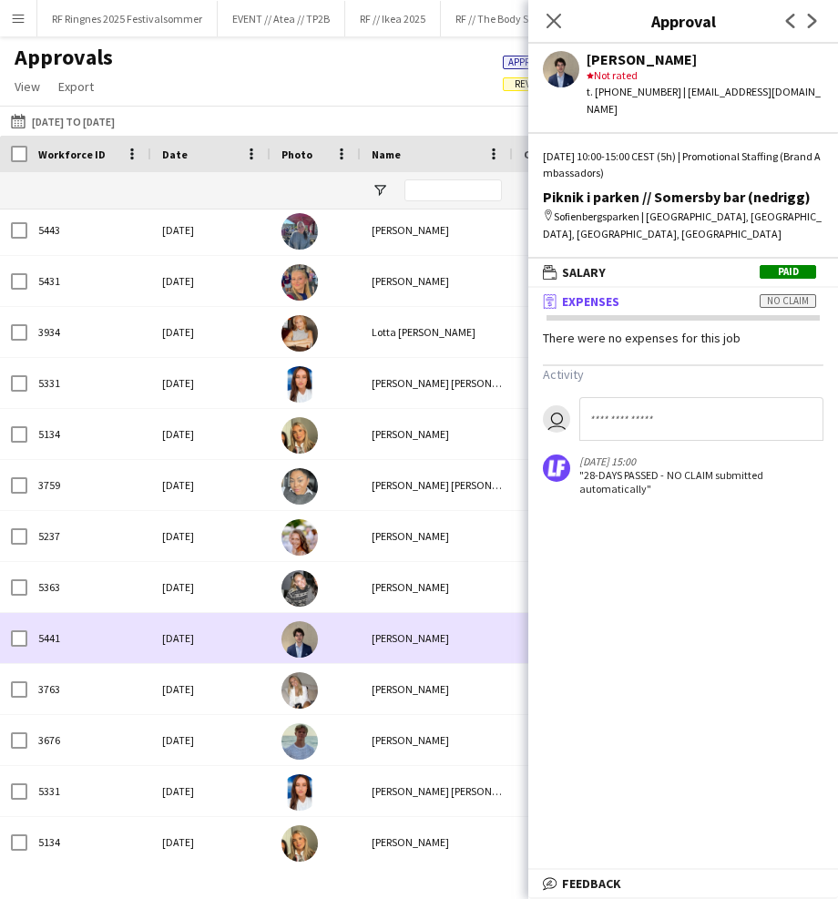
scroll to position [1131, 0]
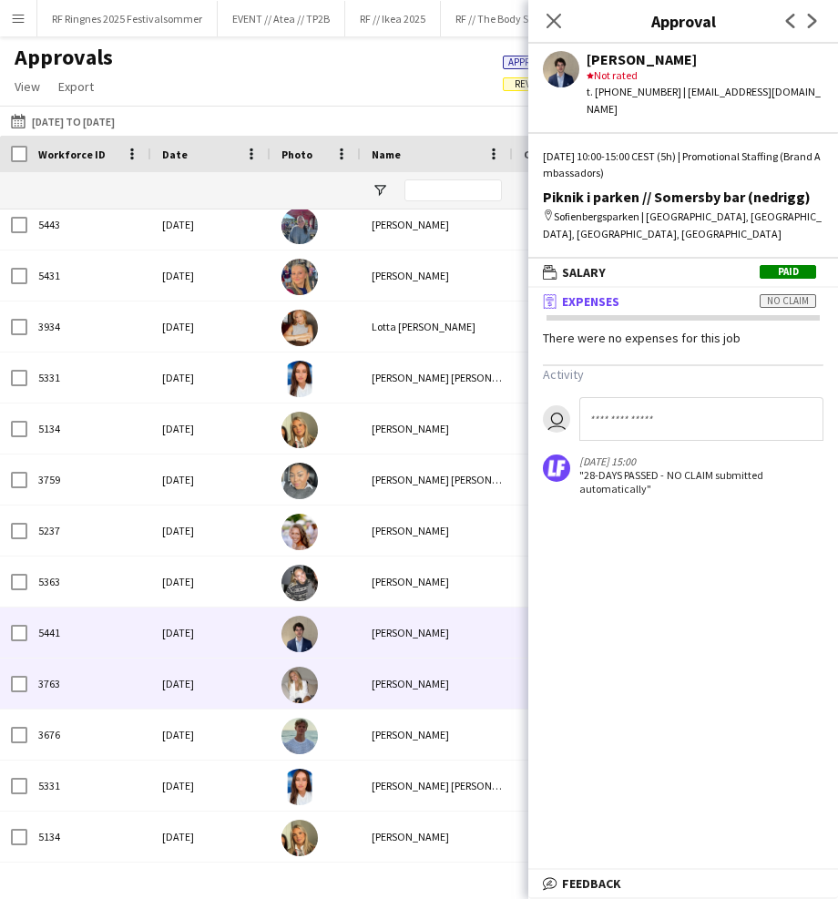
click at [337, 688] on div at bounding box center [315, 683] width 90 height 50
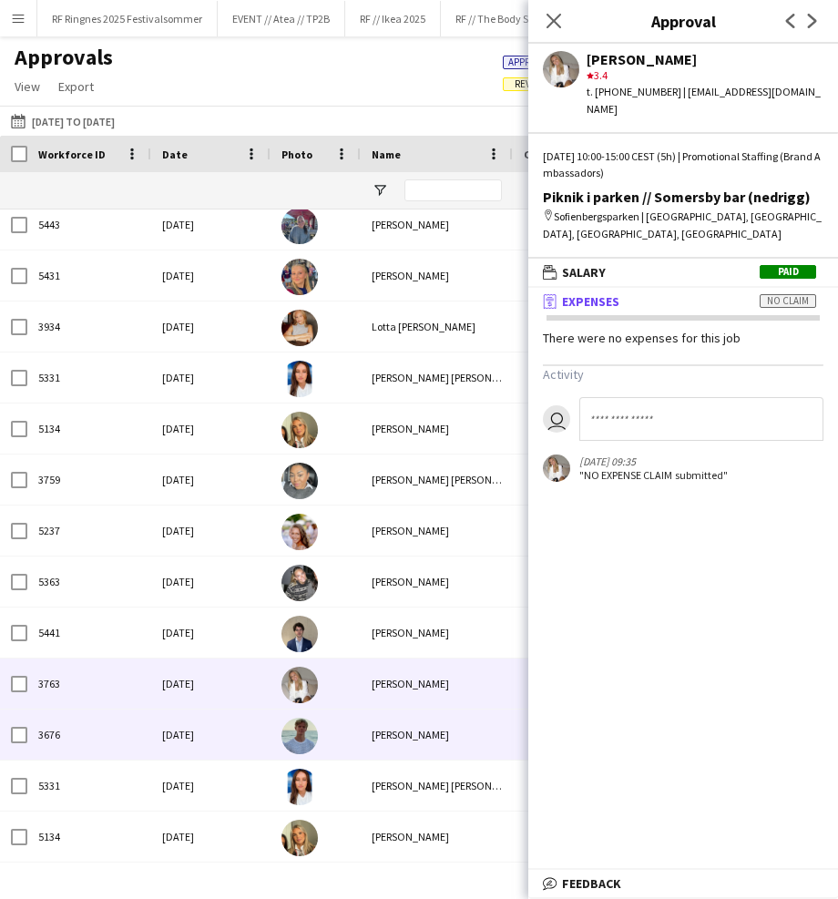
click at [337, 714] on div at bounding box center [315, 734] width 90 height 50
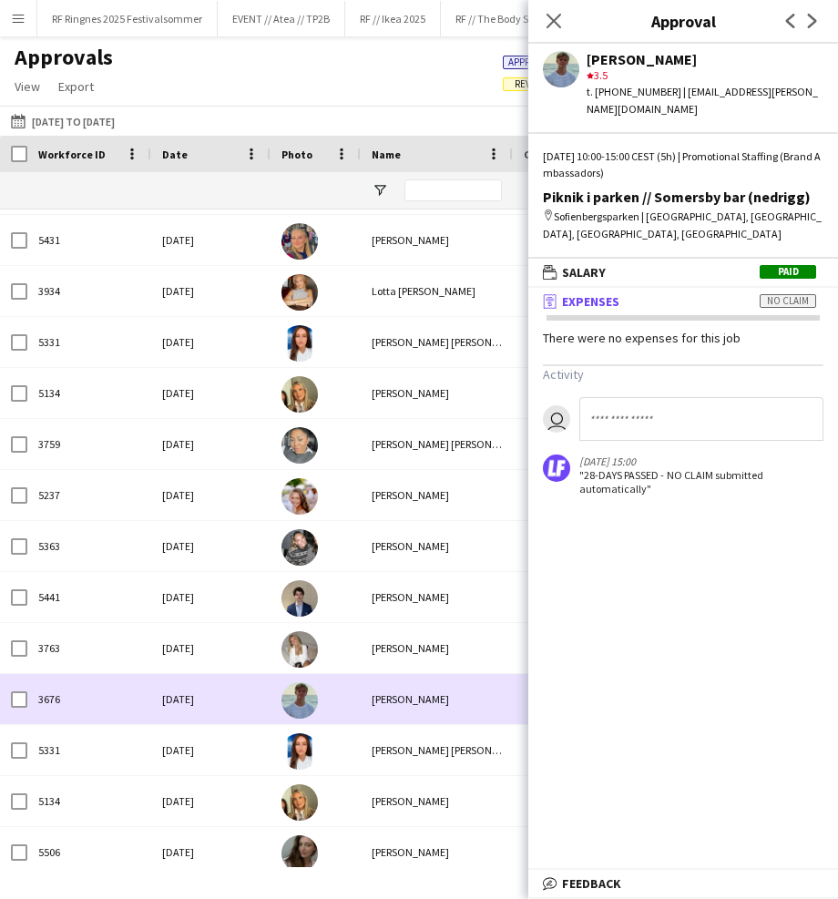
scroll to position [1167, 0]
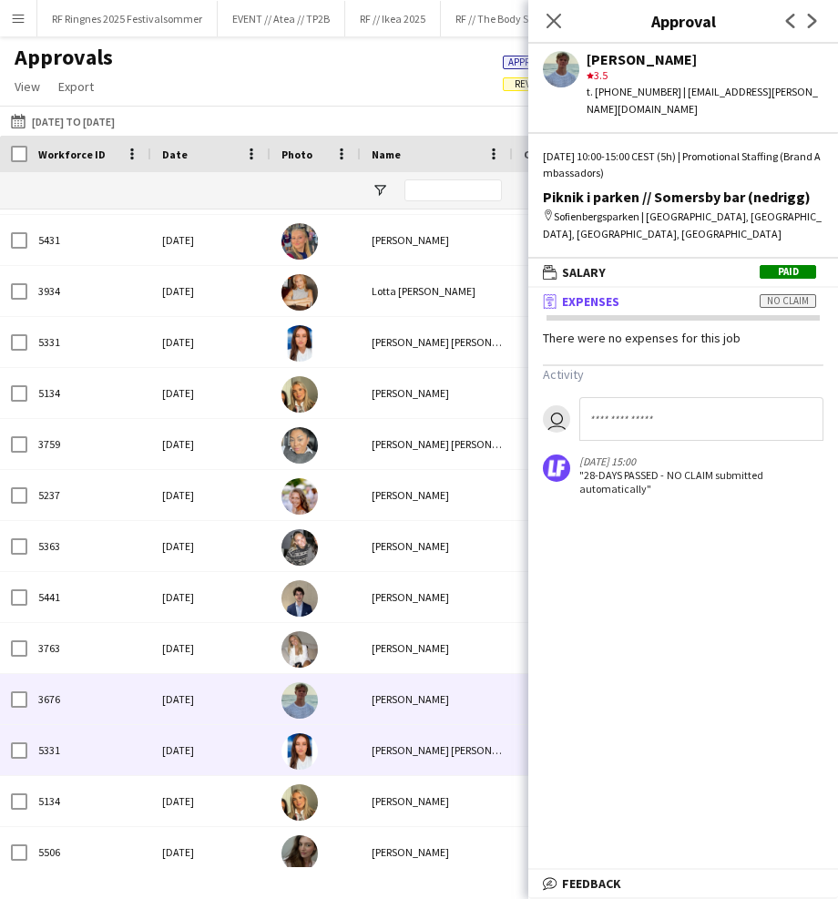
click at [350, 749] on div at bounding box center [315, 750] width 90 height 50
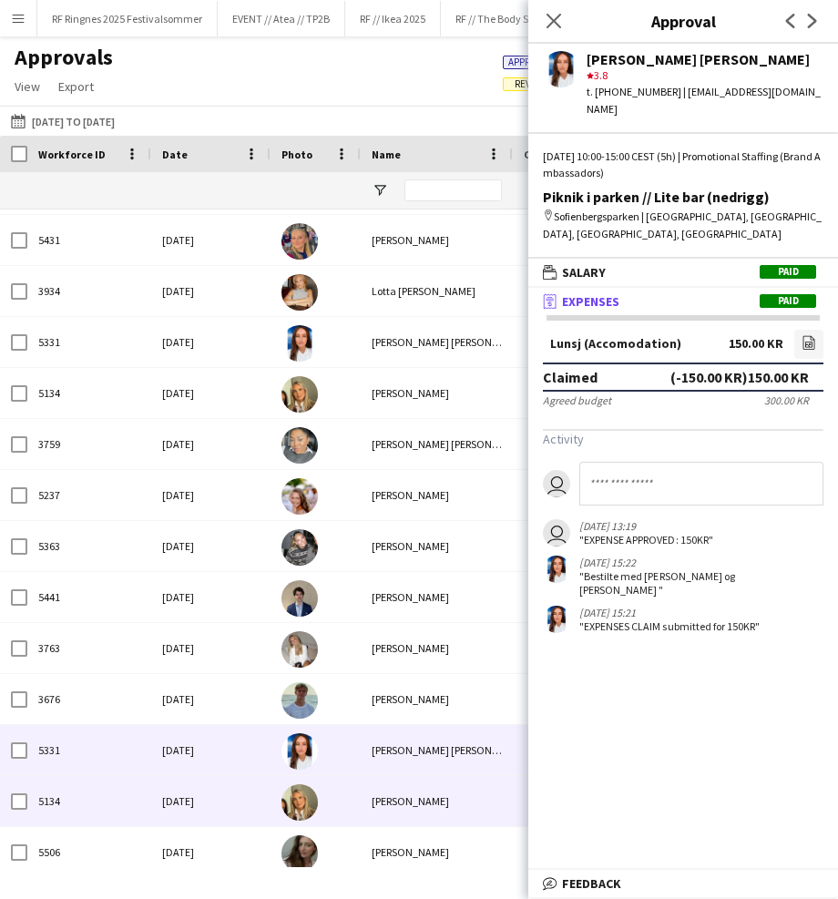
click at [253, 803] on div "Sun, 15 Jun 2025" at bounding box center [210, 801] width 119 height 50
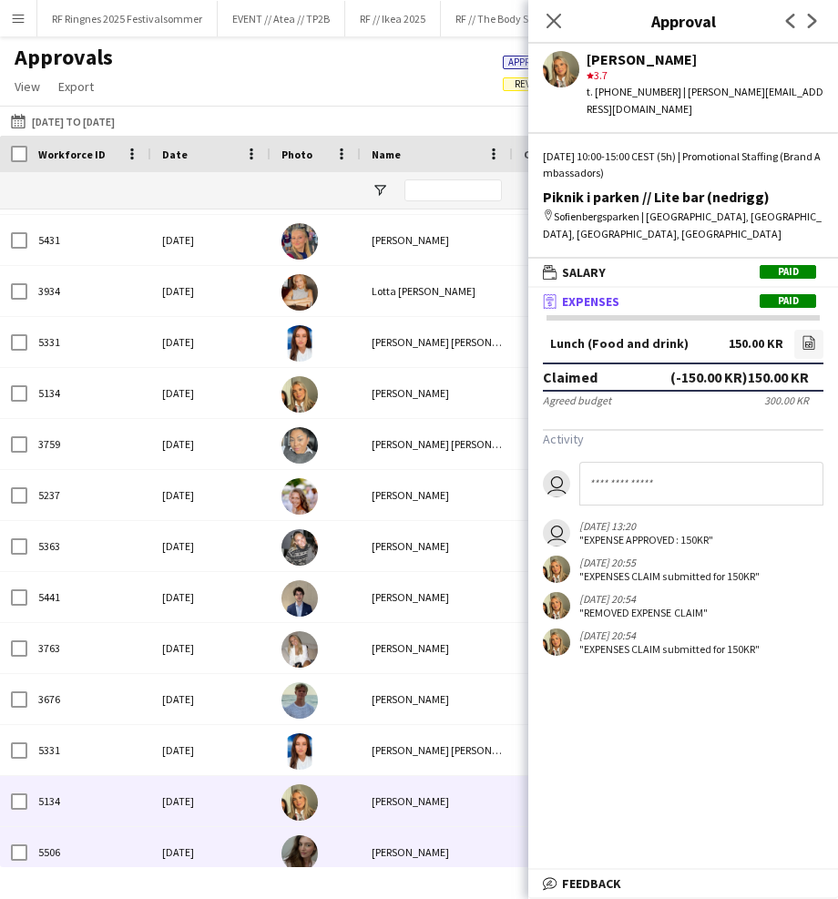
click at [402, 848] on div "Sandra Haavik" at bounding box center [437, 852] width 152 height 50
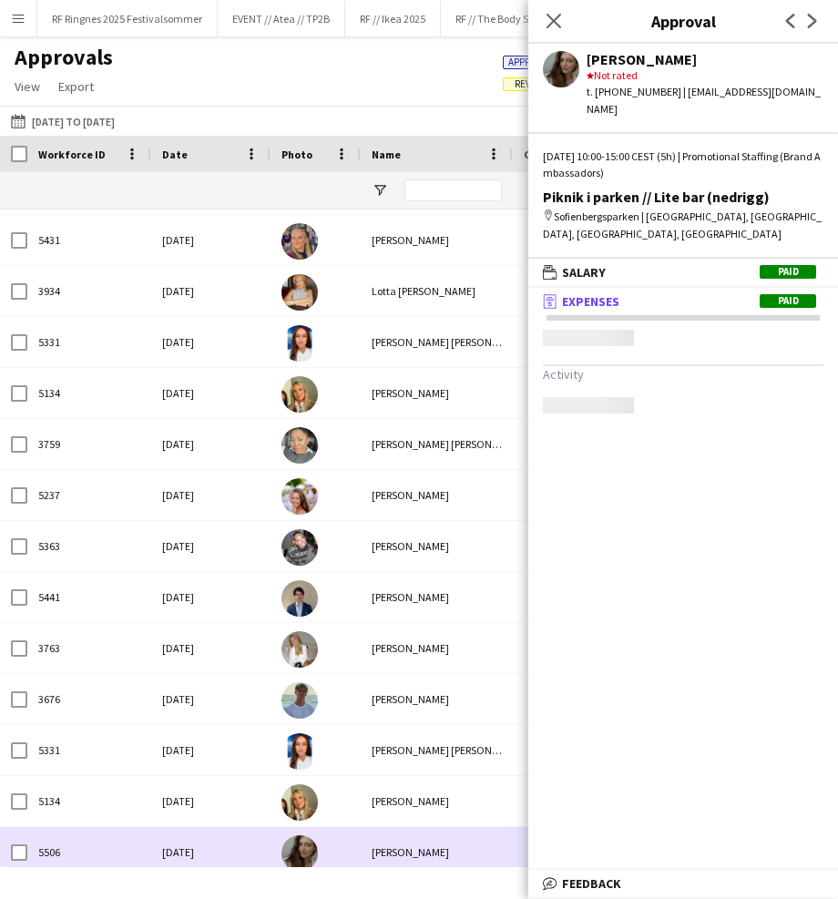
scroll to position [1176, 0]
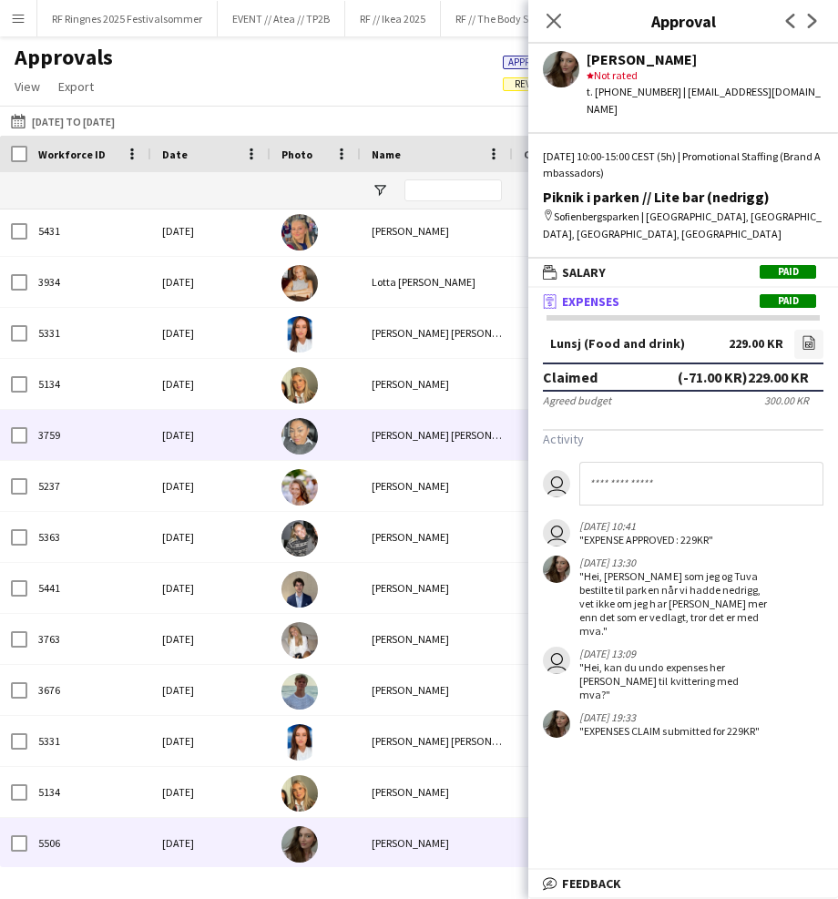
click at [372, 446] on div "Daniela Alejandra Eriksen Stenvadet" at bounding box center [437, 435] width 152 height 50
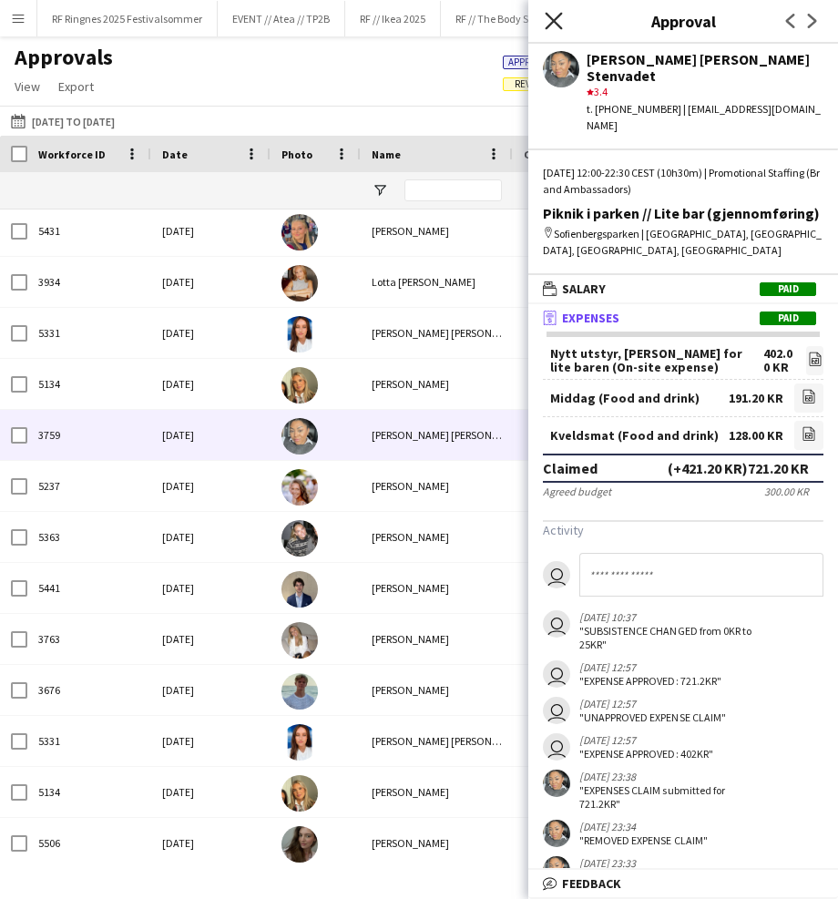
click at [556, 14] on icon "Close pop-in" at bounding box center [553, 20] width 17 height 17
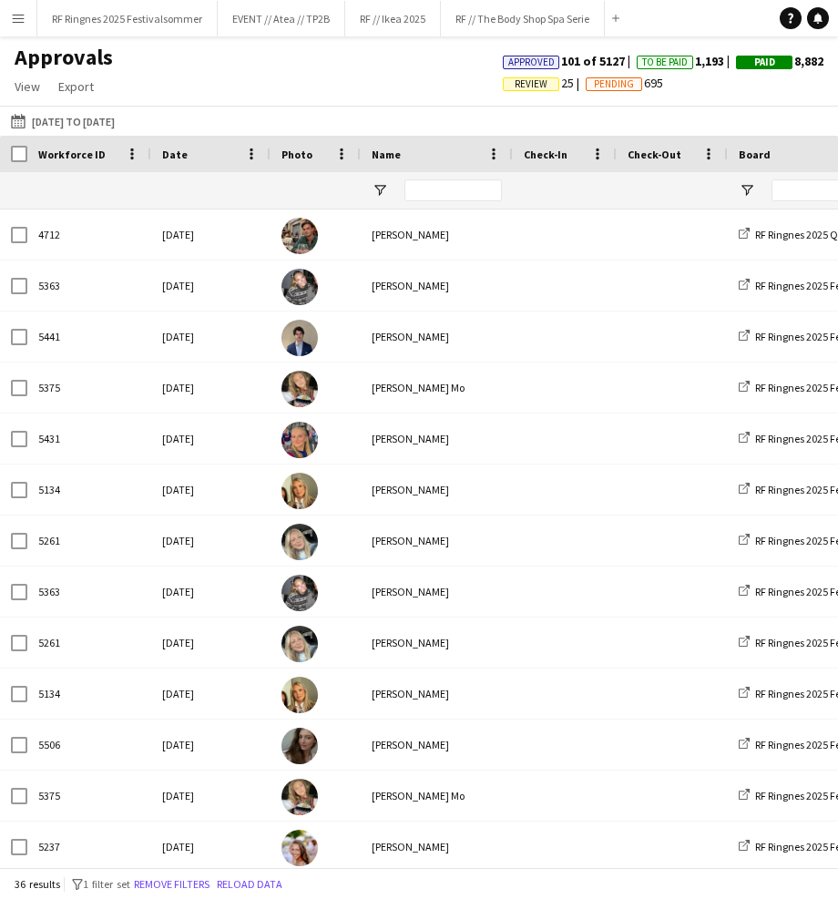
scroll to position [-1, 0]
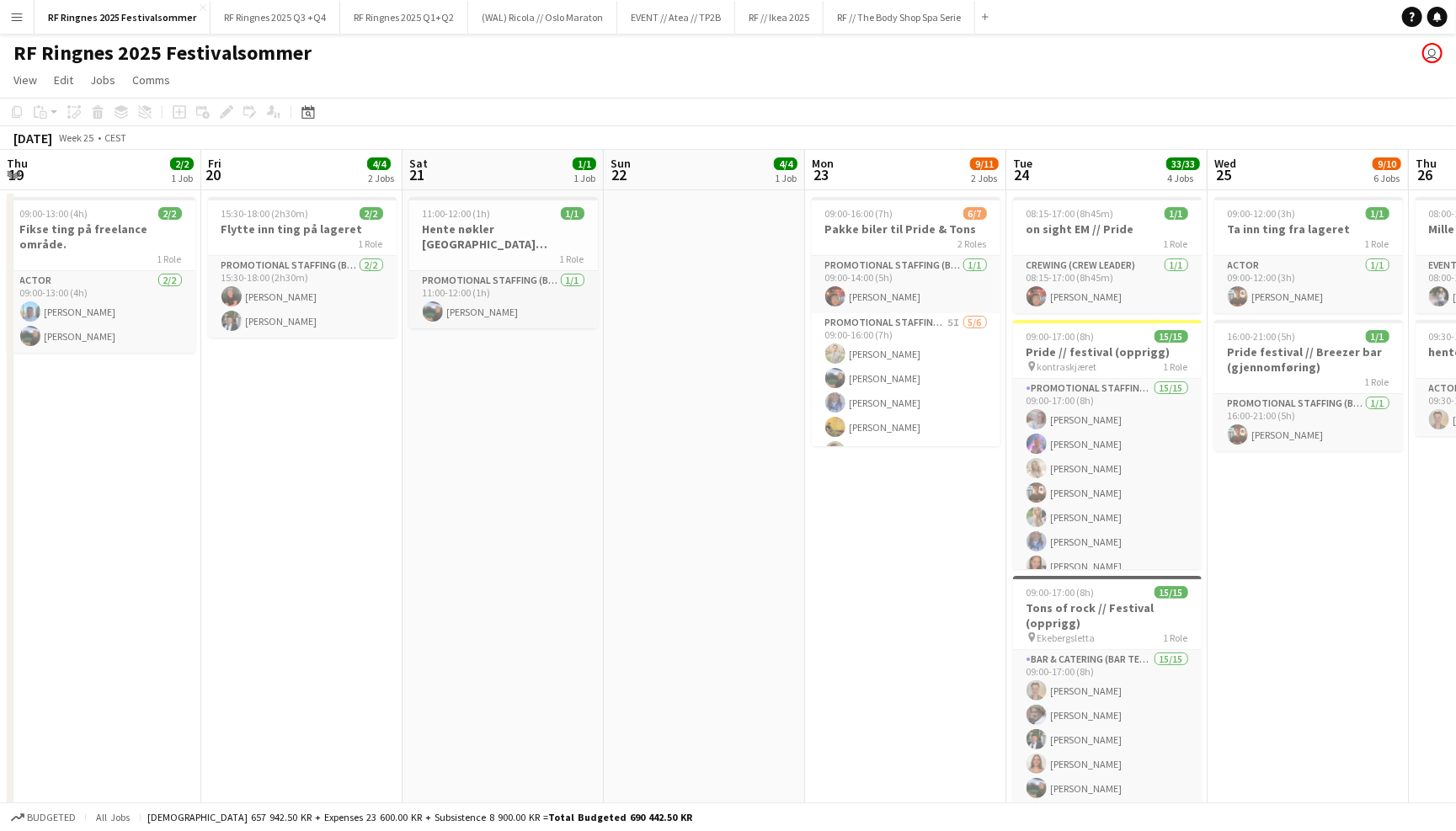
scroll to position [0, 407]
